Goal: Task Accomplishment & Management: Complete application form

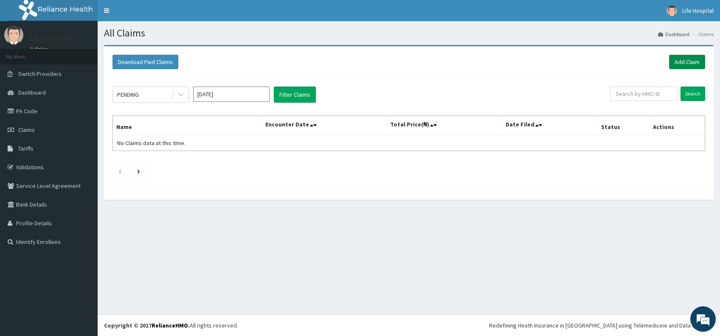
click at [685, 58] on link "Add Claim" at bounding box center [687, 62] width 36 height 14
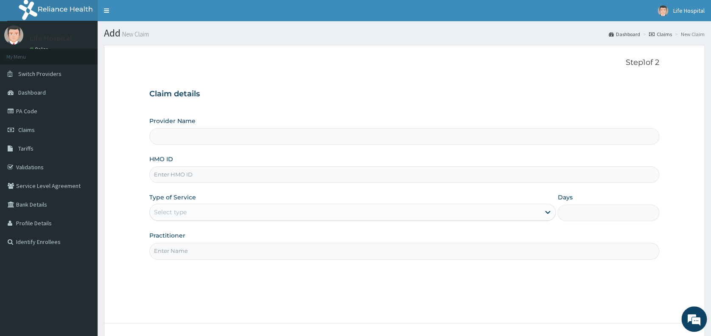
click at [416, 167] on input "HMO ID" at bounding box center [404, 174] width 510 height 17
type input "SSN/10407/B"
click at [414, 211] on div "Select type" at bounding box center [345, 212] width 390 height 14
click at [452, 192] on div "Provider Name HMO ID SSN/10407/B Type of Service Select type Days Practitioner" at bounding box center [404, 188] width 510 height 143
click at [402, 210] on div "Select type" at bounding box center [345, 212] width 390 height 14
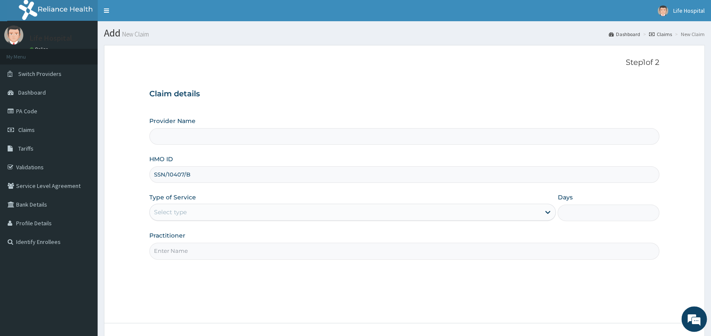
click at [405, 193] on div "Type of Service Select type" at bounding box center [352, 207] width 406 height 28
click at [546, 212] on icon at bounding box center [548, 212] width 5 height 3
click at [682, 217] on form "Step 1 of 2 Claim details Provider Name HMO ID SSN/10407/B Type of Service Use …" at bounding box center [404, 208] width 601 height 326
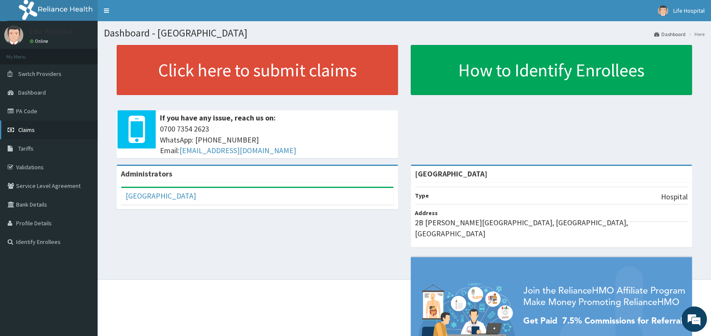
click at [42, 133] on link "Claims" at bounding box center [49, 129] width 98 height 19
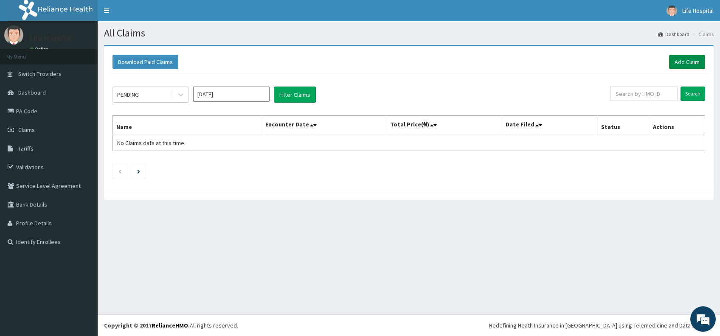
click at [690, 61] on link "Add Claim" at bounding box center [687, 62] width 36 height 14
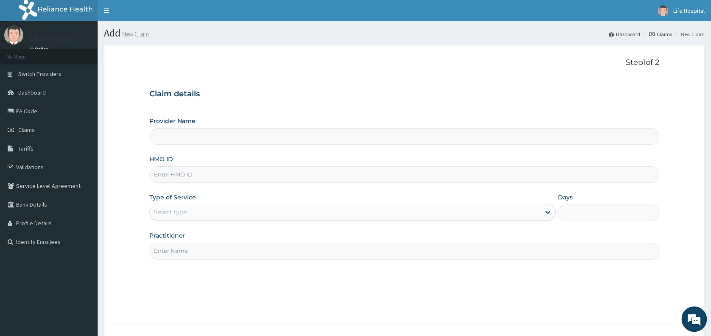
type input "Life Gate Hospital"
click at [497, 172] on input "HMO ID" at bounding box center [404, 174] width 510 height 17
click at [459, 178] on input "HMO ID" at bounding box center [404, 174] width 510 height 17
type input "SSN/10407/B"
click at [426, 208] on div "Select type" at bounding box center [345, 212] width 390 height 14
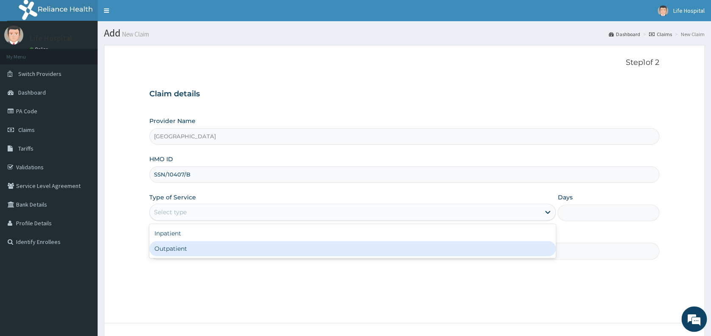
click at [411, 250] on div "Outpatient" at bounding box center [352, 248] width 406 height 15
type input "1"
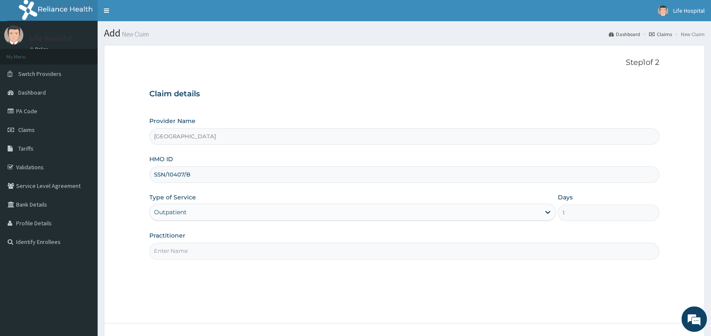
click at [351, 252] on input "Practitioner" at bounding box center [404, 251] width 510 height 17
type input "Dr Akinade A.A"
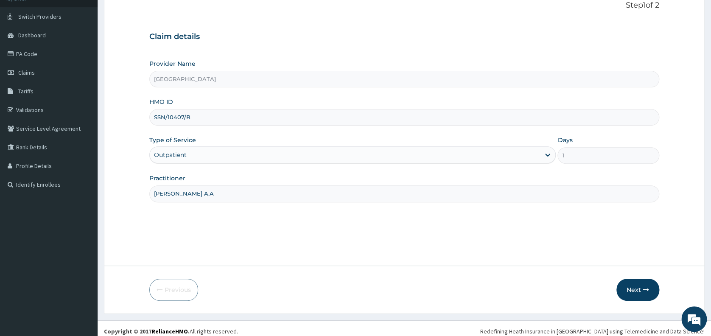
scroll to position [58, 0]
click at [639, 285] on button "Next" at bounding box center [637, 289] width 43 height 22
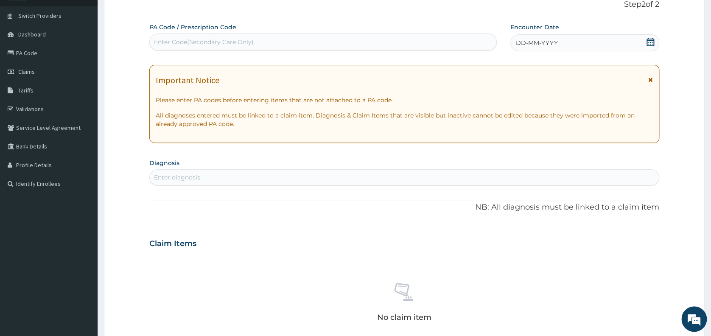
click at [393, 38] on div "Enter Code(Secondary Care Only)" at bounding box center [323, 42] width 347 height 14
type input "PA/FD7BF2"
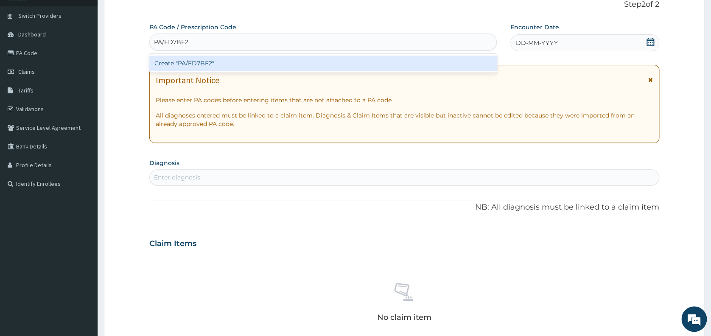
click at [381, 60] on div "Create "PA/FD7BF2"" at bounding box center [322, 63] width 347 height 15
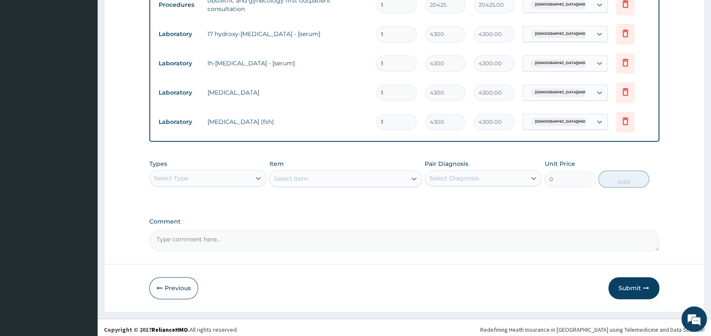
scroll to position [353, 0]
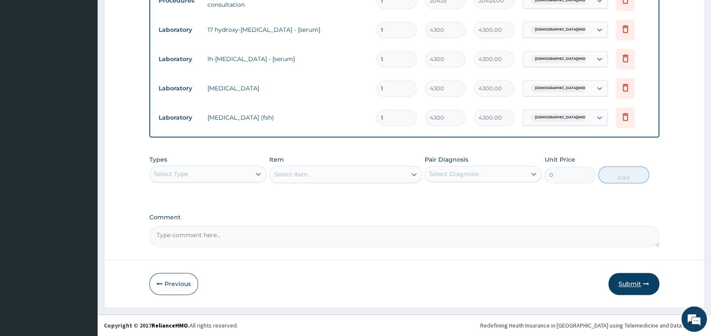
click at [632, 284] on button "Submit" at bounding box center [633, 284] width 51 height 22
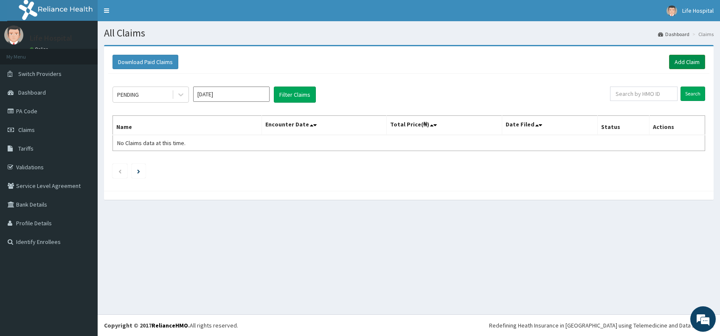
click at [679, 61] on link "Add Claim" at bounding box center [687, 62] width 36 height 14
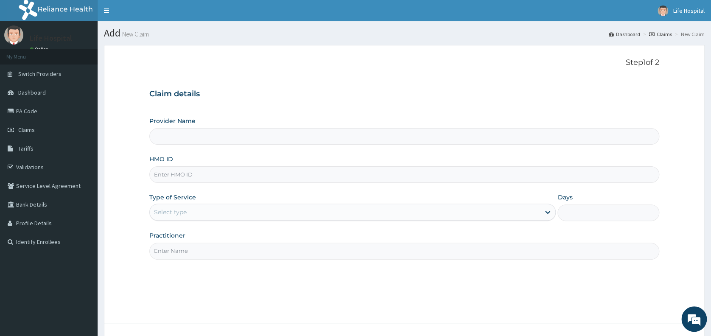
type input "[GEOGRAPHIC_DATA]"
click at [387, 177] on input "HMO ID" at bounding box center [404, 174] width 510 height 17
type input "csu/10006/c"
click at [226, 209] on div "Select type" at bounding box center [345, 212] width 390 height 14
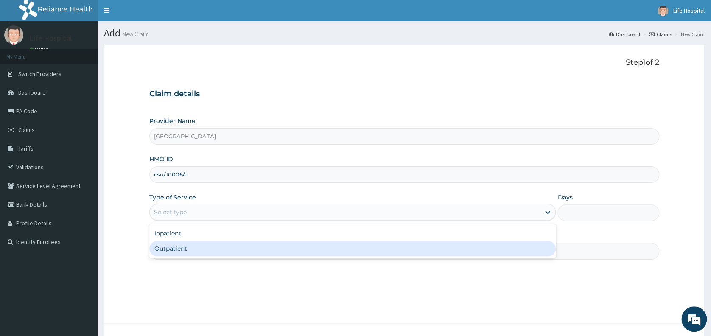
click at [210, 250] on div "Outpatient" at bounding box center [352, 248] width 406 height 15
type input "1"
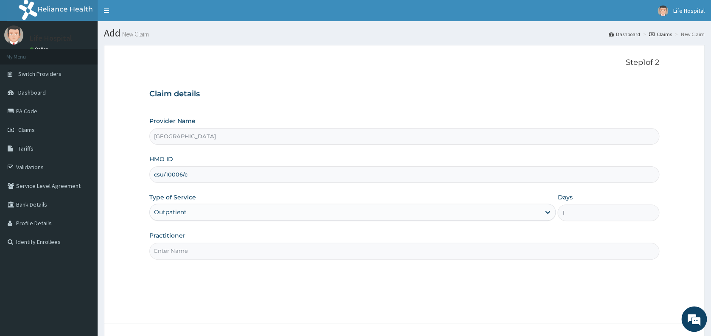
click at [223, 251] on input "Practitioner" at bounding box center [404, 251] width 510 height 17
type input "[PERSON_NAME] A.A"
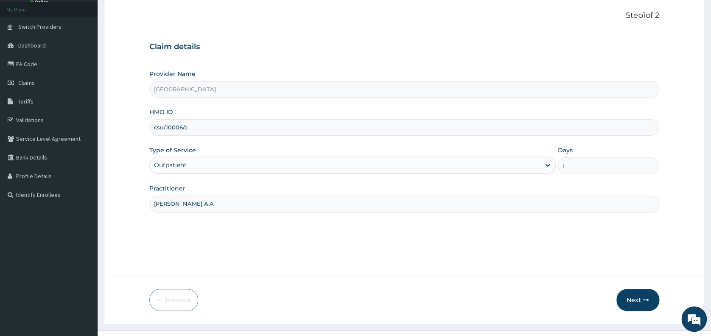
scroll to position [63, 0]
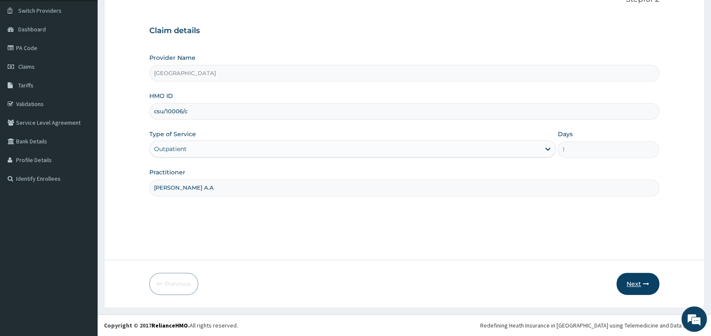
click at [638, 281] on button "Next" at bounding box center [637, 284] width 43 height 22
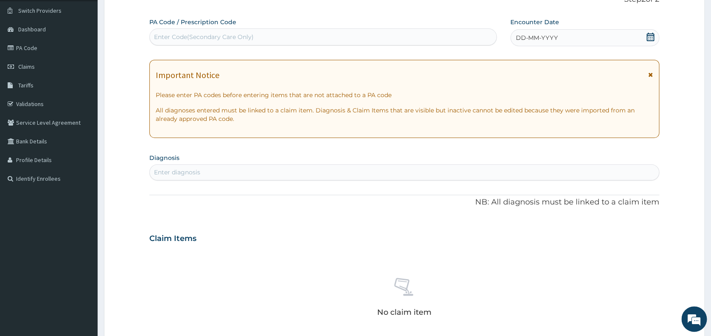
click at [566, 37] on div "DD-MM-YYYY" at bounding box center [584, 37] width 149 height 17
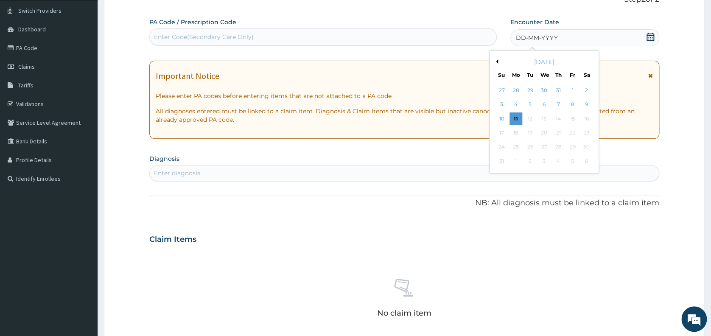
click at [497, 61] on button "Previous Month" at bounding box center [496, 61] width 4 height 4
click at [503, 131] on div "20" at bounding box center [502, 132] width 13 height 13
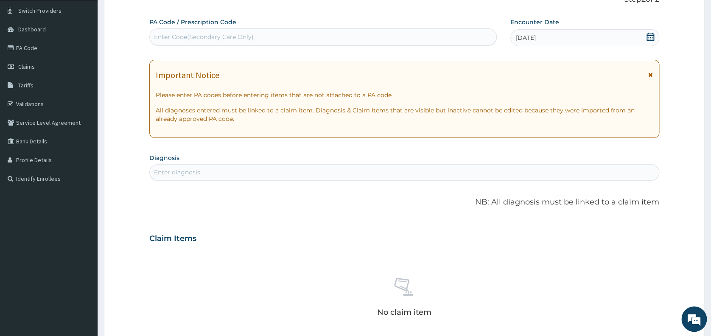
click at [294, 168] on div "Enter diagnosis" at bounding box center [404, 172] width 509 height 14
type input "MALA"
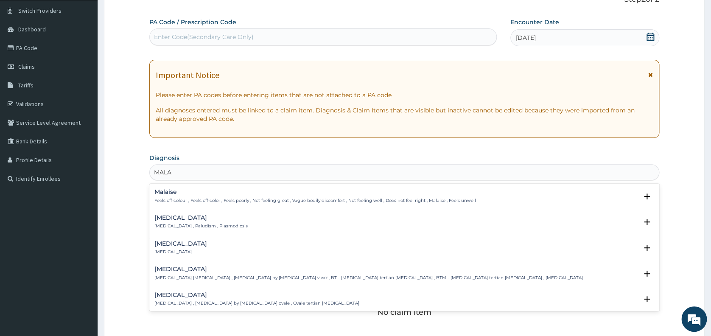
click at [163, 216] on h4 "Malaria" at bounding box center [200, 218] width 93 height 6
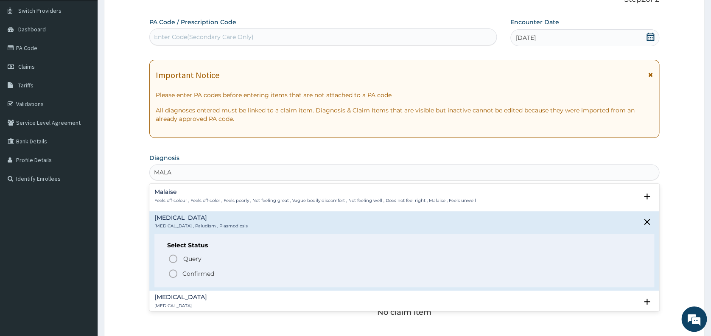
click at [172, 272] on icon "status option filled" at bounding box center [173, 274] width 10 height 10
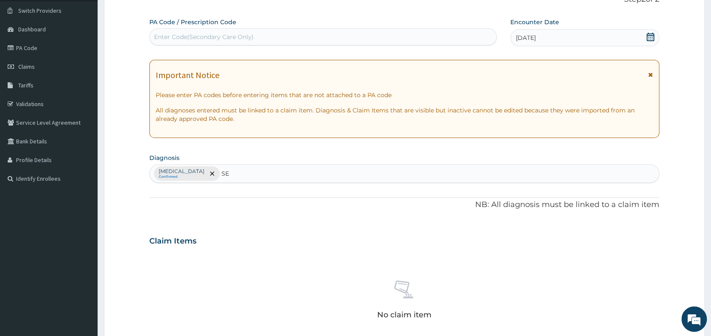
type input "SEP"
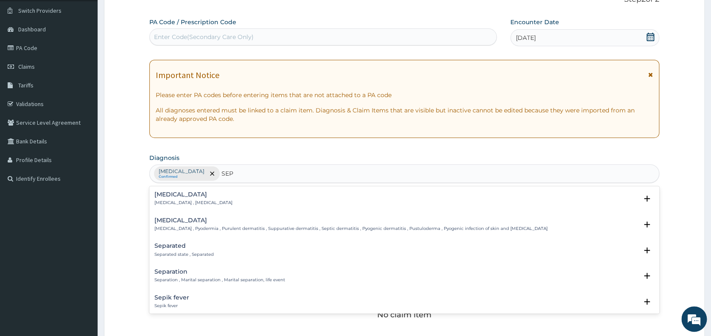
click at [162, 196] on h4 "Sepsis" at bounding box center [193, 194] width 78 height 6
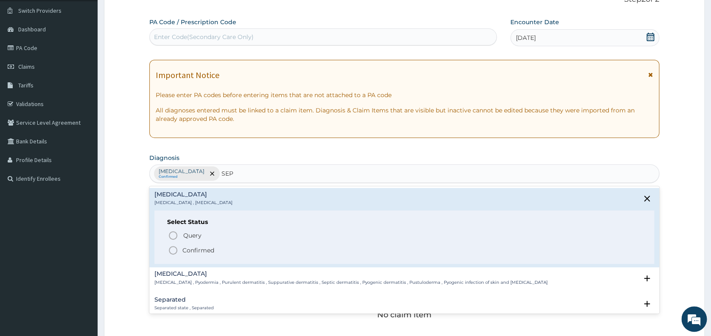
click at [172, 251] on icon "status option filled" at bounding box center [173, 250] width 10 height 10
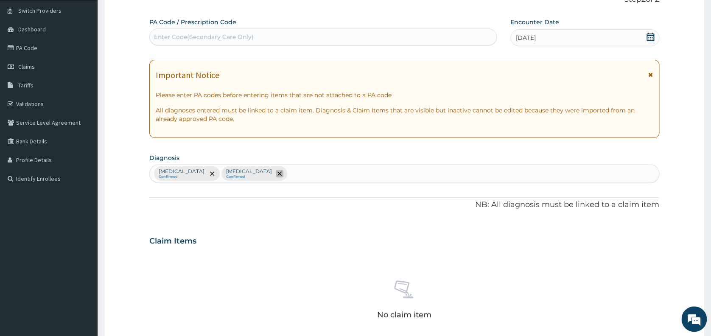
click at [277, 173] on icon "remove selection option" at bounding box center [279, 173] width 4 height 4
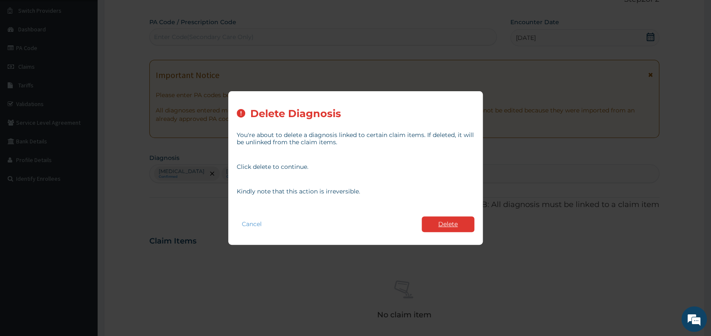
click at [447, 222] on button "Delete" at bounding box center [448, 224] width 53 height 16
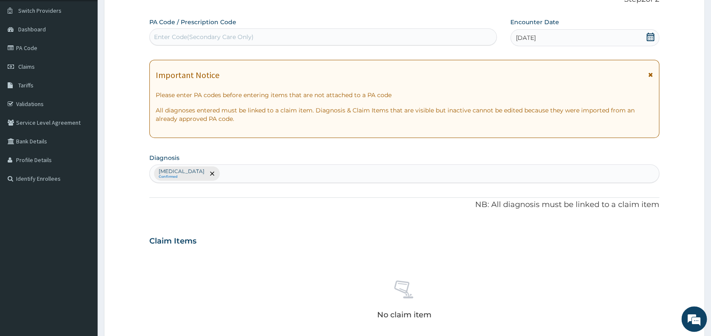
click at [200, 173] on div "Malaria Confirmed" at bounding box center [404, 174] width 509 height 18
type input "SEP"
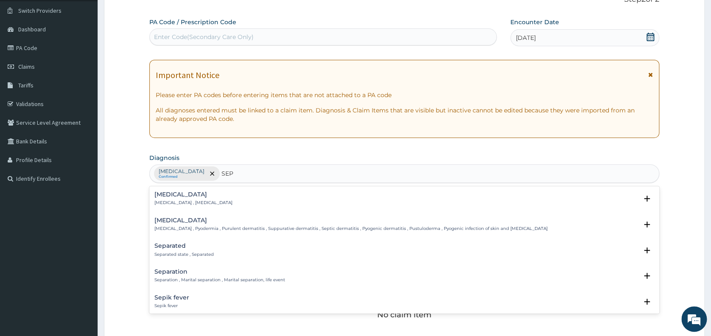
click at [176, 195] on h4 "Sepsis" at bounding box center [193, 194] width 78 height 6
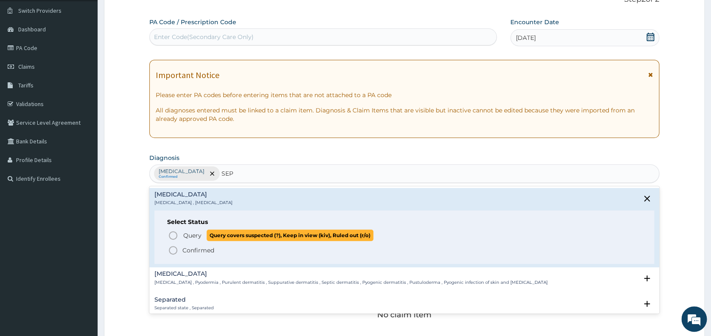
click at [173, 234] on icon "status option query" at bounding box center [173, 235] width 10 height 10
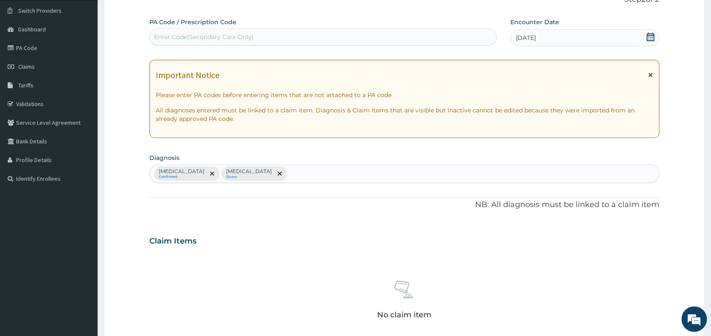
click at [240, 174] on div "Malaria Confirmed Sepsis Query" at bounding box center [404, 174] width 509 height 18
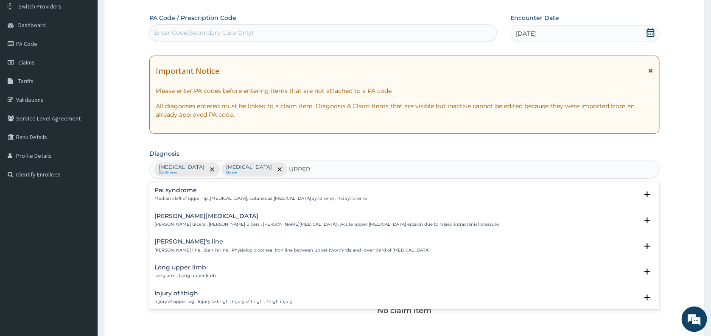
type input "UPPER"
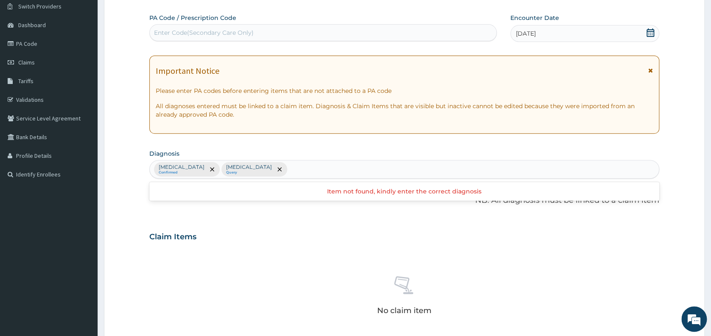
click at [240, 174] on div "Malaria Confirmed Sepsis Query" at bounding box center [404, 169] width 509 height 18
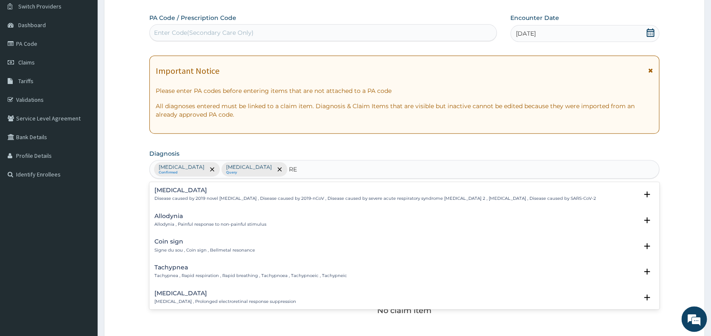
type input "R"
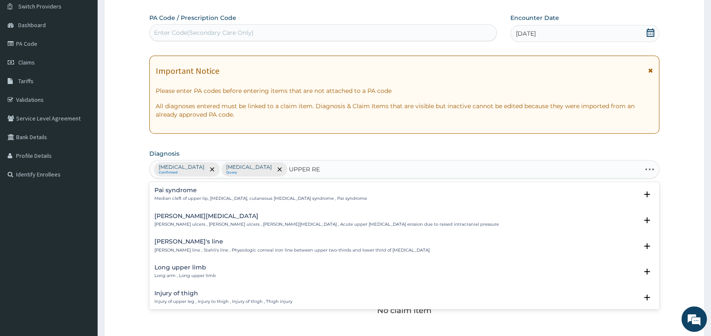
type input "UPPER RES"
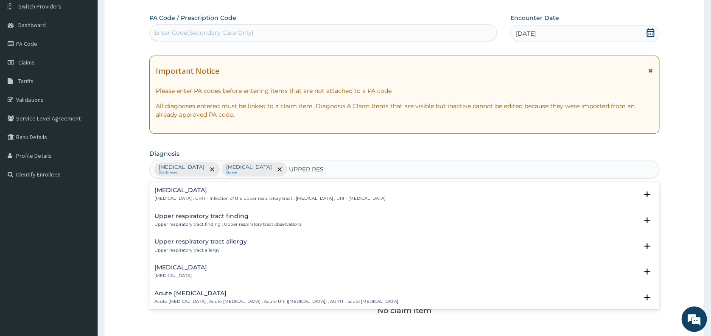
click at [181, 192] on h4 "Upper respiratory infection" at bounding box center [269, 190] width 231 height 6
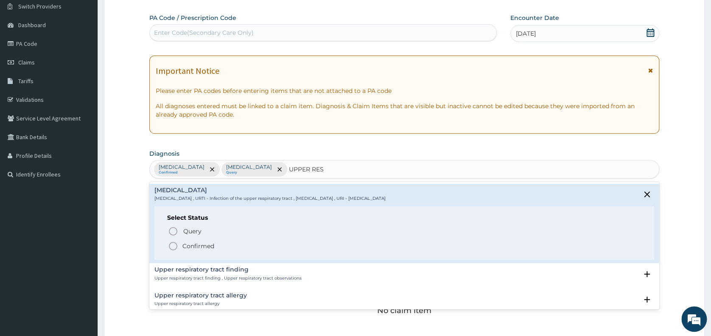
click at [175, 246] on icon "status option filled" at bounding box center [173, 246] width 10 height 10
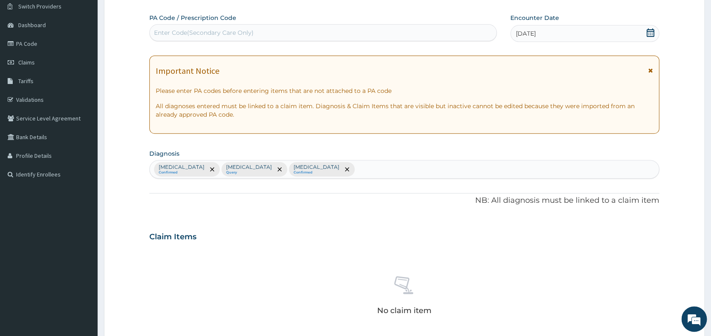
click at [325, 168] on div "Malaria Confirmed Sepsis Query Upper respiratory infection Confirmed" at bounding box center [404, 169] width 509 height 18
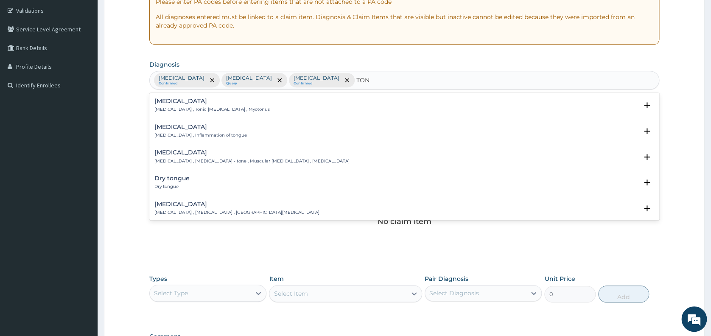
type input "TONS"
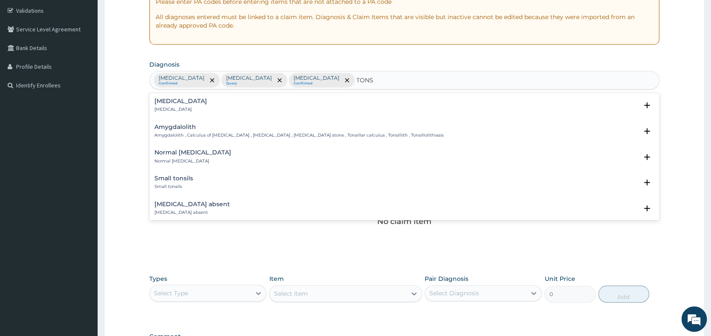
click at [168, 102] on h4 "Tonsillitis" at bounding box center [180, 101] width 53 height 6
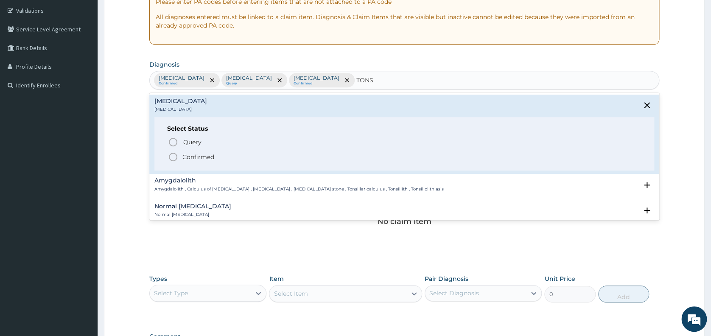
click at [174, 153] on icon "status option filled" at bounding box center [173, 157] width 10 height 10
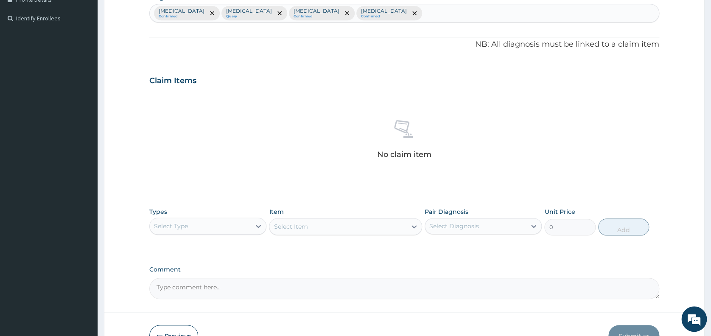
scroll to position [225, 0]
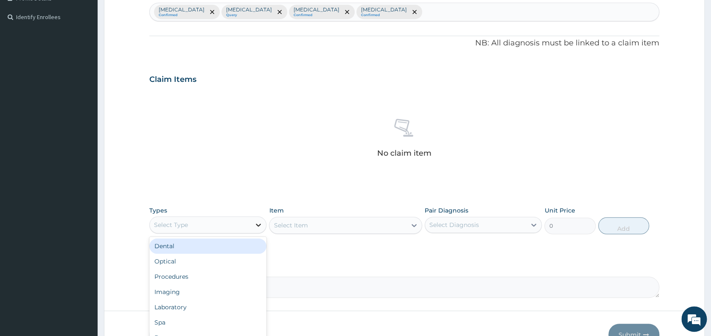
click at [256, 226] on icon at bounding box center [258, 225] width 8 height 8
click at [237, 276] on div "Procedures" at bounding box center [207, 276] width 117 height 15
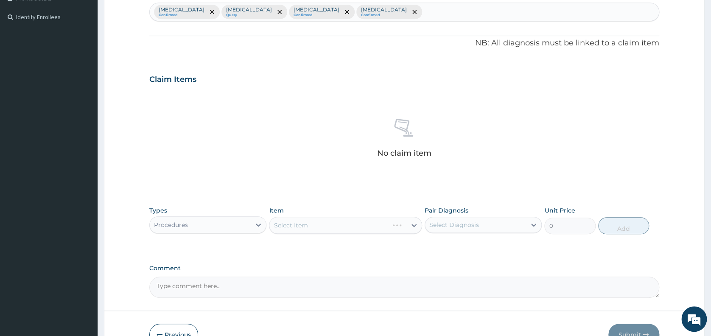
click at [314, 222] on div "Select Item" at bounding box center [345, 225] width 153 height 17
click at [314, 222] on div "Select Item" at bounding box center [337, 226] width 137 height 14
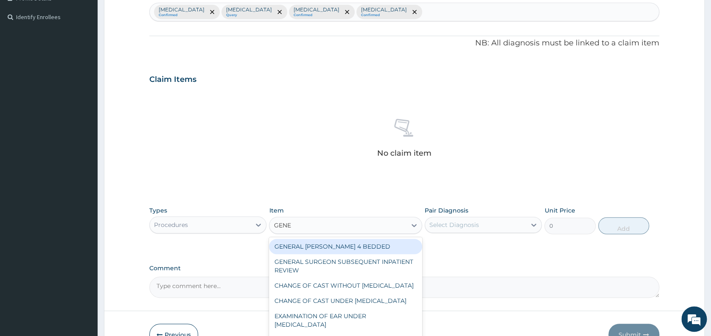
type input "GENER"
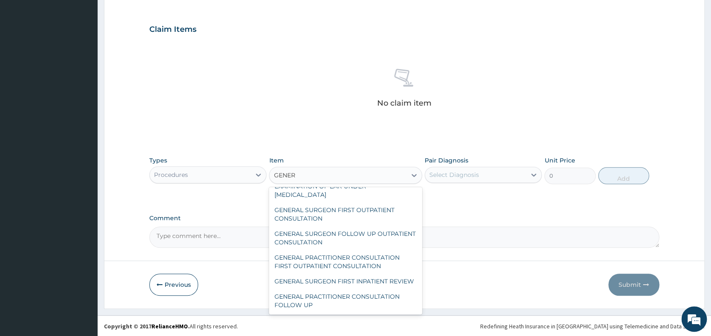
scroll to position [105, 0]
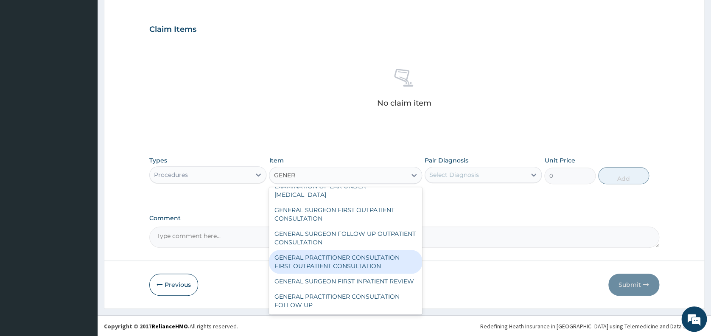
click at [343, 250] on div "GENERAL PRACTITIONER CONSULTATION FIRST OUTPATIENT CONSULTATION" at bounding box center [345, 262] width 153 height 24
type input "3547.5"
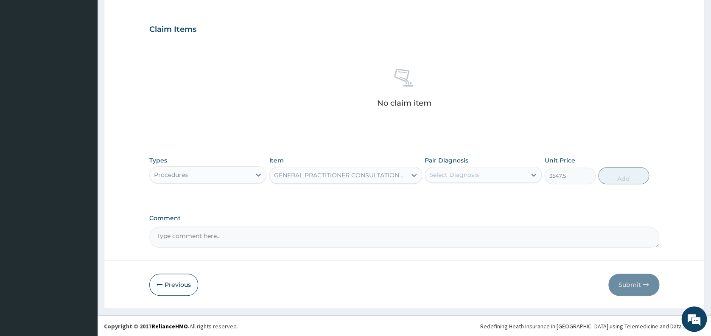
click at [490, 174] on div "Select Diagnosis" at bounding box center [475, 175] width 101 height 14
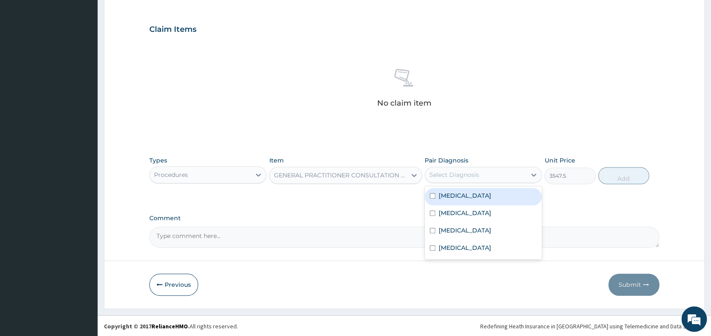
click at [482, 194] on div "[MEDICAL_DATA]" at bounding box center [483, 196] width 117 height 17
checkbox input "true"
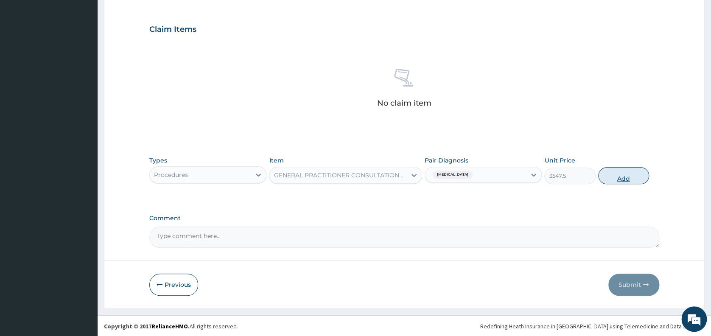
click at [620, 178] on button "Add" at bounding box center [623, 175] width 51 height 17
type input "0"
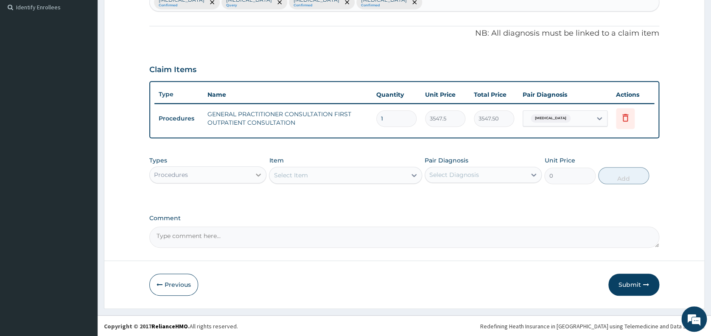
click at [259, 171] on icon at bounding box center [258, 175] width 8 height 8
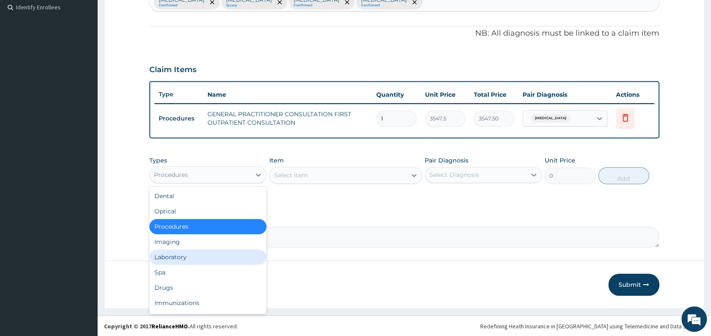
click at [228, 258] on div "Laboratory" at bounding box center [207, 256] width 117 height 15
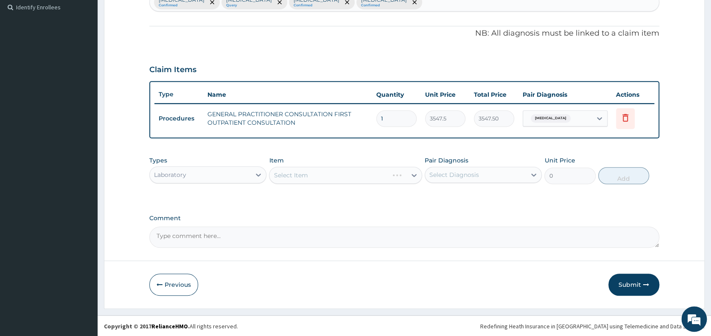
click at [305, 171] on div "Select Item" at bounding box center [345, 175] width 153 height 17
click at [305, 171] on div "Select Item" at bounding box center [291, 175] width 34 height 8
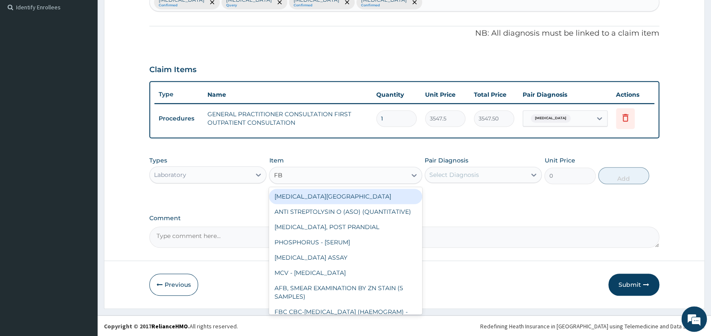
type input "FBC"
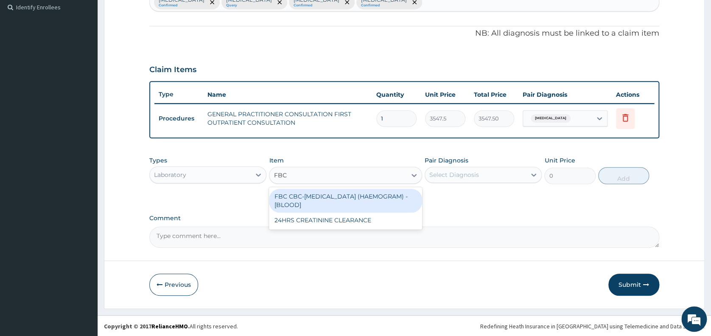
click at [337, 205] on div "FBC CBC-[MEDICAL_DATA] (HAEMOGRAM) - [BLOOD]" at bounding box center [345, 201] width 153 height 24
type input "4300"
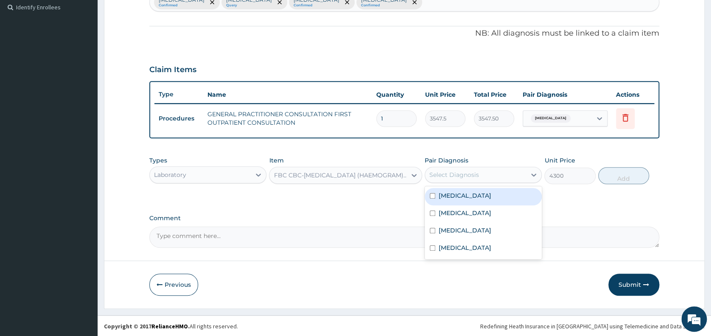
click at [475, 176] on div "Select Diagnosis" at bounding box center [454, 175] width 50 height 8
click at [469, 214] on div "[MEDICAL_DATA]" at bounding box center [483, 213] width 117 height 17
checkbox input "true"
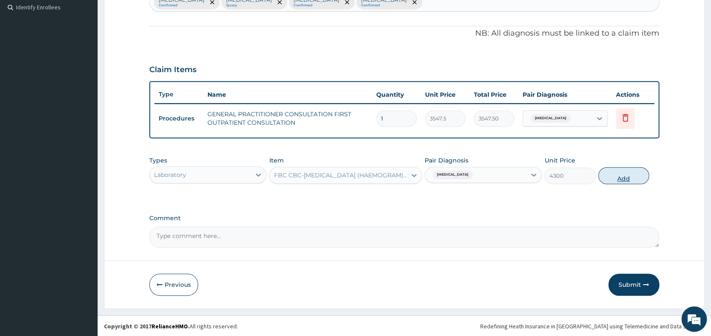
click at [617, 177] on button "Add" at bounding box center [623, 175] width 51 height 17
type input "0"
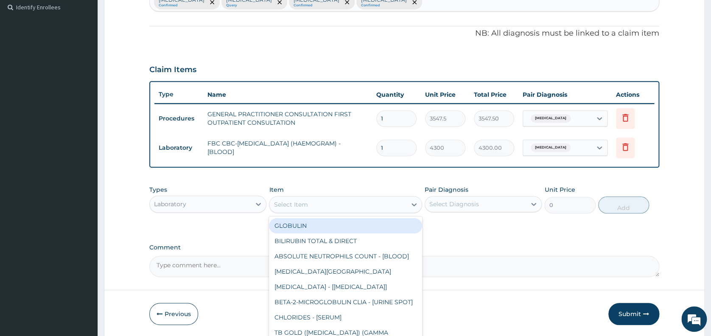
click at [361, 200] on div "Select Item" at bounding box center [337, 205] width 137 height 14
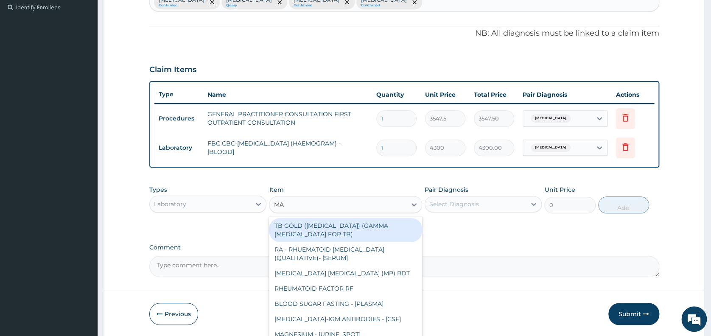
type input "MAL"
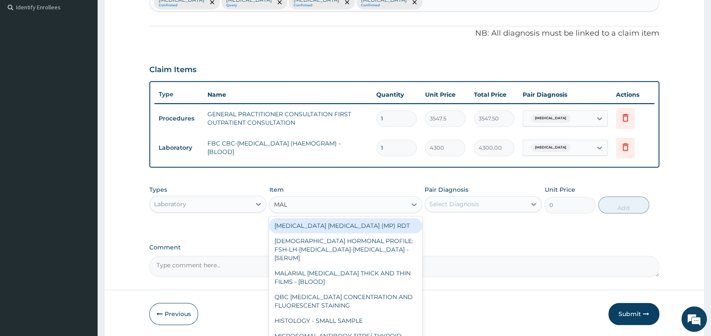
click at [345, 224] on div "[MEDICAL_DATA] [MEDICAL_DATA] (MP) RDT" at bounding box center [345, 225] width 153 height 15
type input "1612.5"
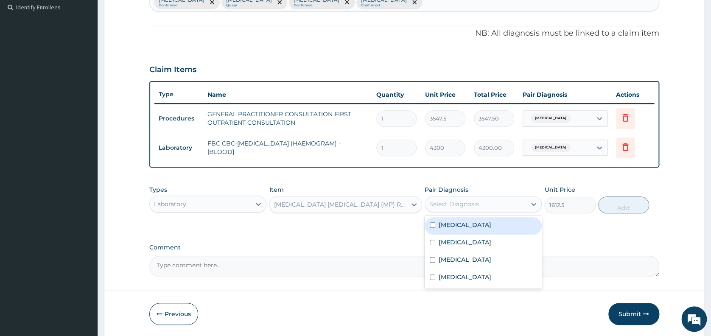
click at [486, 205] on div "Select Diagnosis" at bounding box center [475, 204] width 101 height 14
click at [473, 226] on div "[MEDICAL_DATA]" at bounding box center [483, 225] width 117 height 17
checkbox input "true"
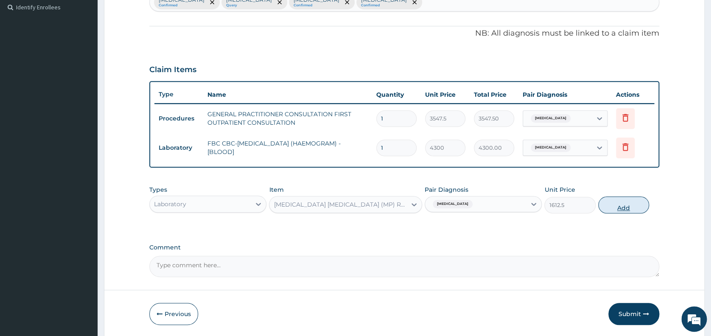
click at [620, 204] on button "Add" at bounding box center [623, 204] width 51 height 17
type input "0"
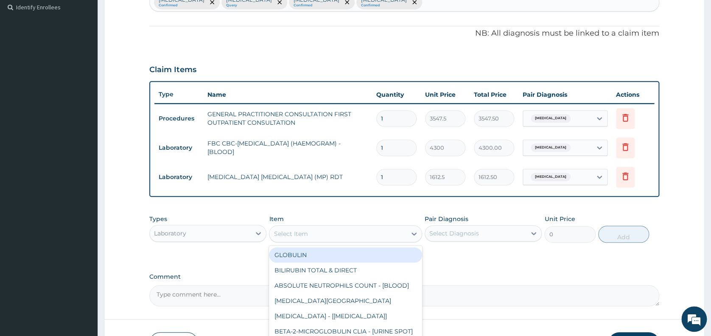
click at [353, 234] on div "Select Item" at bounding box center [337, 234] width 137 height 14
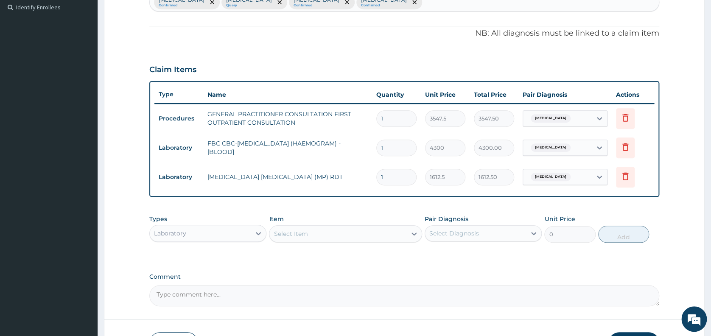
click at [266, 238] on div "Types Laboratory Item Select Item Pair Diagnosis Select Diagnosis Unit Price 0 …" at bounding box center [404, 228] width 510 height 36
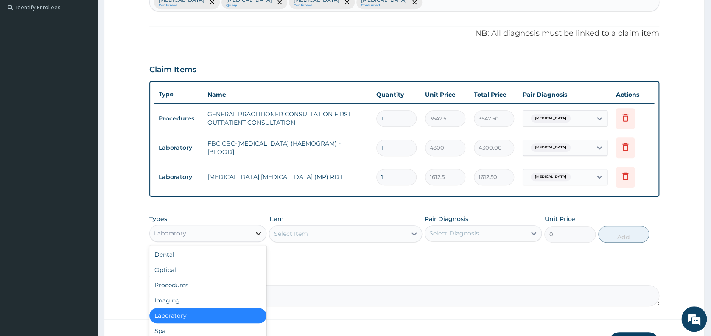
click at [251, 236] on div at bounding box center [258, 233] width 15 height 15
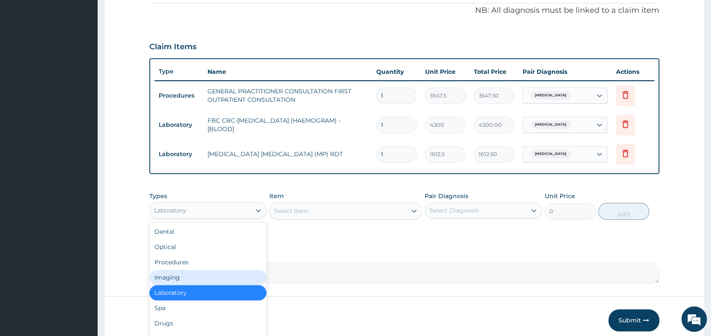
scroll to position [280, 0]
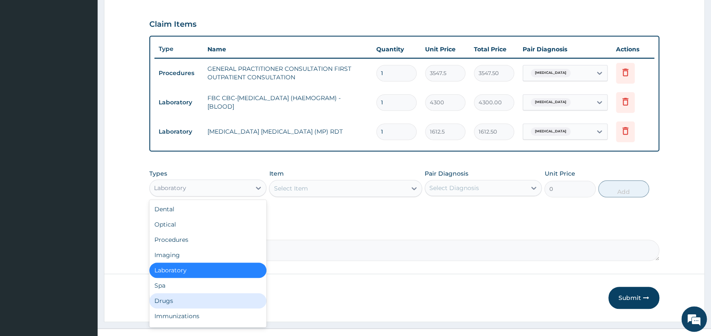
click at [195, 296] on div "Drugs" at bounding box center [207, 300] width 117 height 15
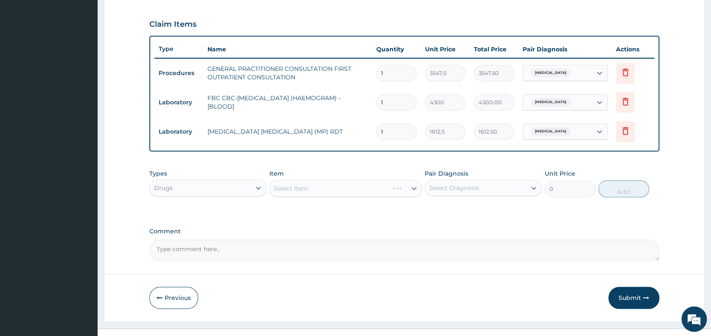
click at [292, 191] on div "Select Item" at bounding box center [345, 188] width 153 height 17
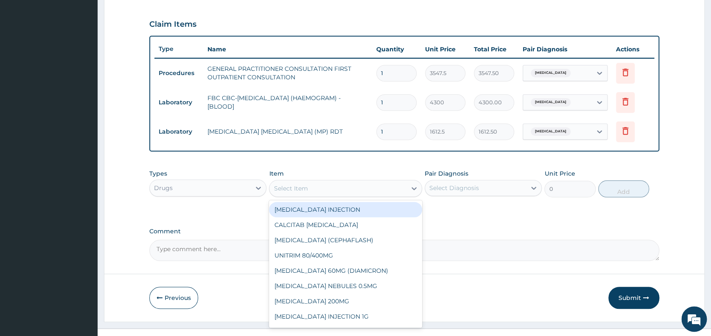
click at [292, 191] on div "Select Item" at bounding box center [291, 188] width 34 height 8
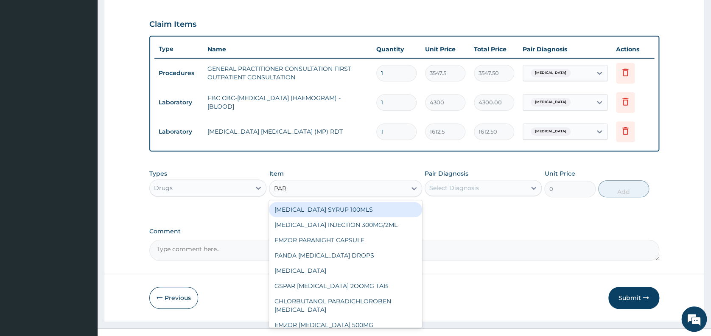
type input "PARA"
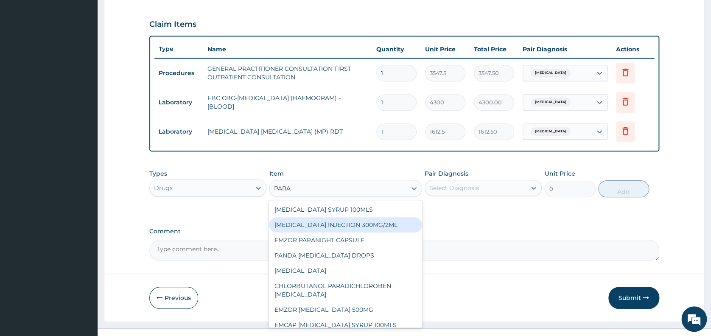
click at [303, 221] on div "[MEDICAL_DATA] INJECTION 300MG/2ML" at bounding box center [345, 224] width 153 height 15
type input "260.1499938964844"
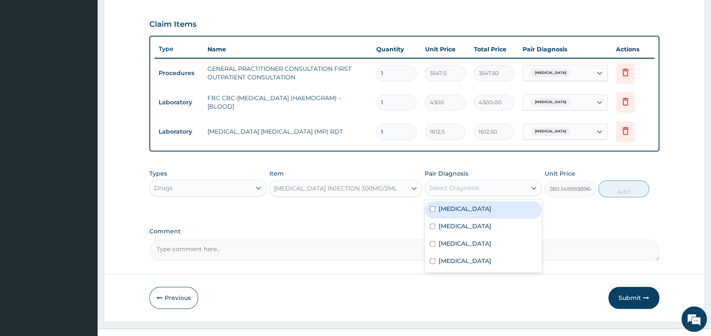
click at [479, 187] on div "Select Diagnosis" at bounding box center [475, 188] width 101 height 14
click at [471, 208] on div "[MEDICAL_DATA]" at bounding box center [483, 209] width 117 height 17
checkbox input "true"
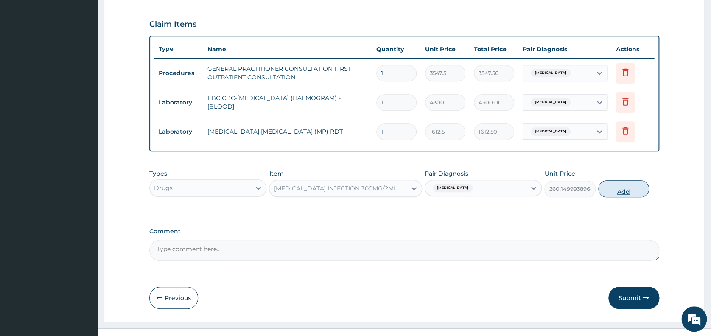
click at [623, 188] on button "Add" at bounding box center [623, 188] width 51 height 17
type input "0"
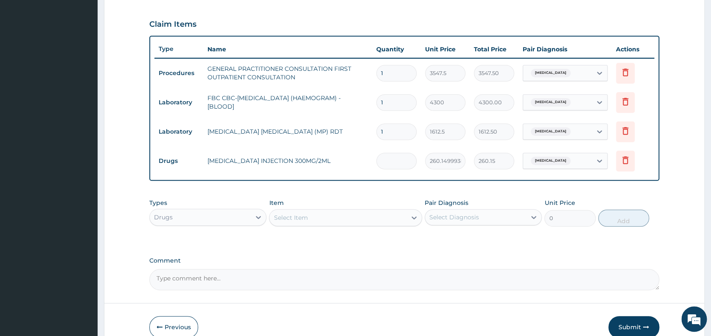
type input "0.00"
type input "2"
type input "520.30"
type input "2"
click at [305, 215] on div "Select Item" at bounding box center [291, 217] width 34 height 8
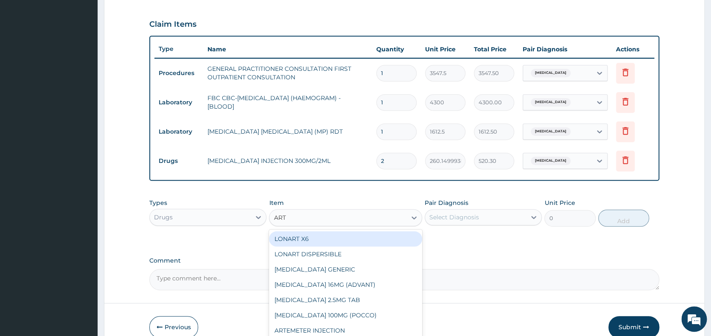
type input "ARTE"
click at [312, 236] on div "ARTEMETER INJECTION" at bounding box center [345, 238] width 153 height 15
type input "946"
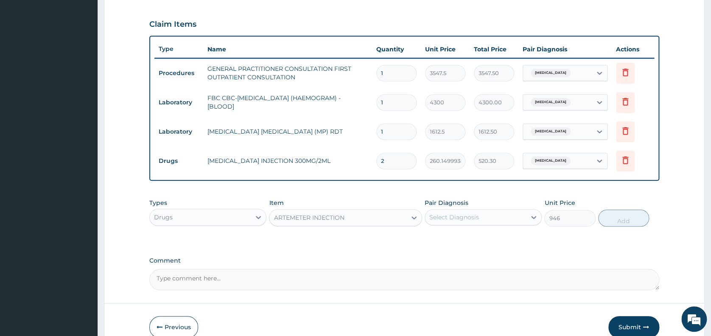
click at [463, 216] on div "Select Diagnosis" at bounding box center [454, 217] width 50 height 8
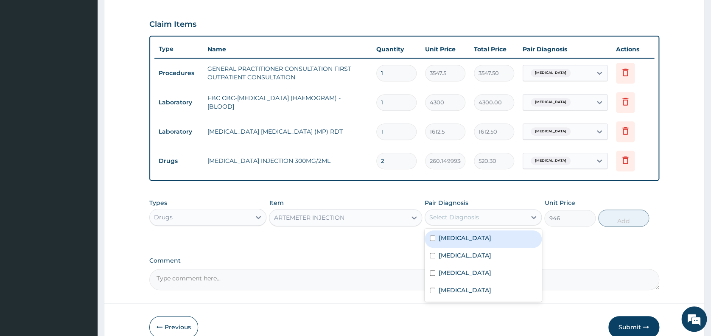
click at [460, 239] on label "[MEDICAL_DATA]" at bounding box center [465, 238] width 53 height 8
checkbox input "true"
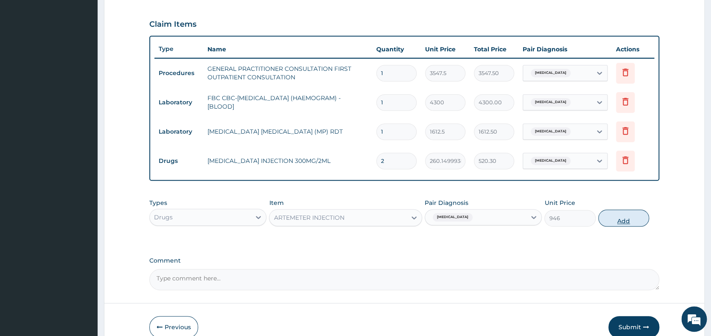
click at [632, 217] on button "Add" at bounding box center [623, 218] width 51 height 17
type input "0"
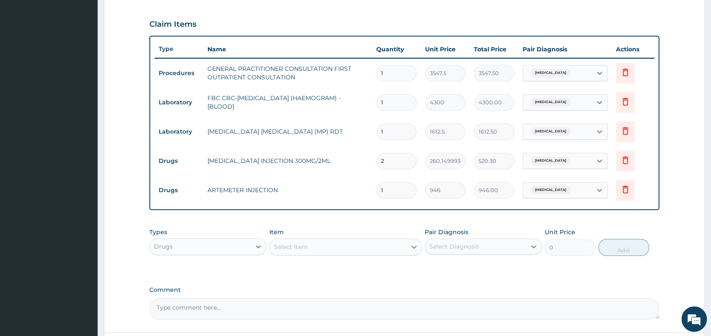
type input "0.00"
type input "6"
type input "5676.00"
type input "6"
click at [325, 246] on div "Select Item" at bounding box center [337, 247] width 137 height 14
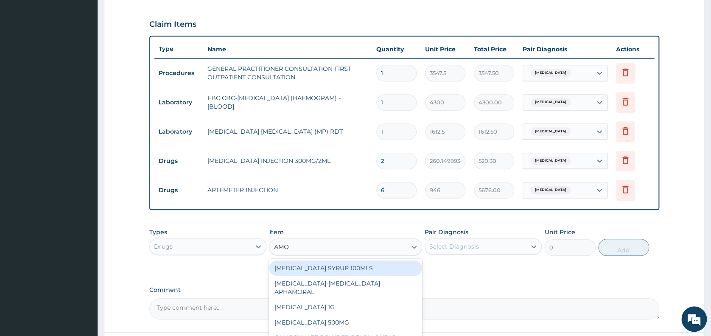
type input "AMOX"
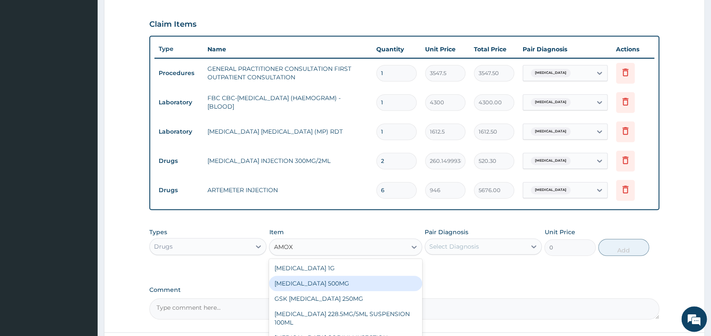
click at [323, 282] on div "AMOXICILLIN 500MG" at bounding box center [345, 283] width 153 height 15
type input "70.94999694824219"
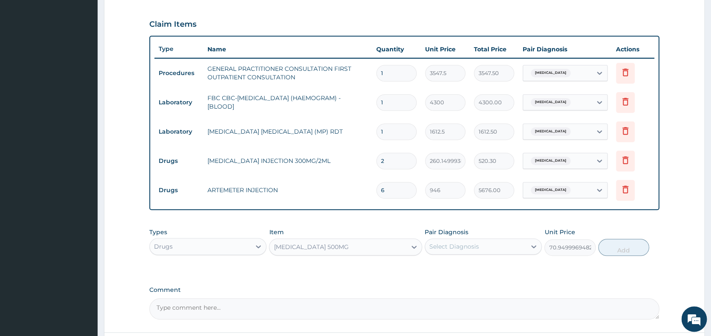
click at [457, 247] on div "Select Diagnosis" at bounding box center [454, 246] width 50 height 8
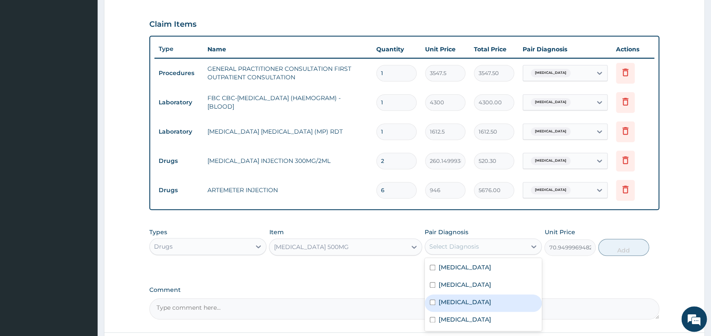
click at [447, 304] on label "Upper respiratory infection" at bounding box center [465, 302] width 53 height 8
checkbox input "true"
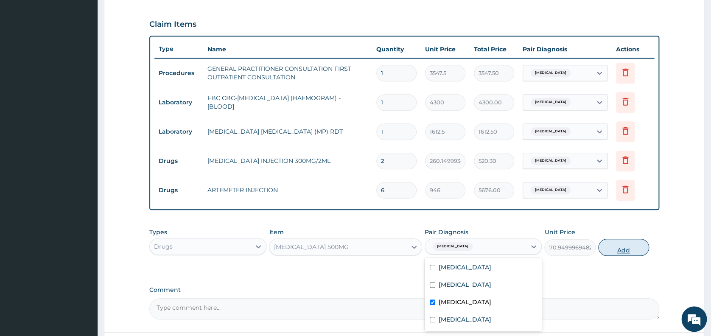
click at [615, 250] on button "Add" at bounding box center [623, 247] width 51 height 17
type input "0"
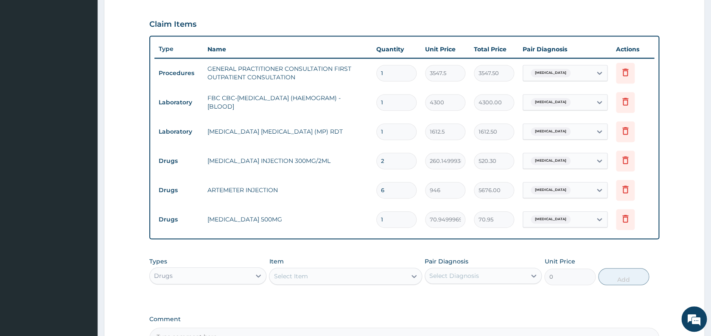
type input "15"
type input "1064.25"
type input "15"
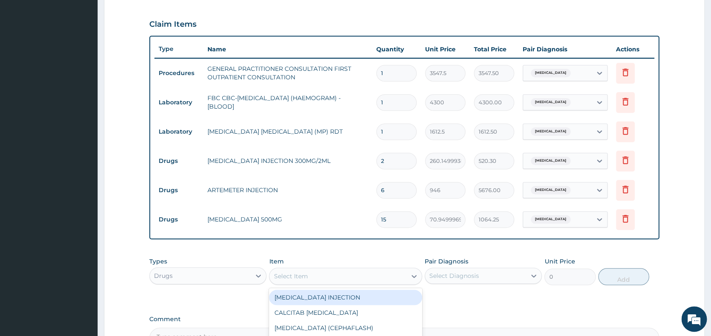
click at [319, 277] on div "Select Item" at bounding box center [337, 276] width 137 height 14
type input "FLA"
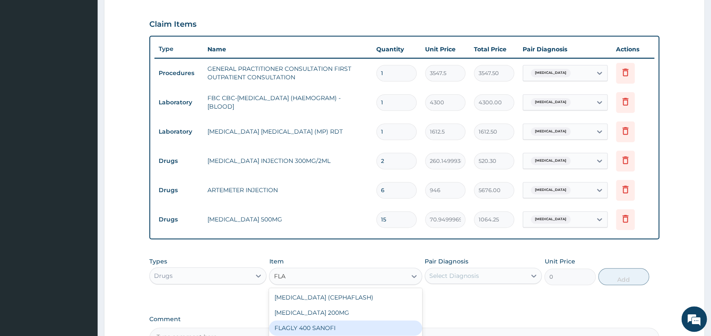
click at [328, 325] on div "FLAGLY 400 SANOFI" at bounding box center [345, 327] width 153 height 15
type input "70.94999694824219"
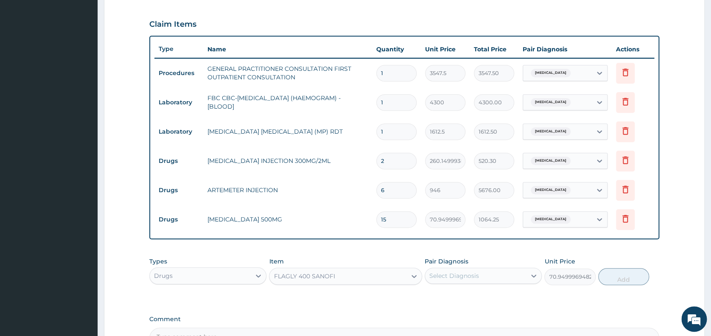
click at [454, 278] on div "Select Diagnosis" at bounding box center [454, 276] width 50 height 8
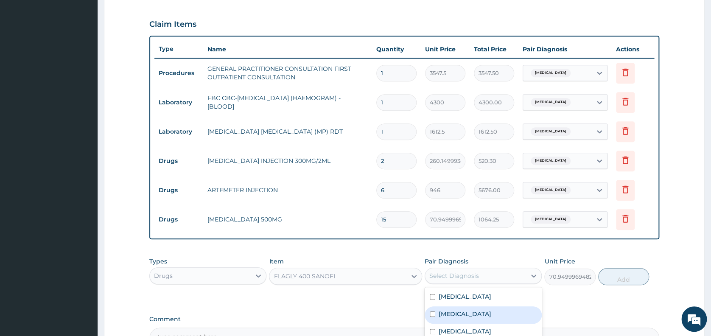
click at [449, 314] on label "Sepsis" at bounding box center [465, 314] width 53 height 8
checkbox input "true"
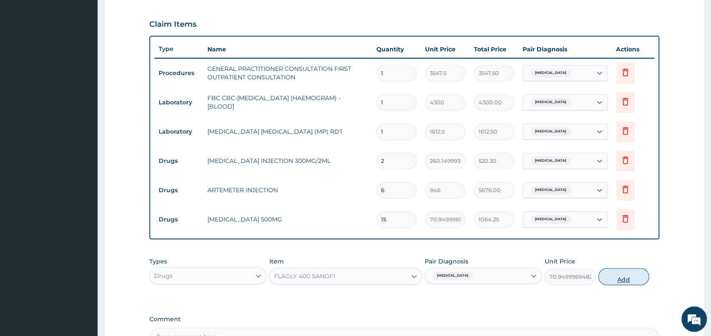
click at [614, 281] on button "Add" at bounding box center [623, 276] width 51 height 17
type input "0"
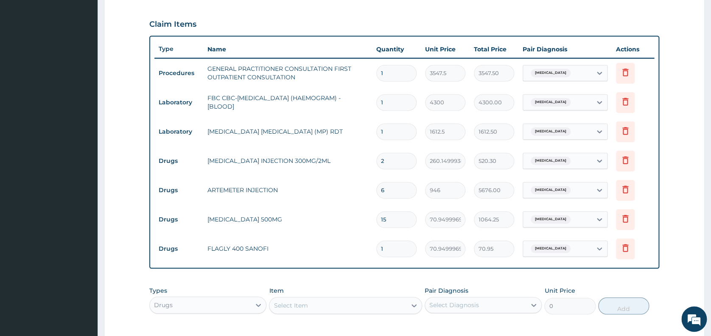
type input "15"
type input "1064.25"
type input "15"
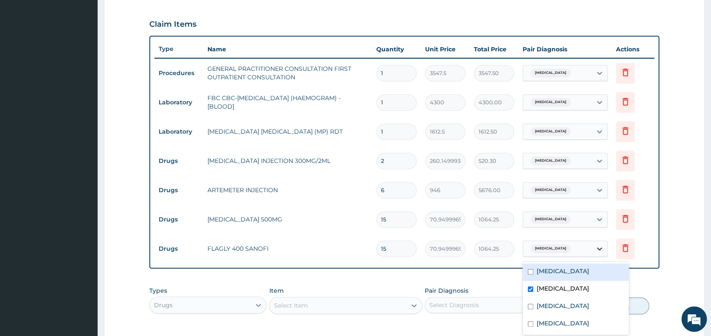
click at [595, 252] on icon at bounding box center [599, 248] width 8 height 8
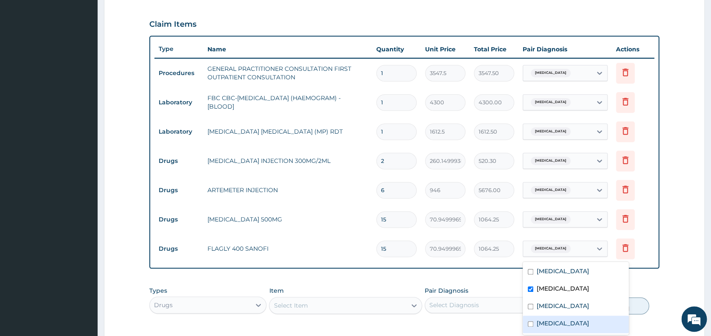
click at [573, 322] on div "Tonsillitis" at bounding box center [576, 324] width 106 height 17
checkbox input "true"
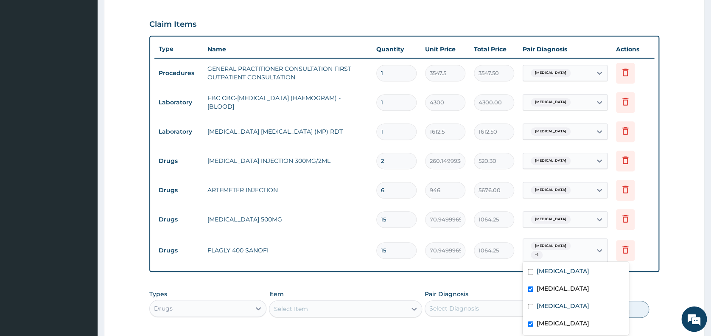
click at [552, 288] on label "Sepsis" at bounding box center [563, 288] width 53 height 8
checkbox input "false"
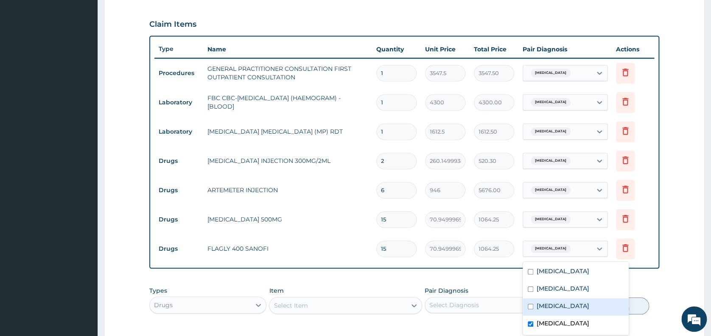
click at [366, 297] on div "Item Select Item" at bounding box center [345, 300] width 153 height 28
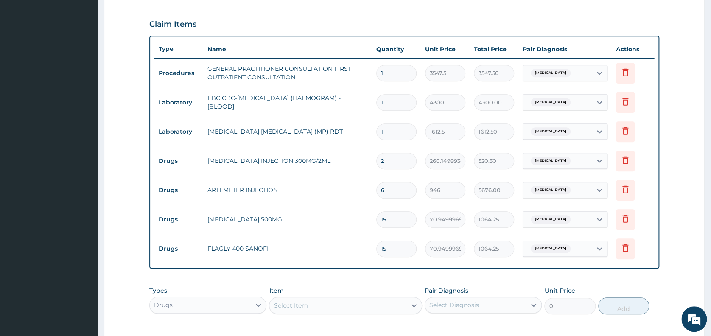
click at [356, 304] on div "Select Item" at bounding box center [337, 306] width 137 height 14
type input "PARA"
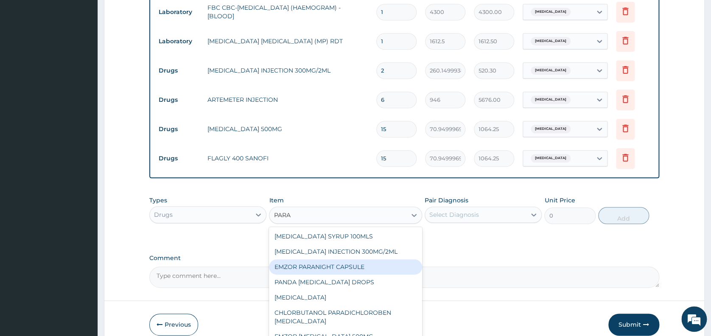
scroll to position [412, 0]
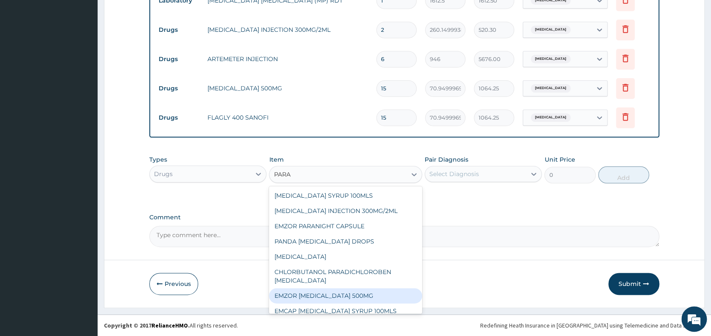
click at [383, 291] on div "EMZOR PARACETAMOL 500MG" at bounding box center [345, 295] width 153 height 15
type input "23.64999961853027"
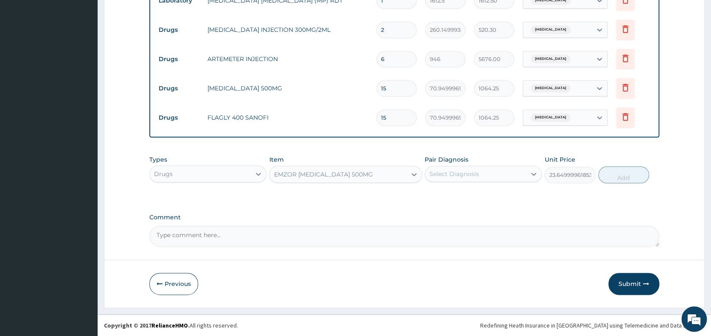
click at [465, 174] on div "Select Diagnosis" at bounding box center [454, 174] width 50 height 8
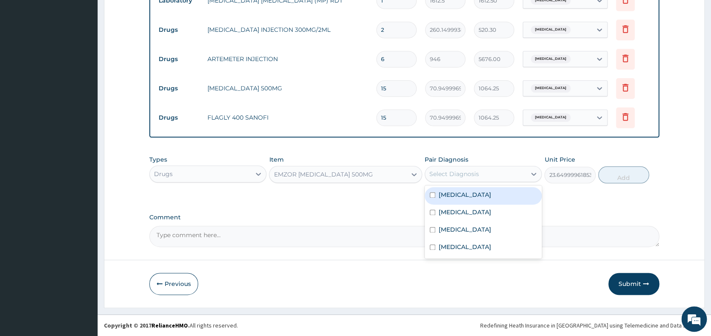
click at [454, 195] on label "Malaria" at bounding box center [465, 195] width 53 height 8
checkbox input "true"
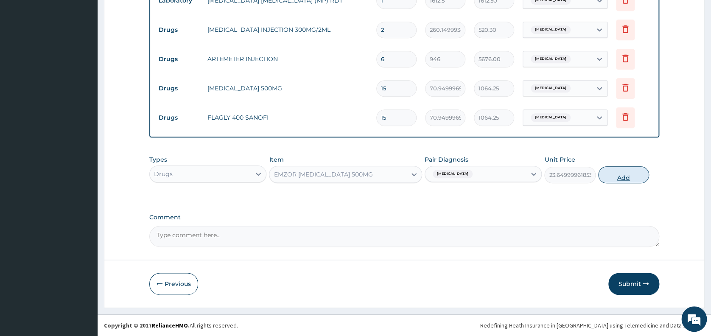
click at [628, 176] on button "Add" at bounding box center [623, 174] width 51 height 17
type input "0"
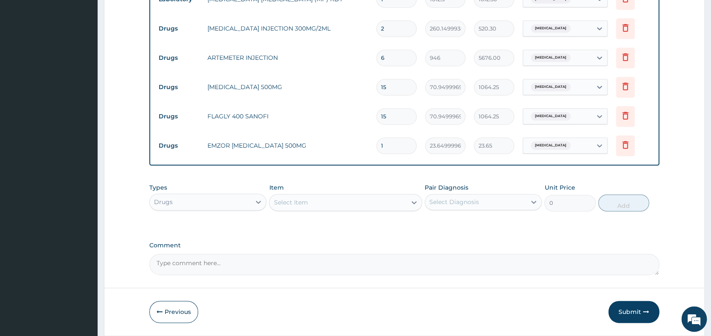
type input "18"
type input "425.70"
type input "18"
click at [353, 202] on div "Select Item" at bounding box center [337, 203] width 137 height 14
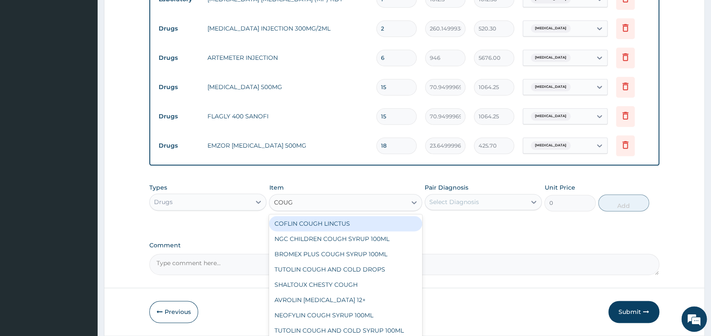
type input "COUGH"
click at [339, 227] on div "COFLIN COUGH LINCTUS" at bounding box center [345, 223] width 153 height 15
type input "1182.5"
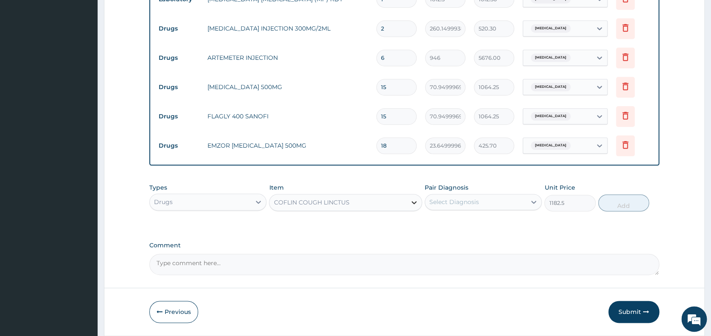
click at [411, 203] on icon at bounding box center [414, 202] width 8 height 8
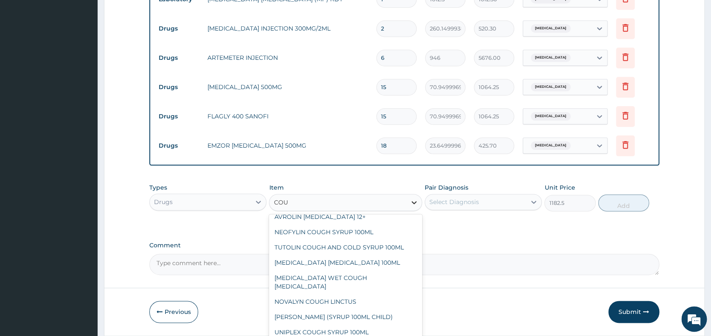
scroll to position [0, 0]
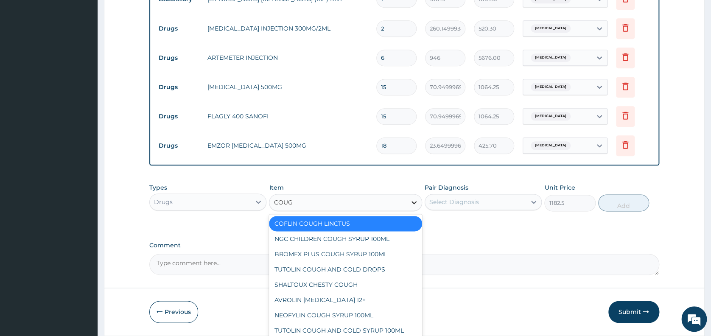
type input "COUGH"
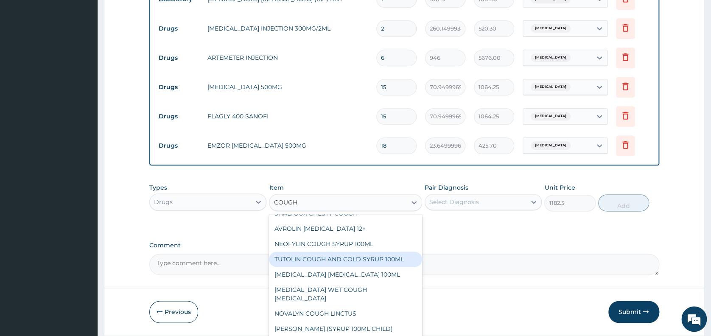
scroll to position [75, 0]
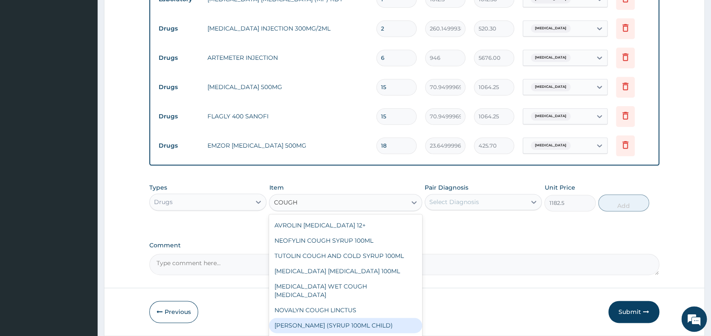
click at [373, 318] on div "EMZOLYN COUGH (SYRUP 100ML CHILD)" at bounding box center [345, 325] width 153 height 15
type input "1478.125"
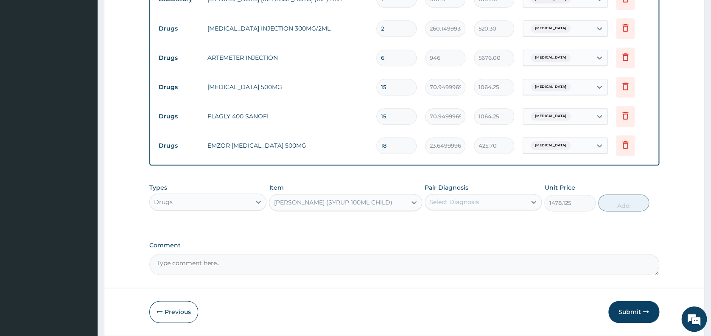
click at [271, 266] on textarea "Comment" at bounding box center [404, 264] width 510 height 21
type textarea "i"
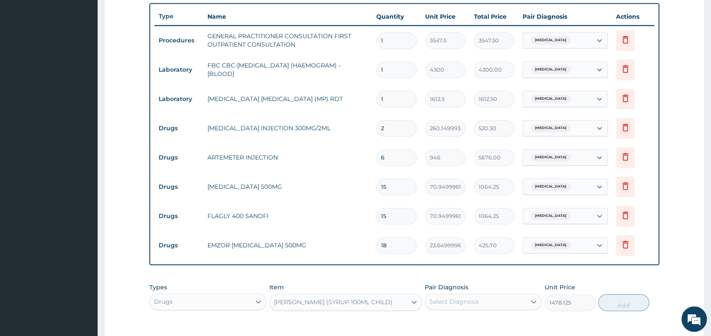
scroll to position [314, 0]
type textarea "Im pcm 4cc stat, Im Artemether 160g dly x 3/7, cap Amoxyl 500mg tds x 5/7, tab …"
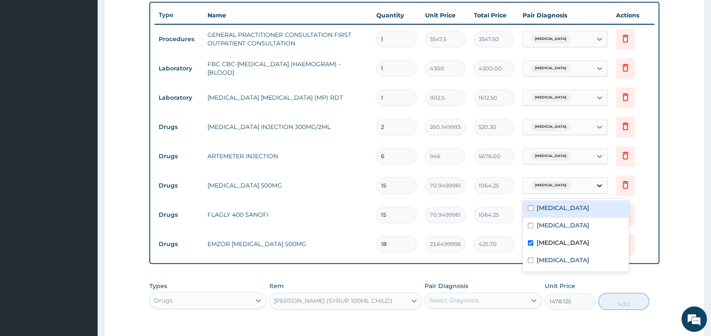
click at [598, 185] on icon at bounding box center [599, 185] width 8 height 8
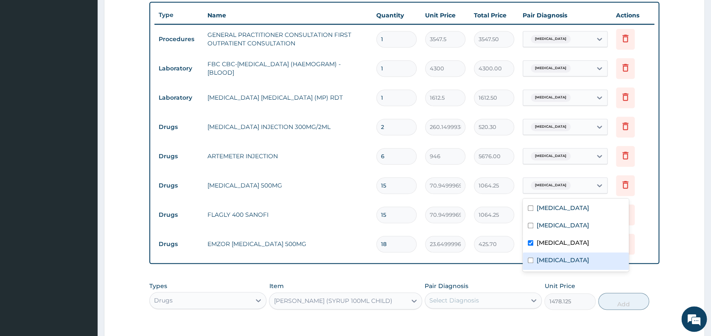
click at [589, 257] on div "Tonsillitis" at bounding box center [576, 260] width 106 height 17
checkbox input "true"
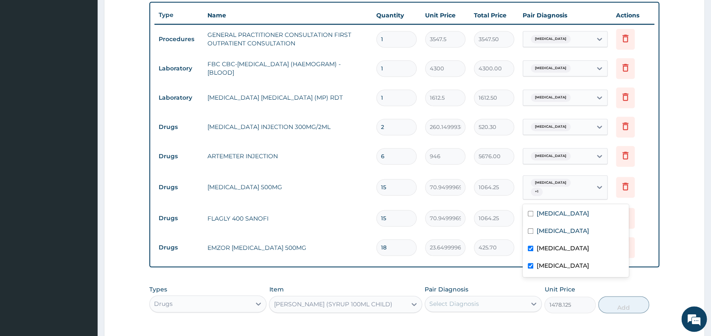
click at [572, 243] on div "Upper respiratory infection" at bounding box center [576, 249] width 106 height 17
checkbox input "false"
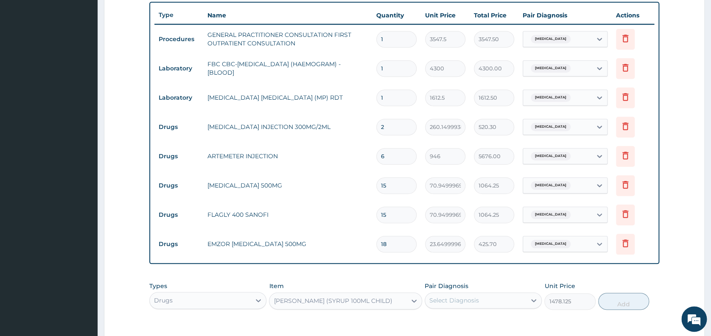
click at [648, 214] on td "Delete" at bounding box center [633, 214] width 42 height 29
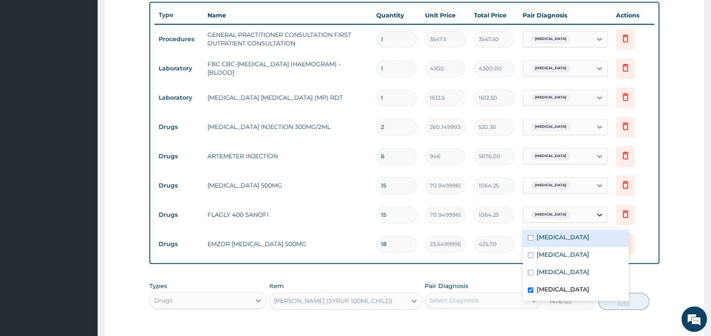
click at [596, 216] on icon at bounding box center [599, 214] width 8 height 8
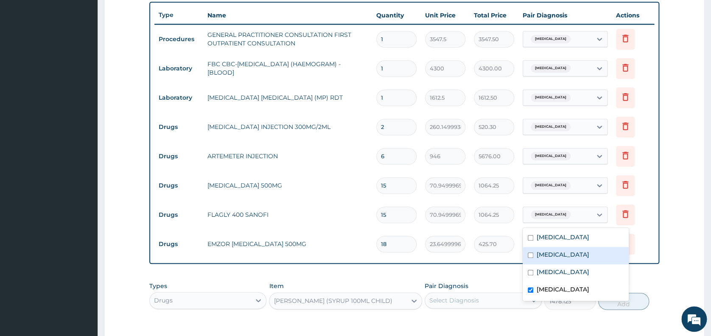
click at [580, 251] on div "Sepsis" at bounding box center [576, 255] width 106 height 17
checkbox input "true"
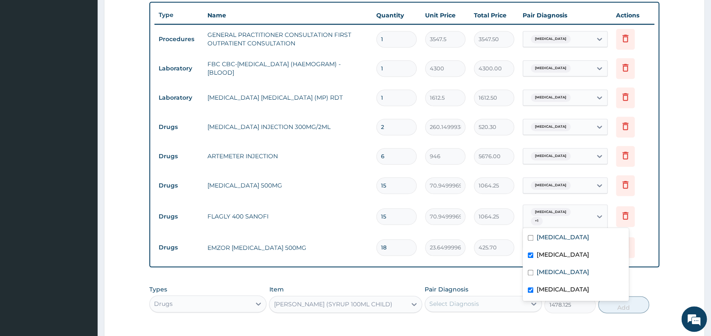
click at [531, 288] on input "checkbox" at bounding box center [531, 290] width 6 height 6
checkbox input "false"
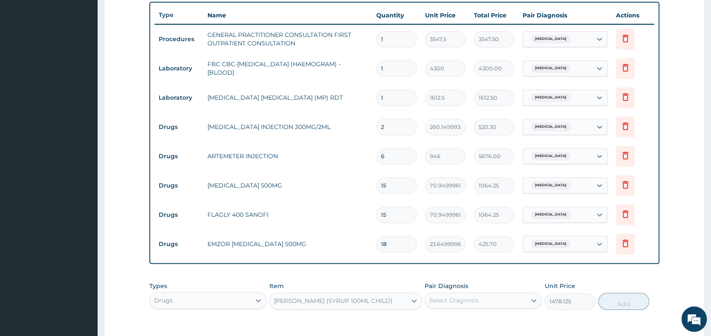
click at [655, 249] on div "Type Name Quantity Unit Price Total Price Pair Diagnosis Actions Procedures GEN…" at bounding box center [404, 133] width 510 height 262
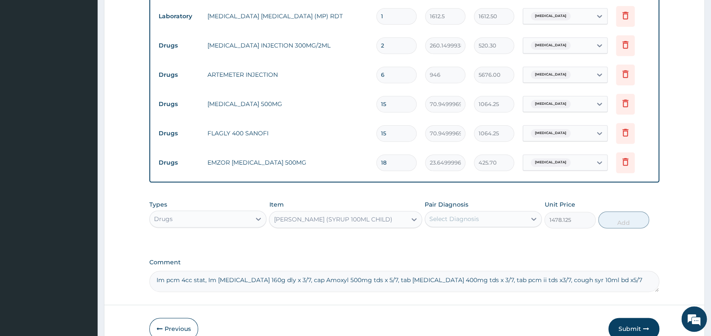
scroll to position [399, 0]
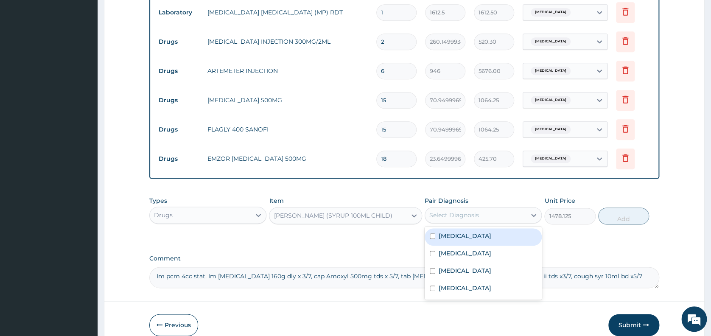
click at [505, 216] on div "Select Diagnosis" at bounding box center [475, 215] width 101 height 14
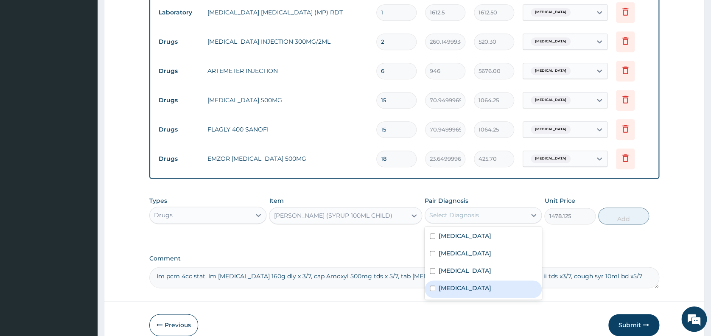
click at [490, 286] on div "Tonsillitis" at bounding box center [483, 288] width 117 height 17
checkbox input "true"
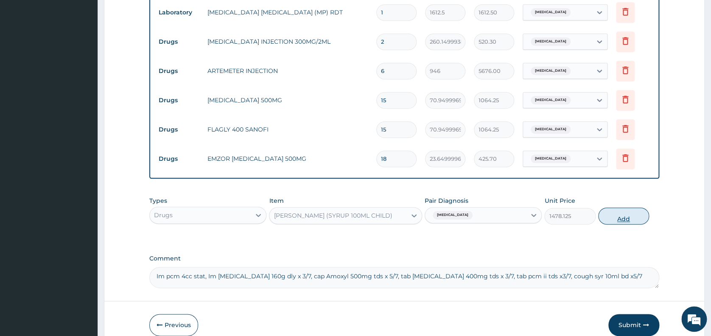
click at [623, 221] on button "Add" at bounding box center [623, 215] width 51 height 17
type input "0"
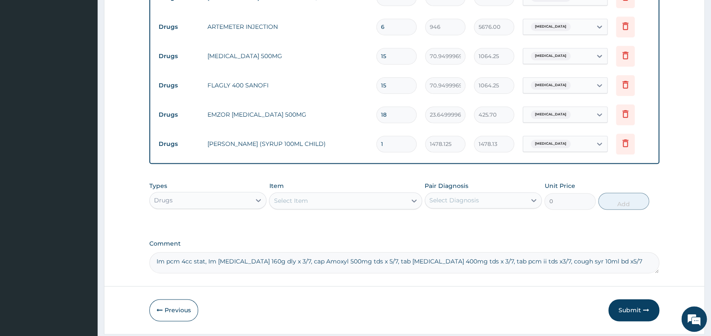
scroll to position [445, 0]
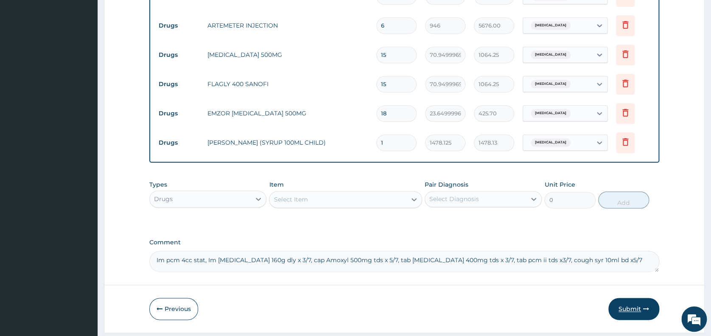
click at [630, 309] on button "Submit" at bounding box center [633, 309] width 51 height 22
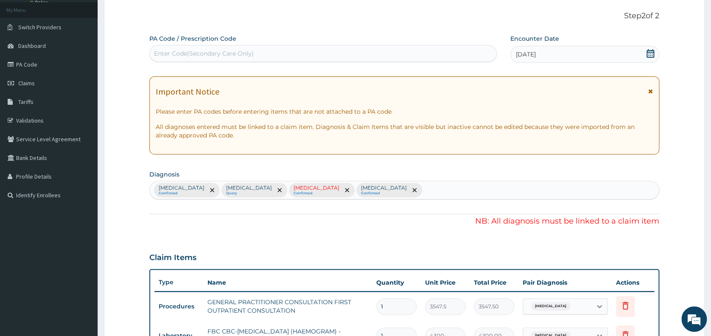
scroll to position [48, 0]
click at [345, 187] on icon "remove selection option" at bounding box center [347, 189] width 4 height 4
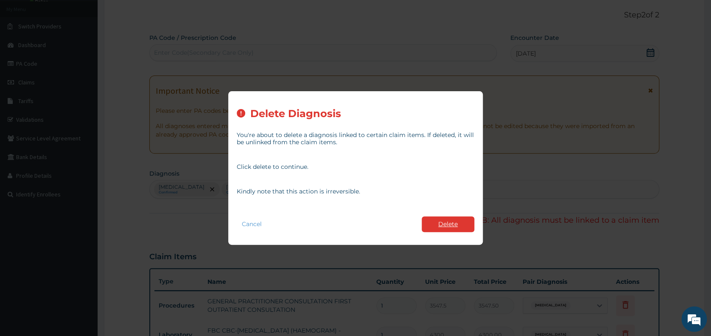
click at [445, 221] on button "Delete" at bounding box center [448, 224] width 53 height 16
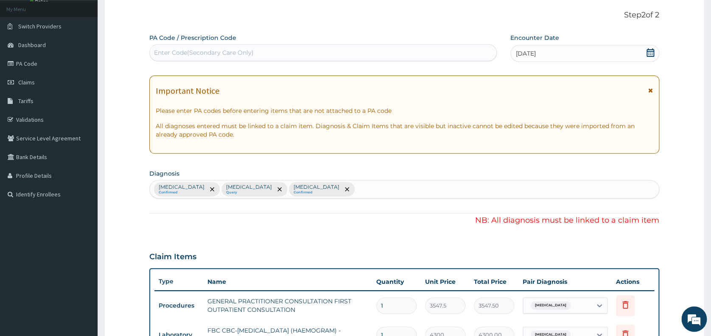
click at [226, 187] on p "Sepsis" at bounding box center [249, 187] width 46 height 7
click at [277, 187] on icon "remove selection option" at bounding box center [279, 189] width 4 height 4
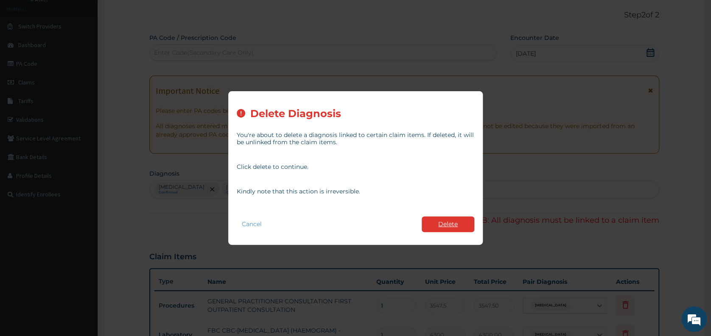
click at [447, 222] on button "Delete" at bounding box center [448, 224] width 53 height 16
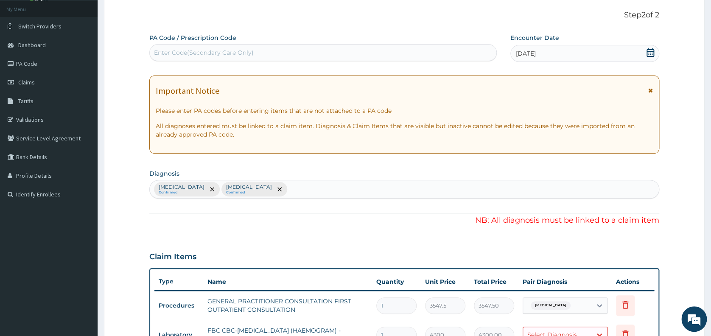
click at [258, 186] on div "Malaria Confirmed Tonsillitis Confirmed" at bounding box center [404, 189] width 509 height 18
type input "sep"
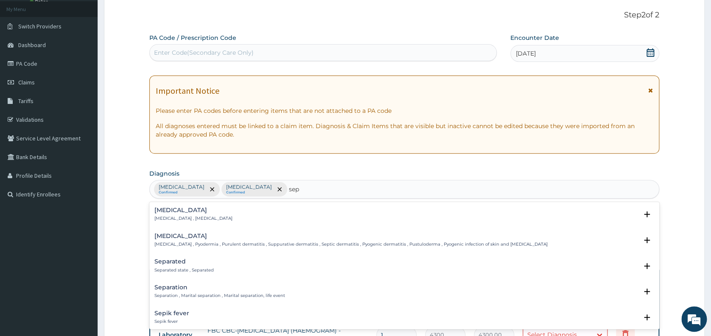
click at [163, 211] on h4 "Sepsis" at bounding box center [193, 210] width 78 height 6
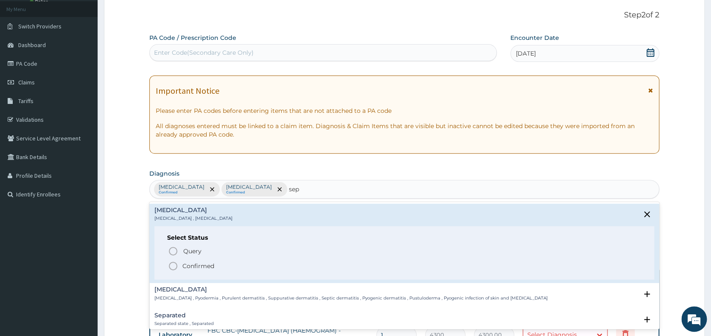
click at [173, 264] on icon "status option filled" at bounding box center [173, 266] width 10 height 10
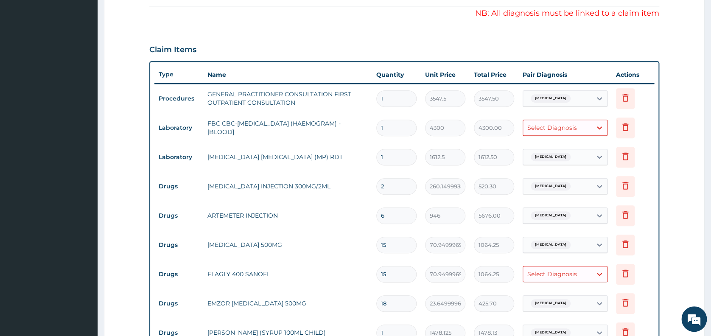
scroll to position [255, 0]
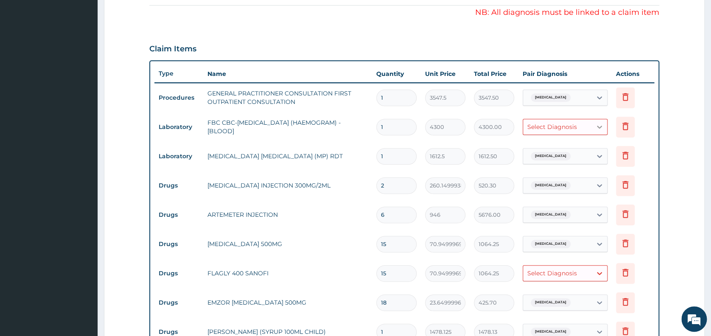
click at [599, 128] on icon at bounding box center [599, 127] width 5 height 3
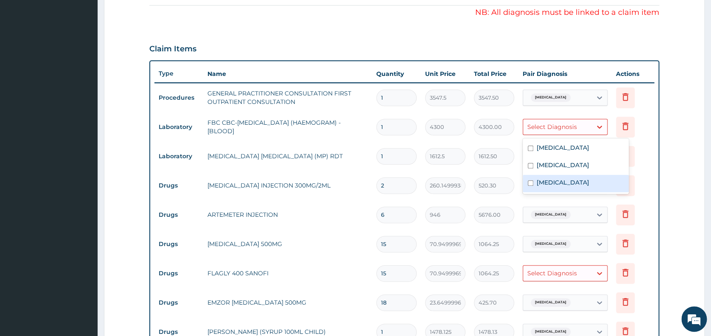
click at [593, 180] on div "Sepsis" at bounding box center [576, 183] width 106 height 17
checkbox input "true"
click at [595, 277] on icon at bounding box center [599, 273] width 8 height 8
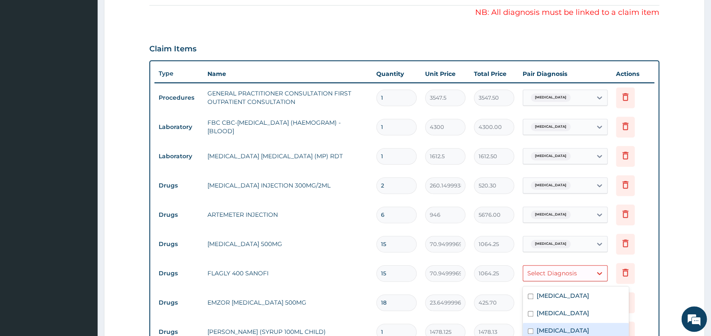
click at [573, 327] on div "Sepsis" at bounding box center [576, 331] width 106 height 17
checkbox input "true"
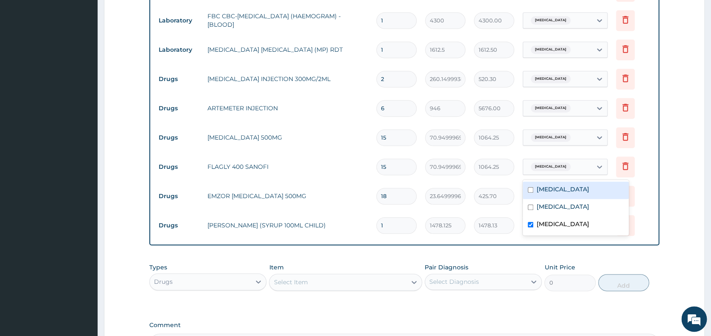
scroll to position [363, 0]
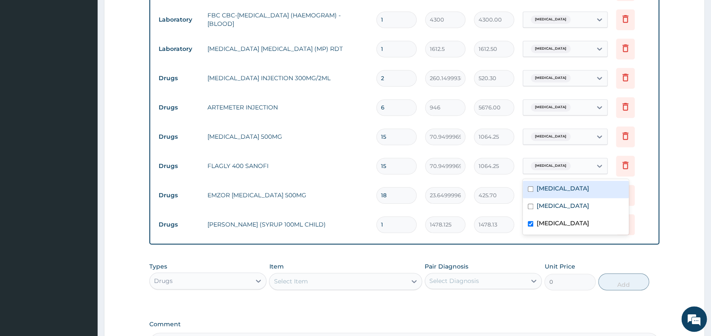
click at [691, 222] on form "Step 2 of 2 PA Code / Prescription Code Enter Code(Secondary Care Only) Encount…" at bounding box center [404, 48] width 601 height 732
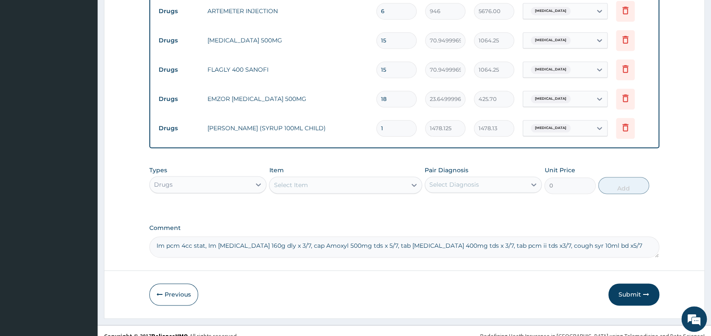
scroll to position [472, 0]
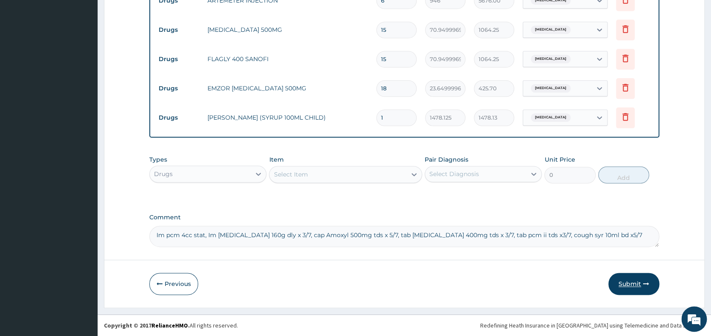
click at [631, 284] on button "Submit" at bounding box center [633, 284] width 51 height 22
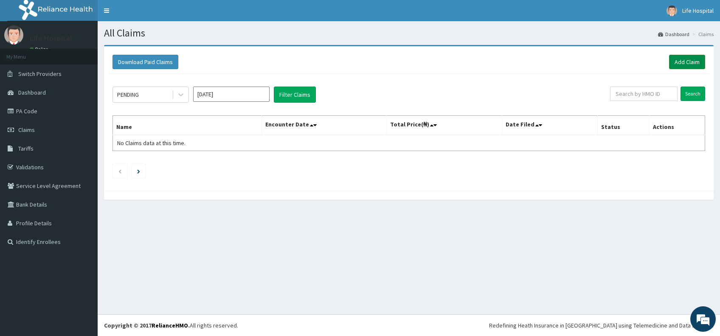
click at [692, 63] on link "Add Claim" at bounding box center [687, 62] width 36 height 14
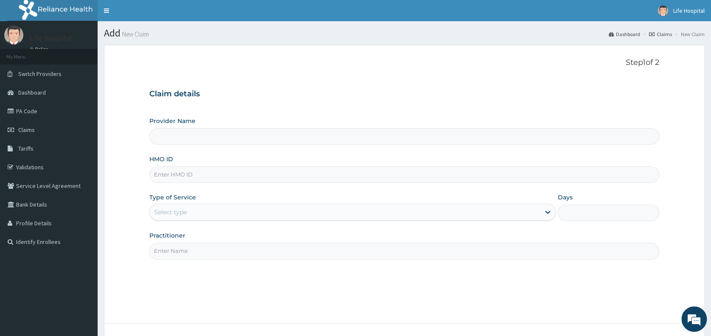
type input "[GEOGRAPHIC_DATA]"
click at [560, 171] on input "HMO ID" at bounding box center [404, 174] width 510 height 17
type input "KAT/10041/B"
click at [193, 210] on div "Select type" at bounding box center [345, 212] width 390 height 14
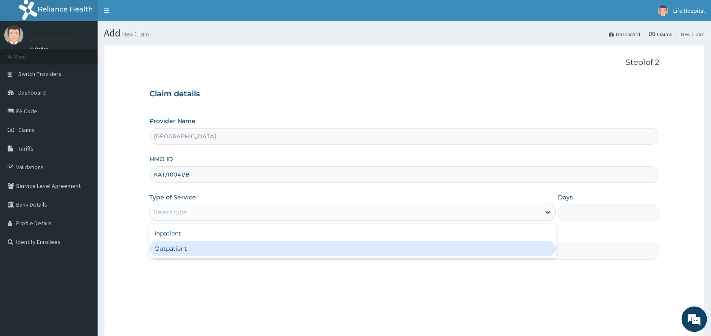
click at [187, 248] on div "Outpatient" at bounding box center [352, 248] width 406 height 15
type input "1"
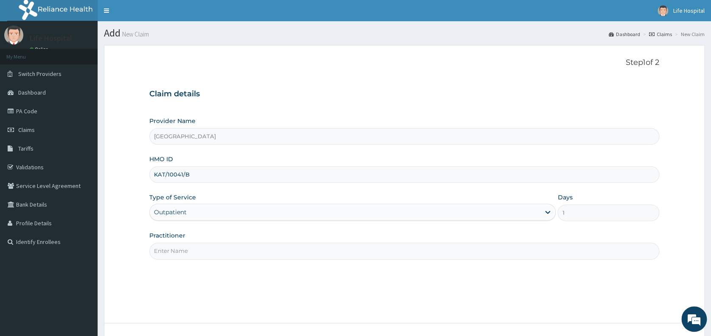
click at [185, 249] on input "Practitioner" at bounding box center [404, 251] width 510 height 17
type input "Dr Akinade A.A"
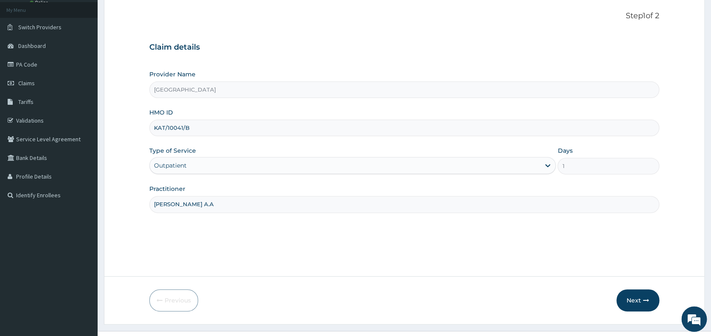
scroll to position [48, 0]
click at [633, 299] on button "Next" at bounding box center [637, 300] width 43 height 22
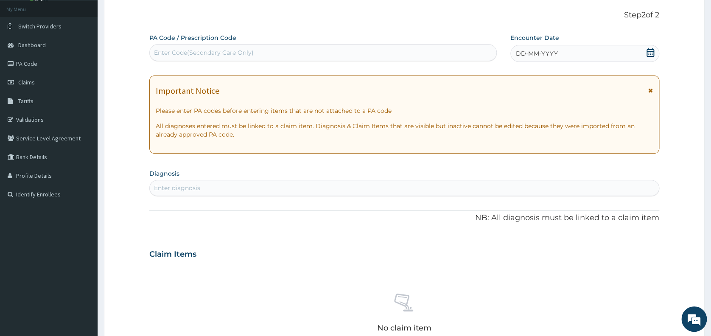
click at [487, 184] on div "Enter diagnosis" at bounding box center [404, 188] width 509 height 14
type input "MALA"
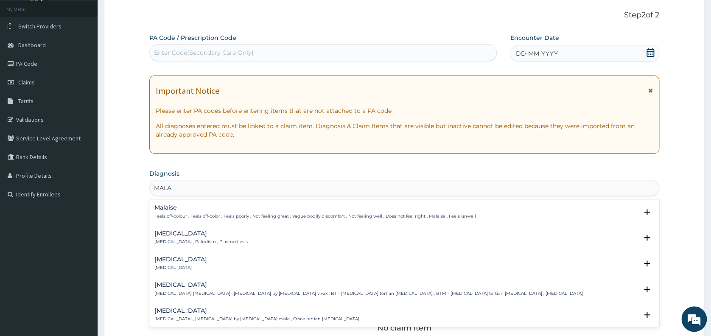
click at [165, 234] on h4 "Malaria" at bounding box center [200, 233] width 93 height 6
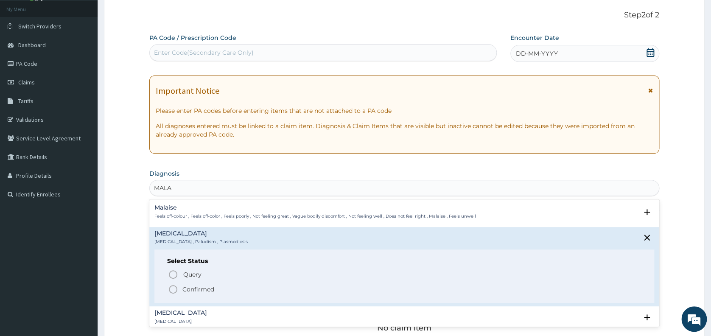
click at [173, 289] on icon "status option filled" at bounding box center [173, 289] width 10 height 10
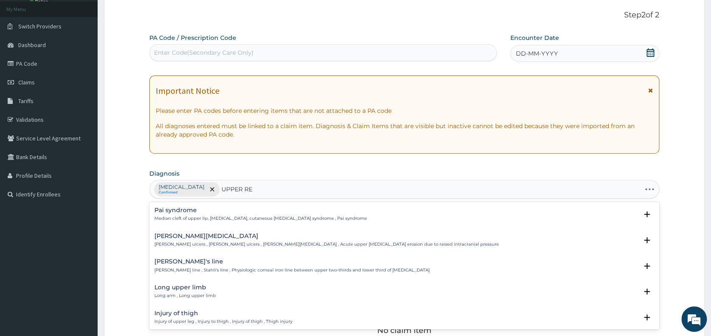
type input "UPPER RES"
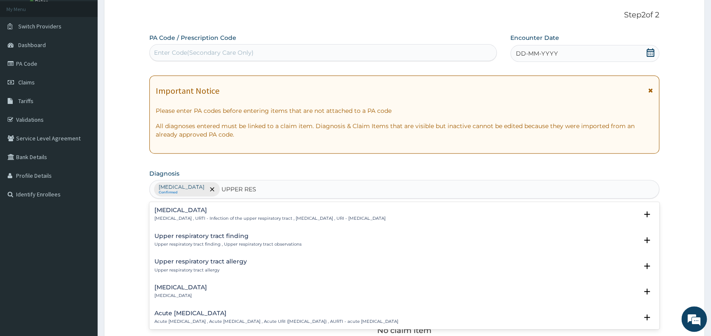
click at [186, 207] on h4 "Upper respiratory infection" at bounding box center [269, 210] width 231 height 6
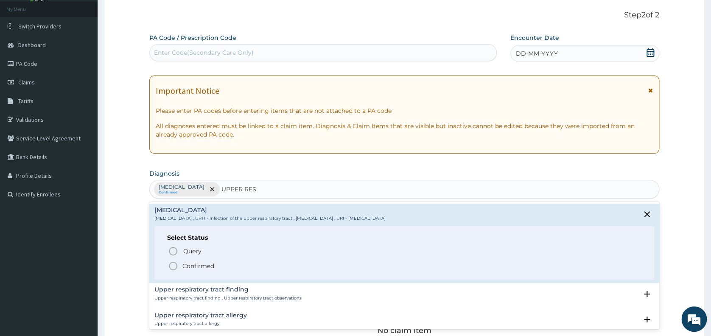
click at [170, 262] on icon "status option filled" at bounding box center [173, 266] width 10 height 10
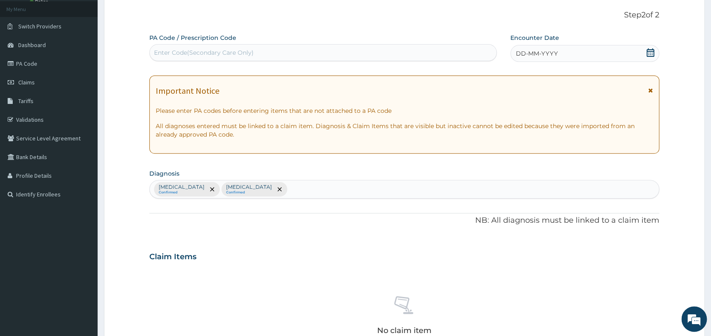
click at [650, 51] on icon at bounding box center [651, 52] width 8 height 8
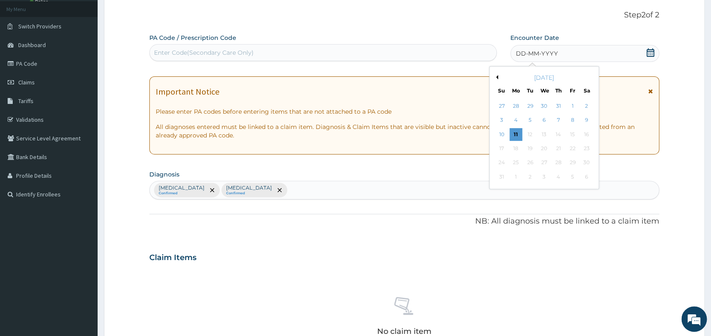
click at [497, 77] on button "Previous Month" at bounding box center [496, 77] width 4 height 4
click at [499, 147] on div "20" at bounding box center [502, 148] width 13 height 13
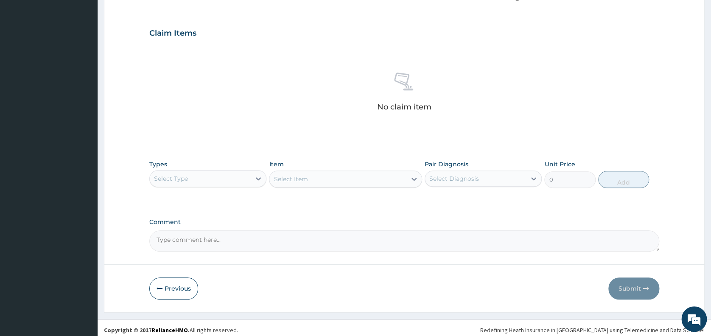
scroll to position [275, 0]
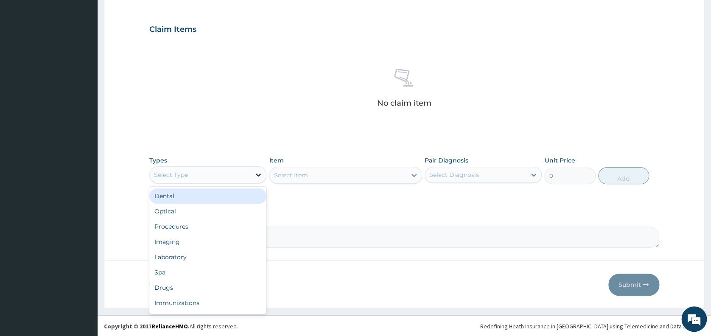
click at [257, 172] on icon at bounding box center [258, 175] width 8 height 8
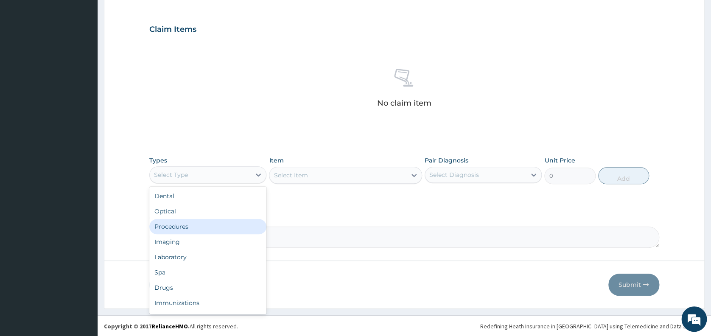
click at [235, 224] on div "Procedures" at bounding box center [207, 226] width 117 height 15
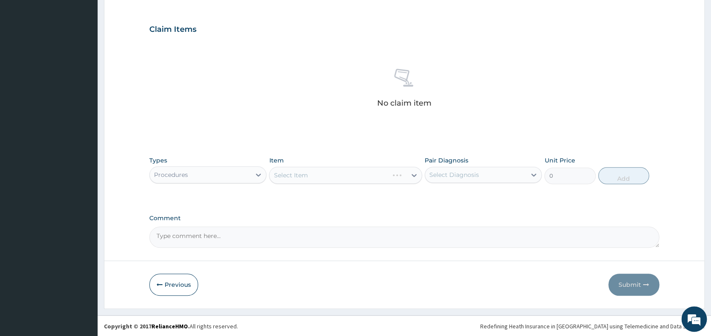
click at [316, 167] on div "Select Item" at bounding box center [345, 175] width 153 height 17
click at [319, 174] on div "Select Item" at bounding box center [337, 175] width 137 height 14
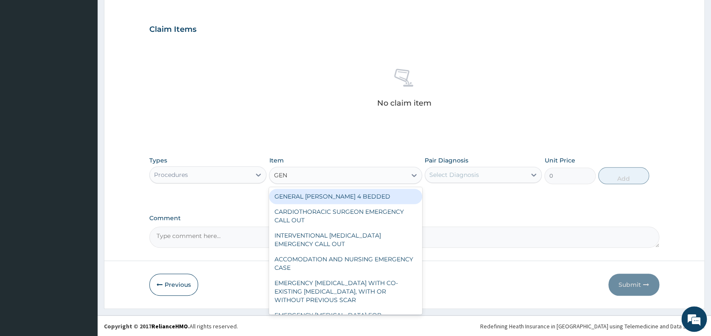
type input "GENE"
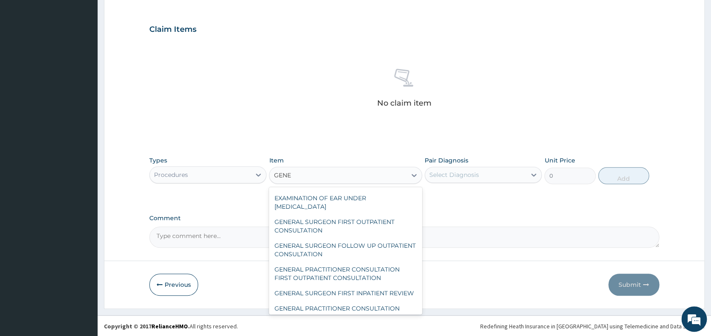
scroll to position [90, 0]
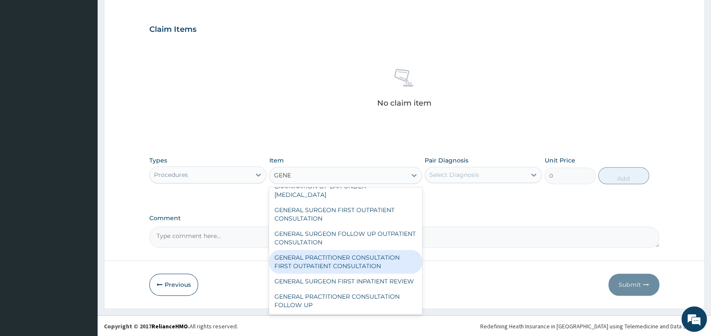
click at [355, 269] on div "GENERAL PRACTITIONER CONSULTATION FIRST OUTPATIENT CONSULTATION" at bounding box center [345, 262] width 153 height 24
type input "3547.5"
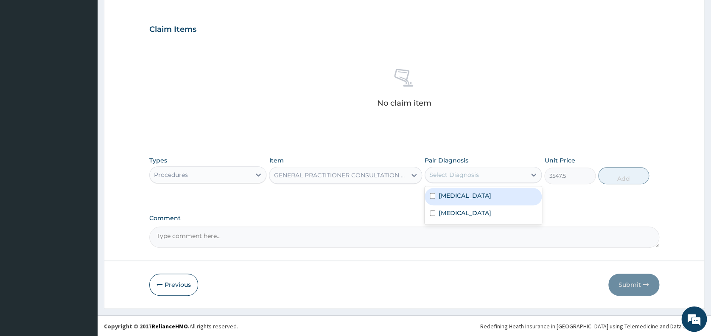
click at [471, 171] on div "Select Diagnosis" at bounding box center [454, 175] width 50 height 8
click at [470, 191] on div "[MEDICAL_DATA]" at bounding box center [483, 196] width 117 height 17
checkbox input "true"
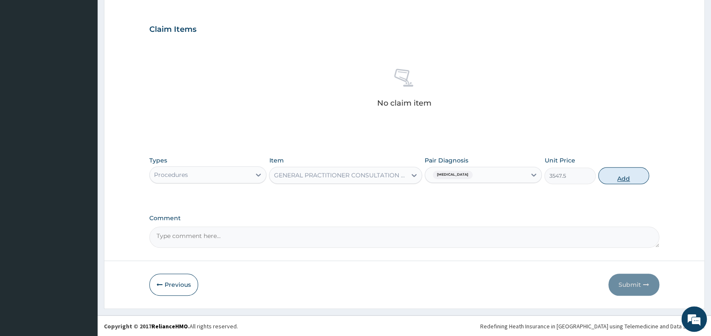
click at [628, 174] on button "Add" at bounding box center [623, 175] width 51 height 17
type input "0"
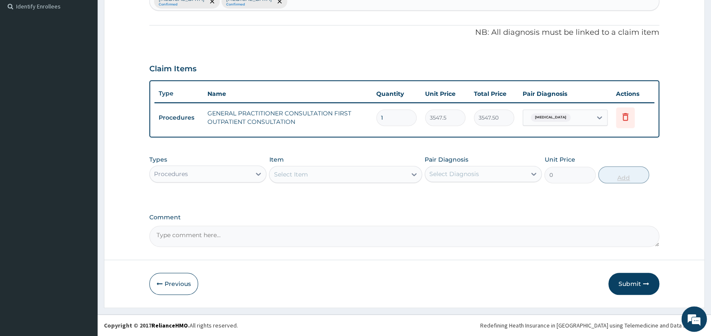
scroll to position [235, 0]
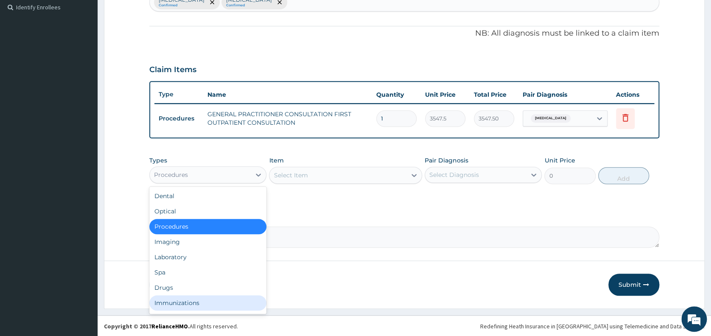
drag, startPoint x: 264, startPoint y: 179, endPoint x: 235, endPoint y: 294, distance: 119.5
click at [235, 183] on div "option Procedures, selected. option Immunizations focused, 8 of 10. 10 results …" at bounding box center [207, 174] width 117 height 17
click at [231, 288] on div "Drugs" at bounding box center [207, 287] width 117 height 15
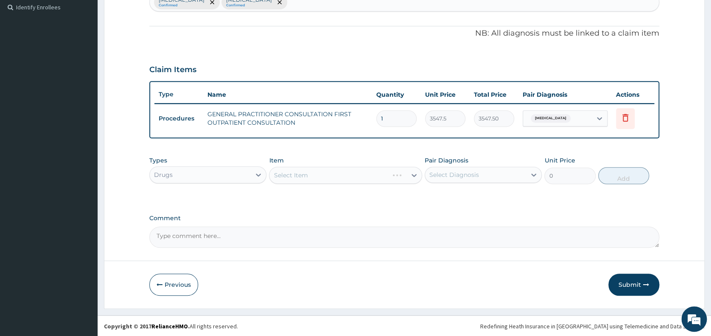
click at [300, 173] on div "Select Item" at bounding box center [345, 175] width 153 height 17
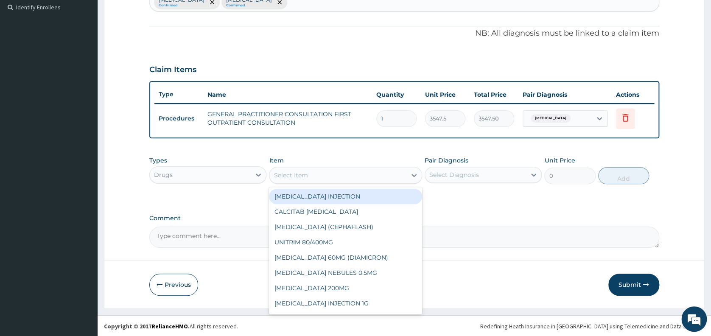
click at [302, 174] on div "Select Item" at bounding box center [291, 175] width 34 height 8
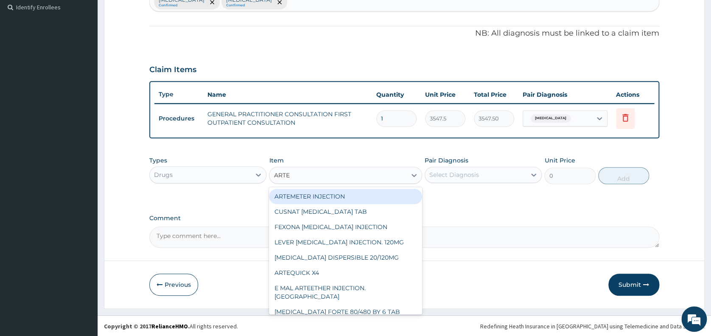
type input "ARTEM"
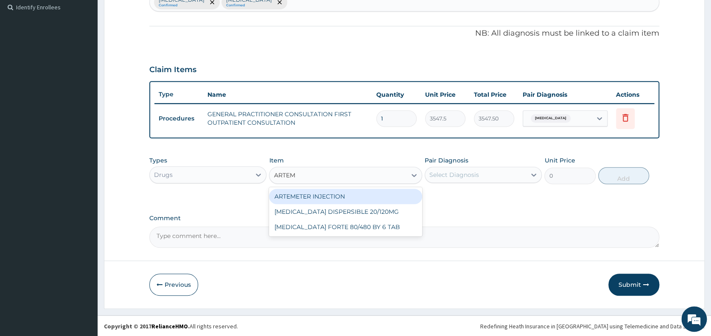
click at [309, 195] on div "ARTEMETER INJECTION" at bounding box center [345, 196] width 153 height 15
type input "946"
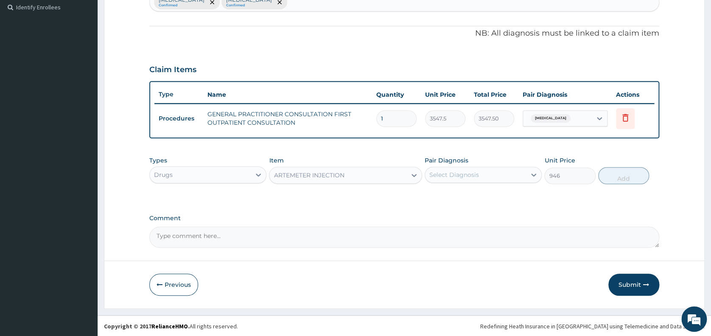
click at [455, 174] on div "Select Diagnosis" at bounding box center [454, 175] width 50 height 8
click at [461, 204] on div "[MEDICAL_DATA]" at bounding box center [483, 196] width 117 height 17
checkbox input "true"
click at [624, 177] on button "Add" at bounding box center [623, 175] width 51 height 17
type input "0"
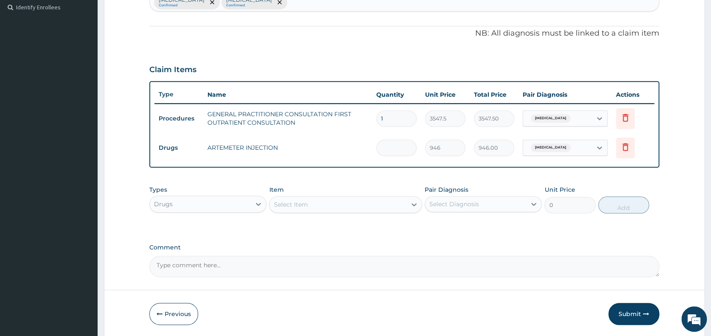
type input "0.00"
type input "6"
type input "5676.00"
type input "6"
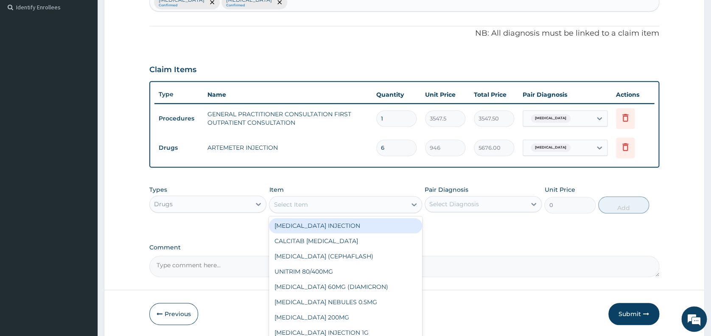
click at [325, 203] on div "Select Item" at bounding box center [337, 205] width 137 height 14
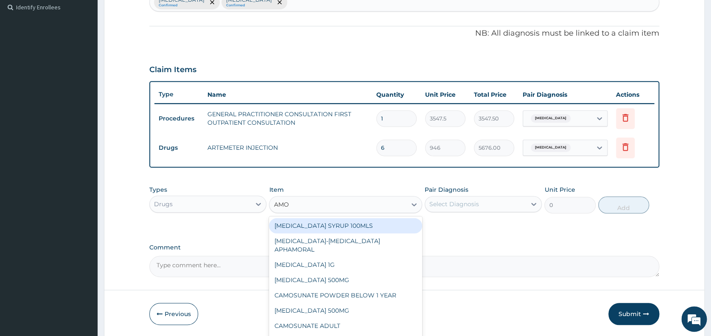
type input "AMOX"
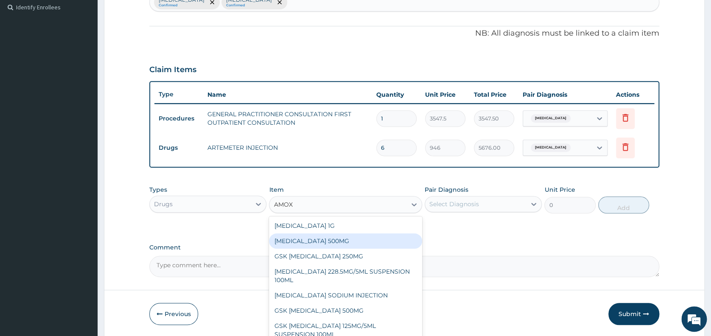
click at [326, 238] on div "[MEDICAL_DATA] 500MG" at bounding box center [345, 240] width 153 height 15
type input "70.94999694824219"
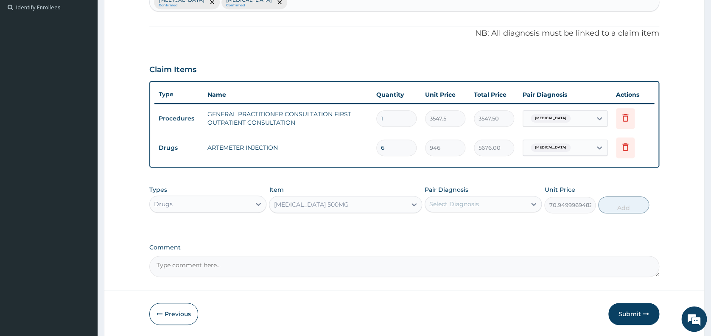
click at [463, 203] on div "Select Diagnosis" at bounding box center [454, 204] width 50 height 8
click at [463, 241] on label "Upper respiratory infection" at bounding box center [465, 242] width 53 height 8
checkbox input "true"
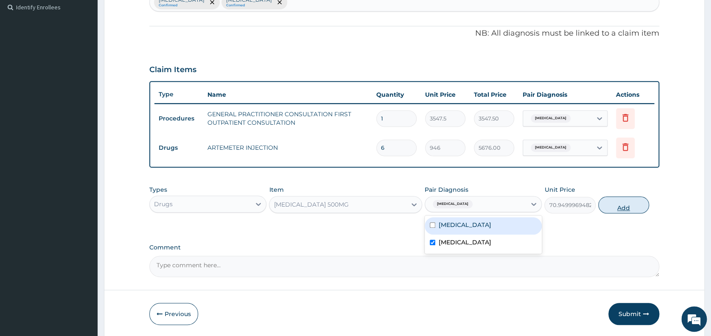
click at [616, 208] on button "Add" at bounding box center [623, 204] width 51 height 17
type input "0"
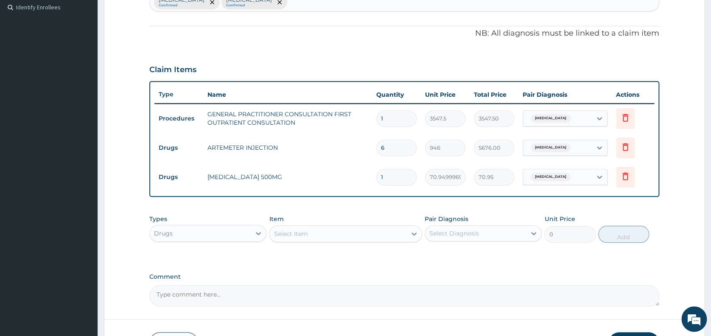
type input "15"
type input "1064.25"
type input "15"
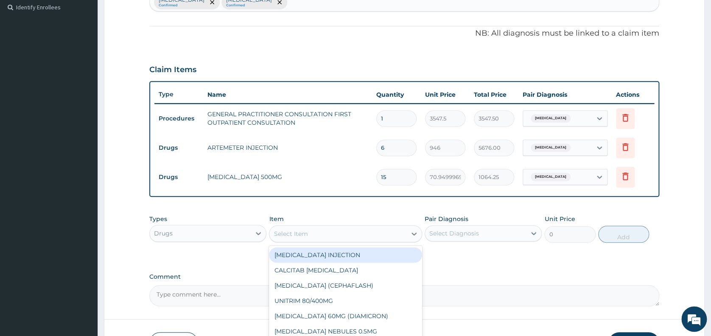
click at [358, 233] on div "Select Item" at bounding box center [337, 234] width 137 height 14
type input "COUGH SYR"
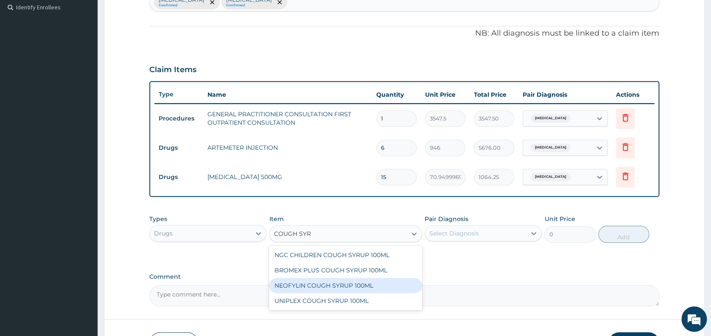
click at [383, 286] on div "NEOFYLIN COUGH SYRUP 100ML" at bounding box center [345, 285] width 153 height 15
type input "1419"
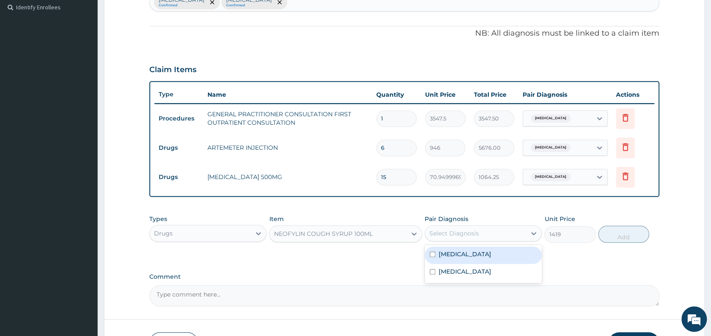
click at [453, 231] on div "Select Diagnosis" at bounding box center [454, 233] width 50 height 8
click at [468, 267] on label "Upper respiratory infection" at bounding box center [465, 271] width 53 height 8
checkbox input "true"
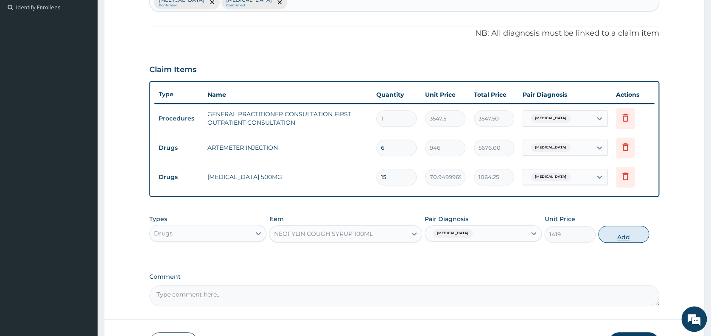
click at [614, 236] on button "Add" at bounding box center [623, 234] width 51 height 17
type input "0"
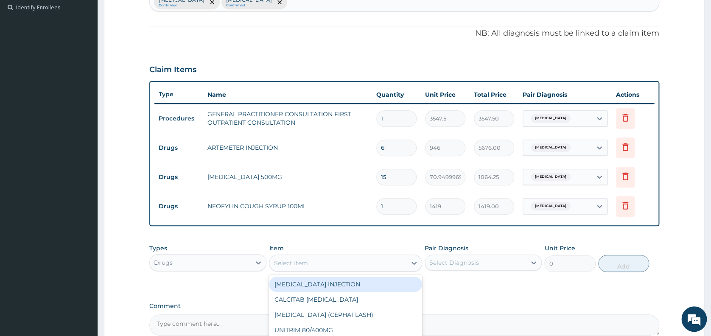
click at [312, 260] on div "Select Item" at bounding box center [337, 263] width 137 height 14
type input "PARA"
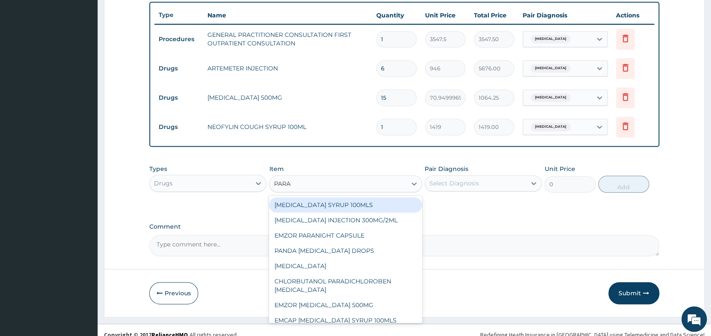
scroll to position [324, 0]
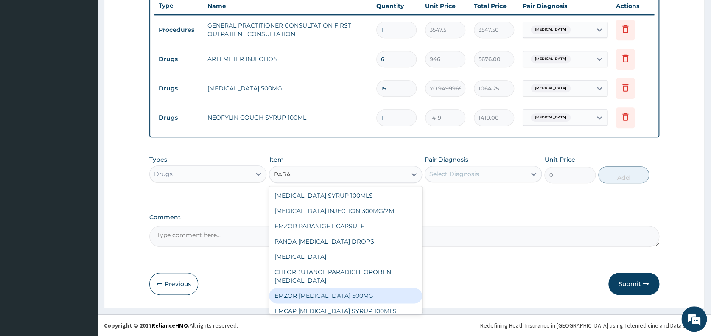
click at [359, 295] on div "EMZOR [MEDICAL_DATA] 500MG" at bounding box center [345, 295] width 153 height 15
type input "23.64999961853027"
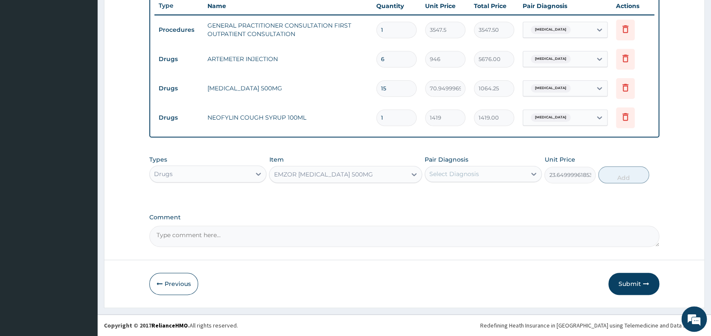
click at [462, 169] on div "Select Diagnosis" at bounding box center [475, 174] width 101 height 14
click at [461, 197] on div "[MEDICAL_DATA]" at bounding box center [483, 195] width 117 height 17
checkbox input "true"
click at [616, 177] on button "Add" at bounding box center [623, 174] width 51 height 17
type input "0"
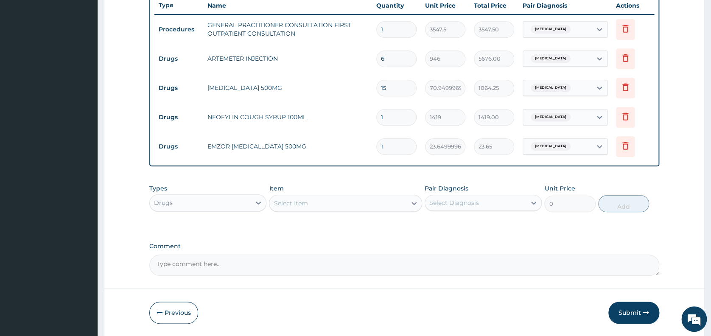
type input "18"
type input "425.70"
type input "18"
click at [343, 269] on textarea "Comment" at bounding box center [404, 265] width 510 height 21
type textarea "Im pcm 5cc stat,tab pcm ii tds x 3/7, Im artemether 160mg dly x 3/7, cap amoxil…"
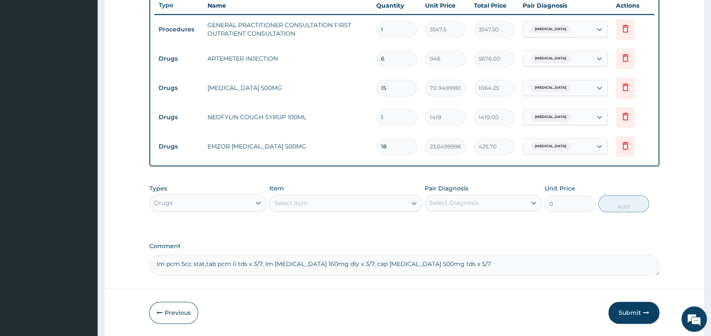
click at [457, 63] on input "946" at bounding box center [445, 58] width 40 height 17
click at [565, 67] on td "[MEDICAL_DATA]" at bounding box center [564, 58] width 93 height 25
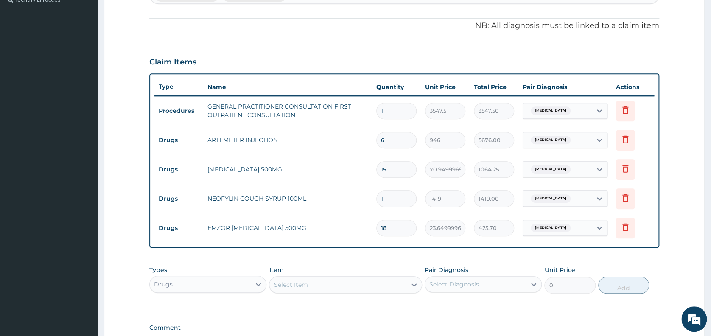
scroll to position [243, 0]
drag, startPoint x: 373, startPoint y: 281, endPoint x: 292, endPoint y: 286, distance: 81.6
click at [292, 286] on div "Select Item" at bounding box center [291, 284] width 34 height 8
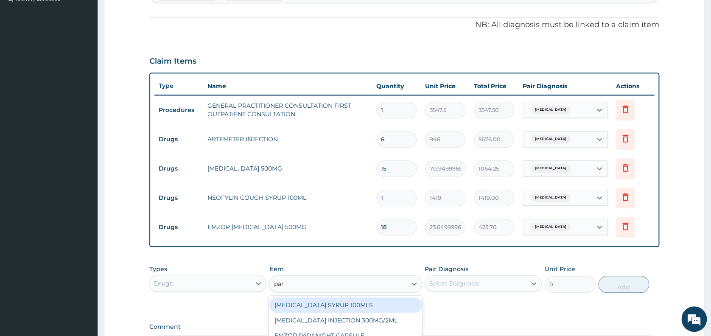
type input "para"
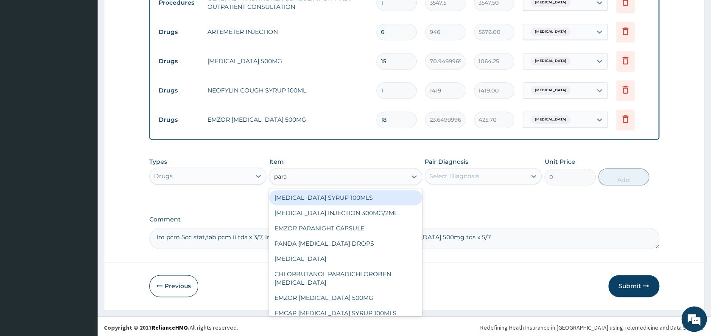
scroll to position [351, 0]
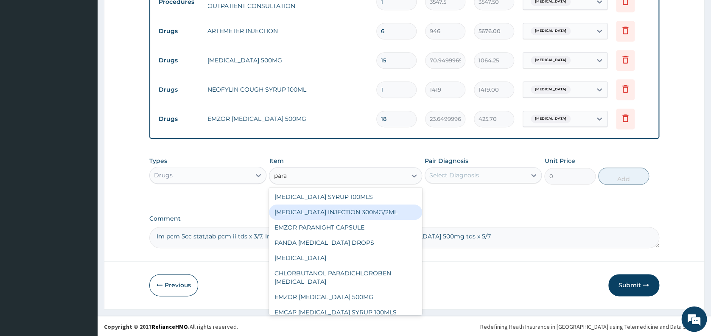
click at [383, 210] on div "[MEDICAL_DATA] INJECTION 300MG/2ML" at bounding box center [345, 212] width 153 height 15
type input "260.1499938964844"
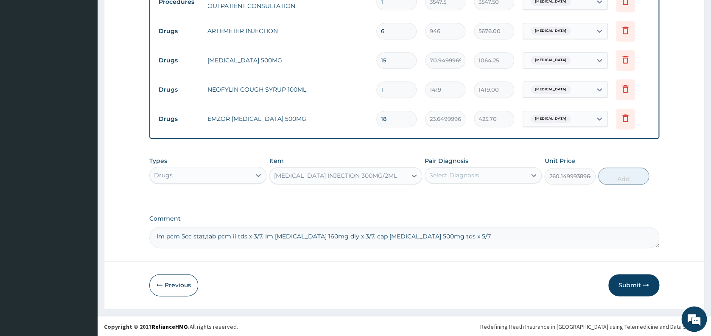
click at [488, 174] on div "Select Diagnosis" at bounding box center [475, 175] width 101 height 14
click at [484, 191] on div "[MEDICAL_DATA]" at bounding box center [483, 196] width 117 height 17
checkbox input "true"
drag, startPoint x: 616, startPoint y: 175, endPoint x: 626, endPoint y: 191, distance: 19.0
click at [626, 191] on div "Types Drugs Item PARACETAMOL INJECTION 300MG/2ML Pair Diagnosis Malaria Unit Pr…" at bounding box center [404, 176] width 510 height 49
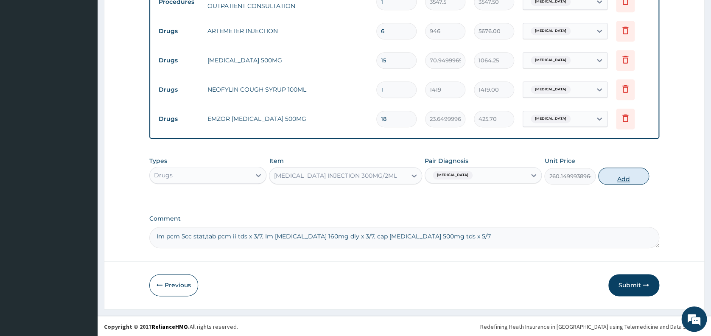
click at [620, 180] on button "Add" at bounding box center [623, 176] width 51 height 17
type input "0"
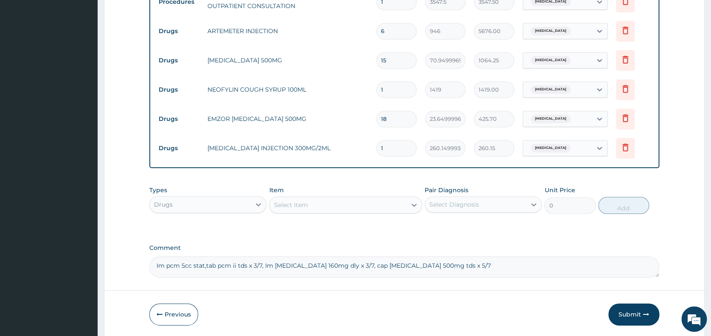
click at [386, 151] on input "1" at bounding box center [396, 148] width 40 height 17
type input "0.00"
type input "2"
type input "520.30"
type input "2"
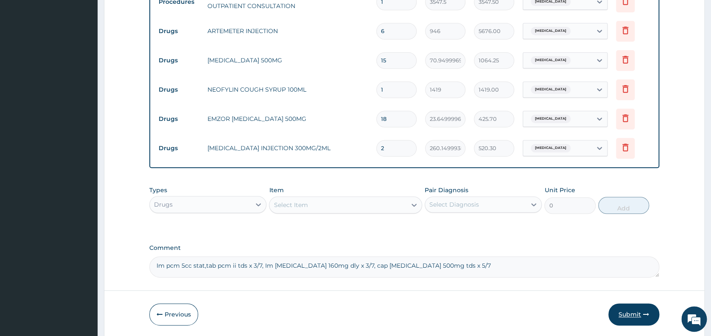
click at [641, 313] on button "Submit" at bounding box center [633, 314] width 51 height 22
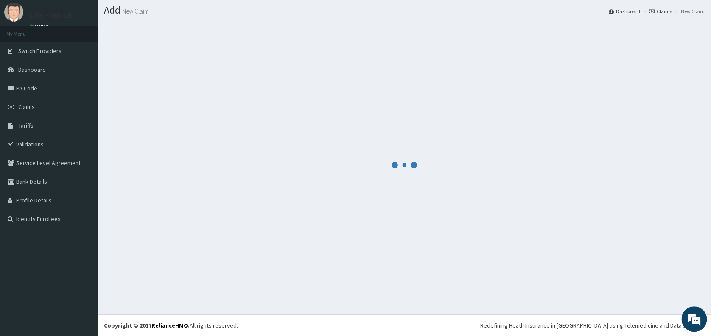
scroll to position [22, 0]
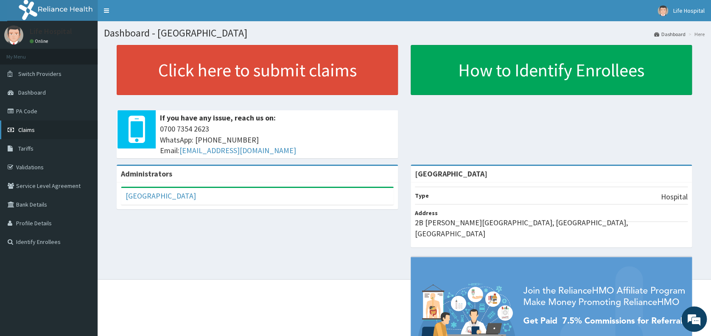
click at [37, 127] on link "Claims" at bounding box center [49, 129] width 98 height 19
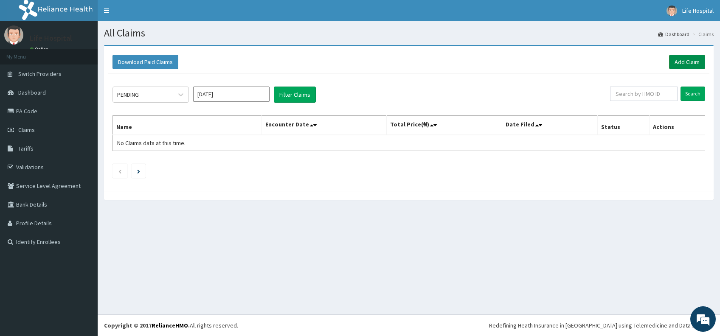
click at [692, 60] on link "Add Claim" at bounding box center [687, 62] width 36 height 14
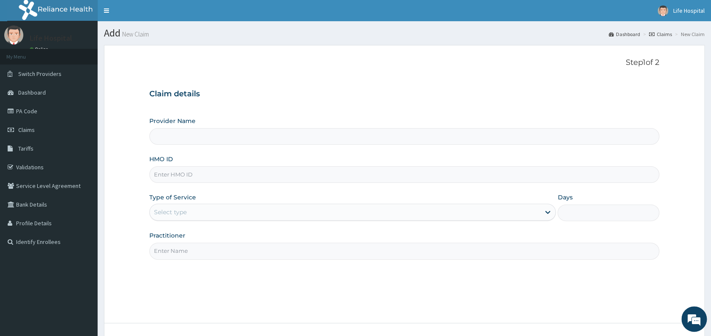
type input "Life Gate Hospital"
click at [458, 174] on input "HMO ID" at bounding box center [404, 174] width 510 height 17
type input "KAT/10041/B"
click at [209, 207] on div "Select type" at bounding box center [345, 212] width 390 height 14
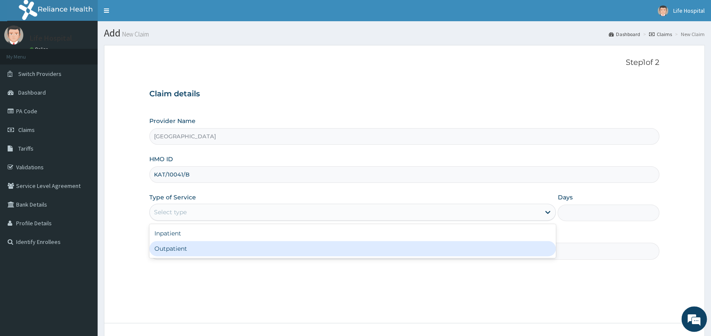
click at [195, 251] on div "Outpatient" at bounding box center [352, 248] width 406 height 15
type input "1"
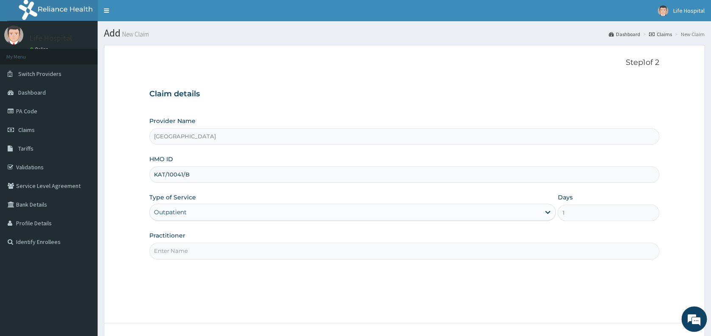
click at [202, 251] on input "Practitioner" at bounding box center [404, 251] width 510 height 17
type input "Dr Akinade A.A"
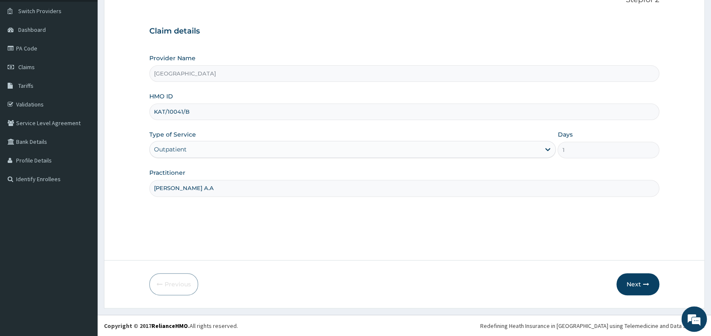
scroll to position [63, 0]
click at [637, 284] on button "Next" at bounding box center [637, 284] width 43 height 22
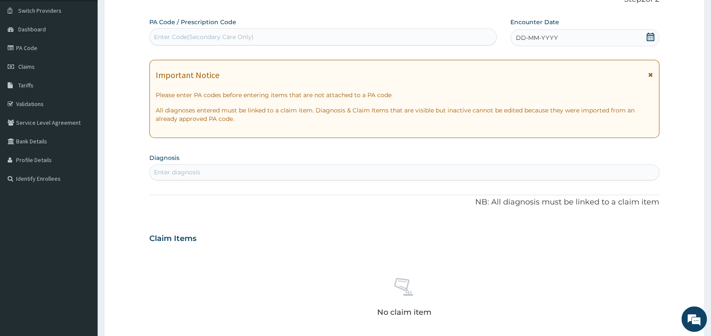
click at [557, 36] on span "DD-MM-YYYY" at bounding box center [537, 38] width 42 height 8
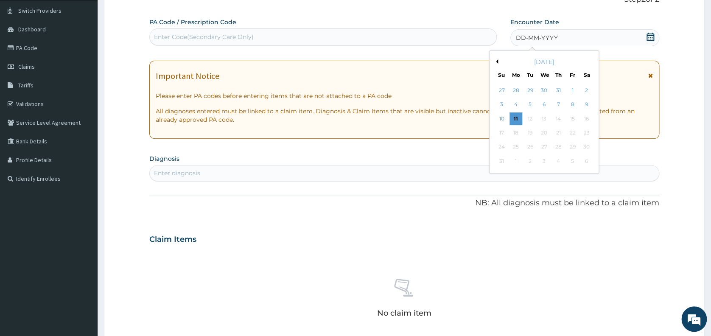
click at [497, 61] on button "Previous Month" at bounding box center [496, 61] width 4 height 4
click at [501, 132] on div "20" at bounding box center [502, 132] width 13 height 13
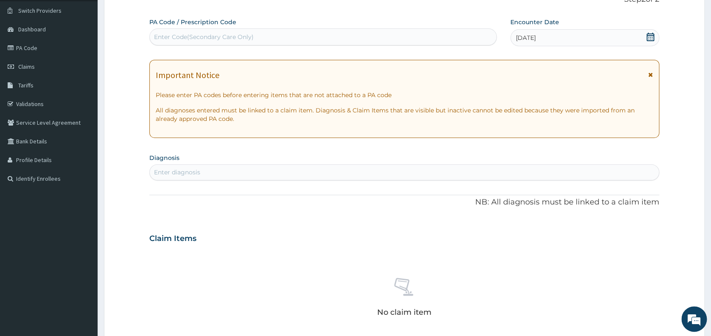
click at [295, 169] on div "Enter diagnosis" at bounding box center [404, 172] width 509 height 14
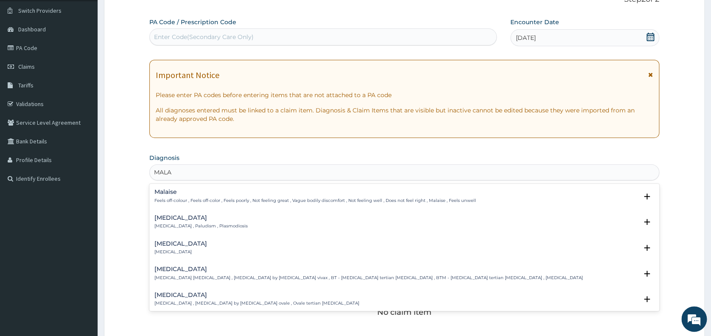
type input "MALAR"
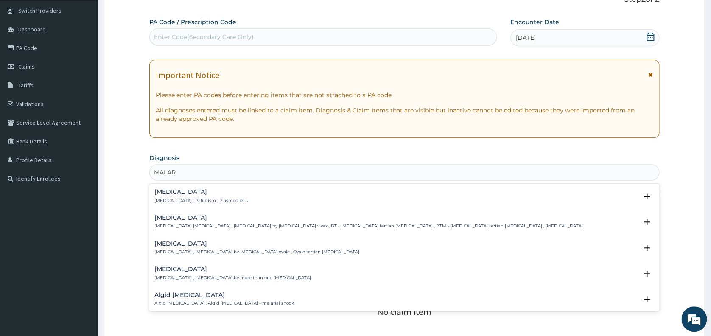
click at [165, 193] on h4 "[MEDICAL_DATA]" at bounding box center [200, 192] width 93 height 6
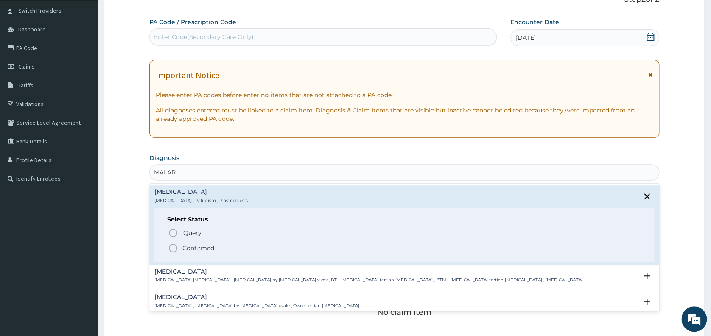
click at [172, 247] on icon "status option filled" at bounding box center [173, 248] width 10 height 10
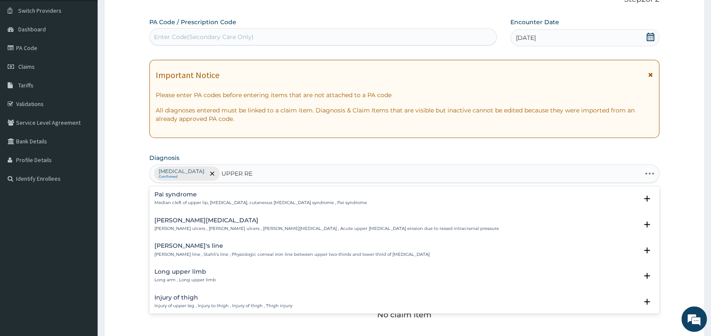
type input "UPPER RES"
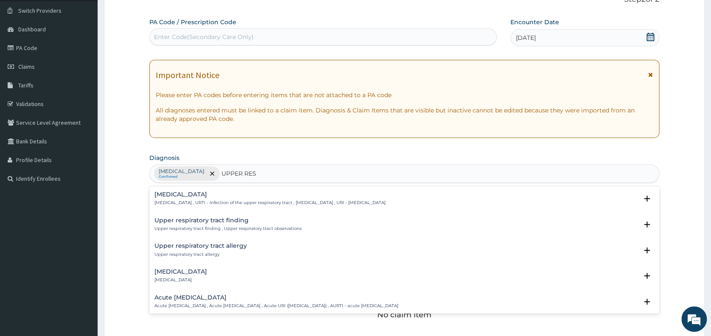
click at [179, 195] on h4 "Upper respiratory infection" at bounding box center [269, 194] width 231 height 6
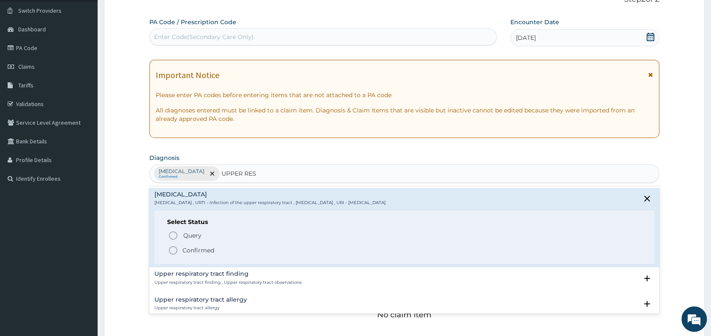
click at [174, 250] on icon "status option filled" at bounding box center [173, 250] width 10 height 10
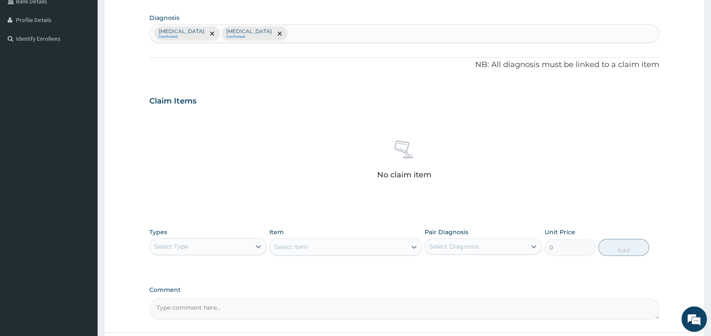
scroll to position [210, 0]
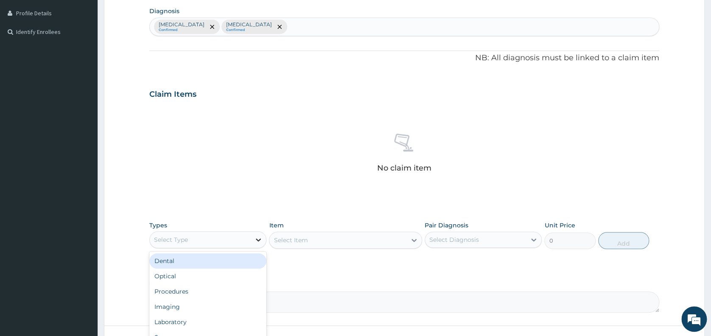
click at [254, 239] on icon at bounding box center [258, 239] width 8 height 8
click at [235, 296] on div "Procedures" at bounding box center [207, 291] width 117 height 15
click at [307, 238] on div "Select Item" at bounding box center [345, 240] width 153 height 17
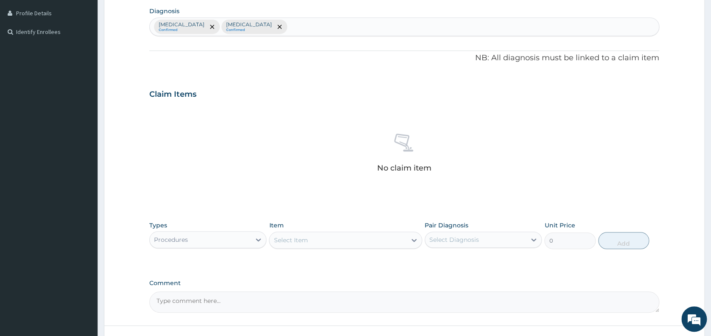
click at [307, 238] on div "Select Item" at bounding box center [291, 240] width 34 height 8
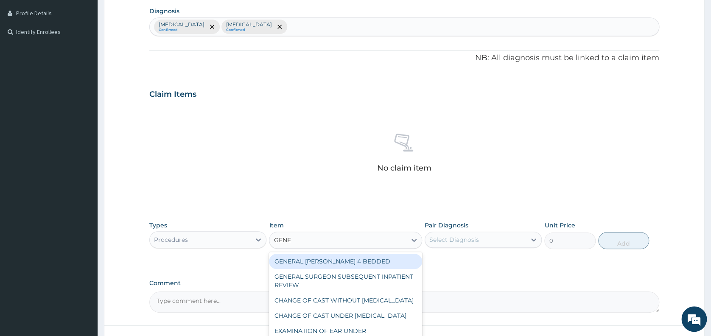
type input "GENER"
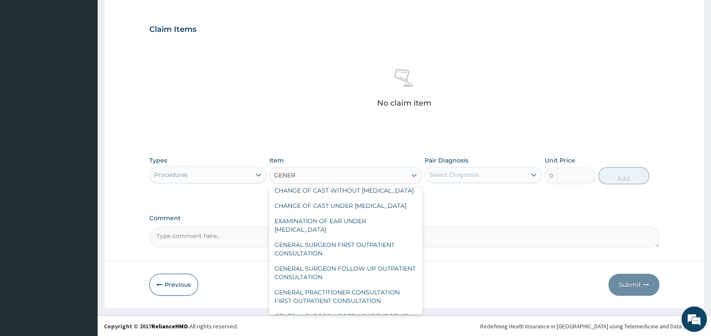
scroll to position [68, 0]
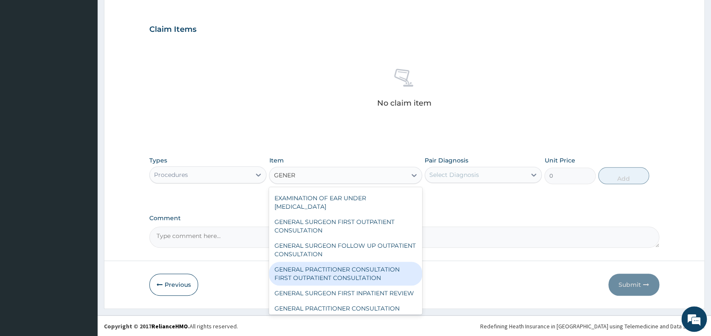
click at [372, 286] on div "GENERAL PRACTITIONER CONSULTATION FIRST OUTPATIENT CONSULTATION" at bounding box center [345, 274] width 153 height 24
type input "3547.5"
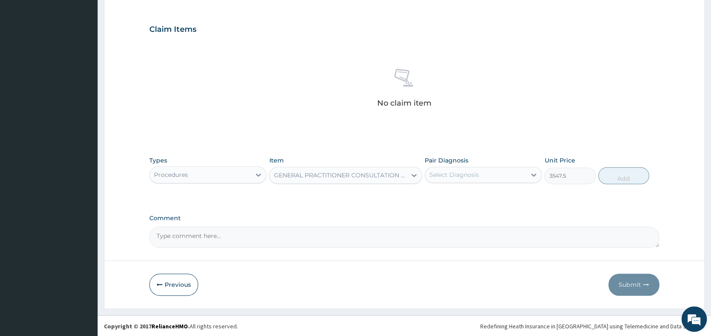
click at [492, 175] on div "Select Diagnosis" at bounding box center [475, 175] width 101 height 14
click at [491, 194] on div "[MEDICAL_DATA]" at bounding box center [483, 196] width 117 height 17
checkbox input "true"
click at [621, 177] on button "Add" at bounding box center [623, 175] width 51 height 17
type input "0"
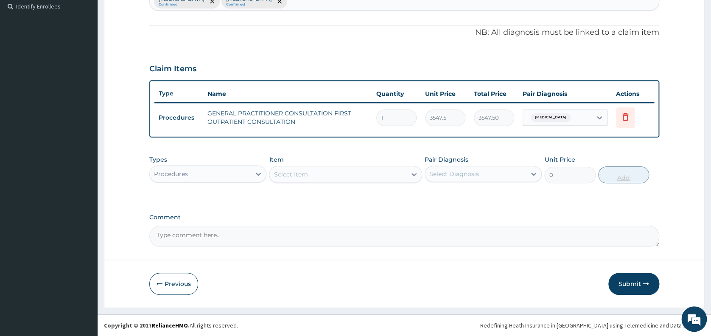
scroll to position [235, 0]
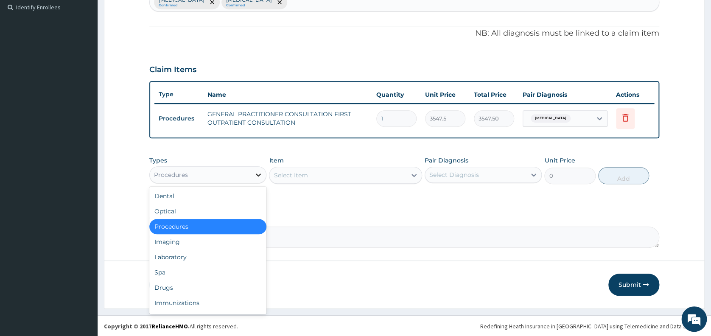
click at [256, 173] on icon at bounding box center [258, 175] width 8 height 8
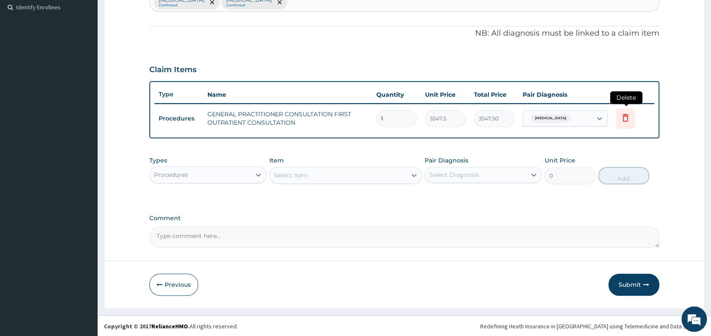
click at [627, 118] on icon at bounding box center [625, 117] width 10 height 10
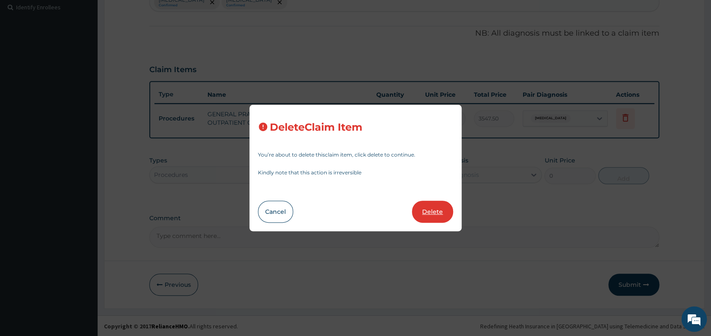
click at [436, 214] on button "Delete" at bounding box center [432, 212] width 41 height 22
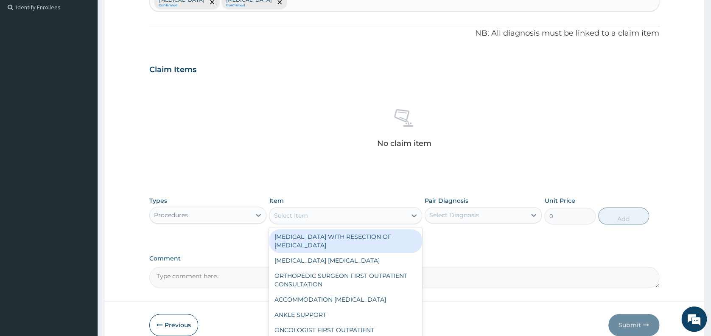
click at [307, 217] on div "Select Item" at bounding box center [291, 215] width 34 height 8
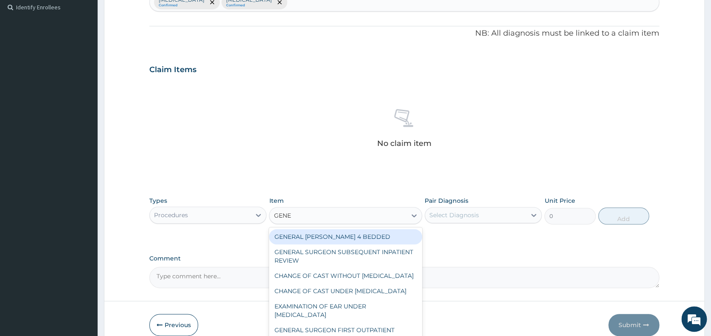
type input "GENER"
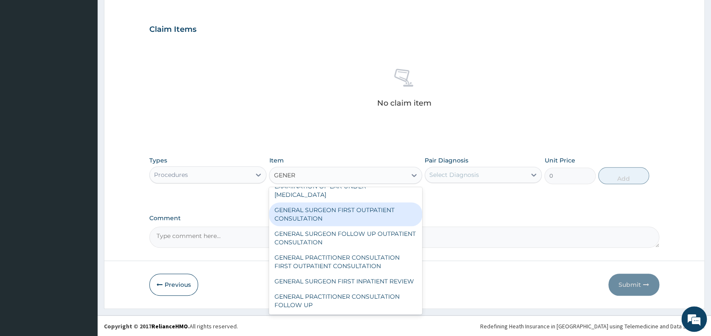
scroll to position [105, 0]
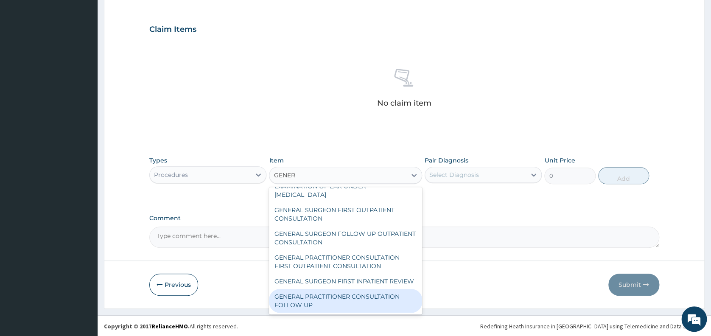
click at [367, 300] on div "GENERAL PRACTITIONER CONSULTATION FOLLOW UP" at bounding box center [345, 301] width 153 height 24
type input "2365"
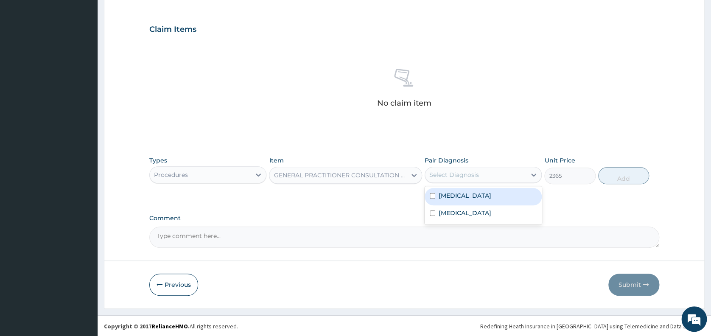
click at [468, 173] on div "Select Diagnosis" at bounding box center [454, 175] width 50 height 8
click at [468, 199] on div "[MEDICAL_DATA]" at bounding box center [483, 196] width 117 height 17
checkbox input "true"
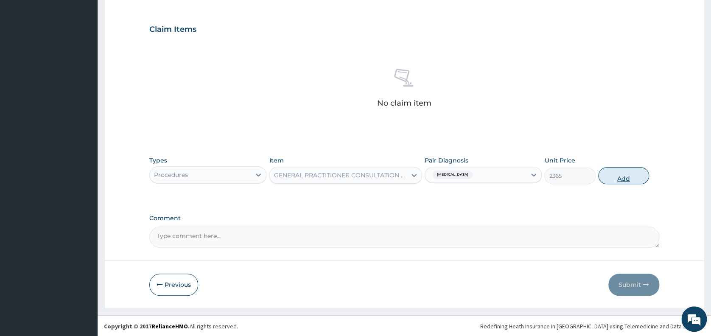
click at [622, 175] on button "Add" at bounding box center [623, 175] width 51 height 17
type input "0"
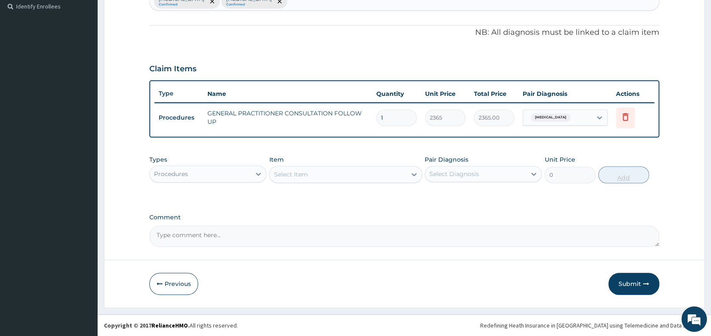
scroll to position [235, 0]
click at [257, 172] on icon at bounding box center [258, 175] width 8 height 8
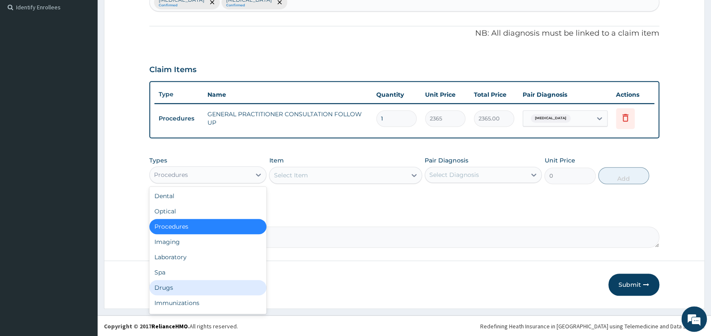
click at [199, 285] on div "Drugs" at bounding box center [207, 287] width 117 height 15
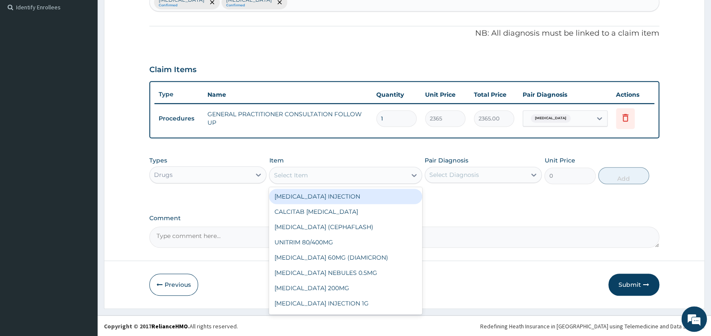
click at [339, 172] on div "Select Item" at bounding box center [337, 175] width 137 height 14
type input "PARA"
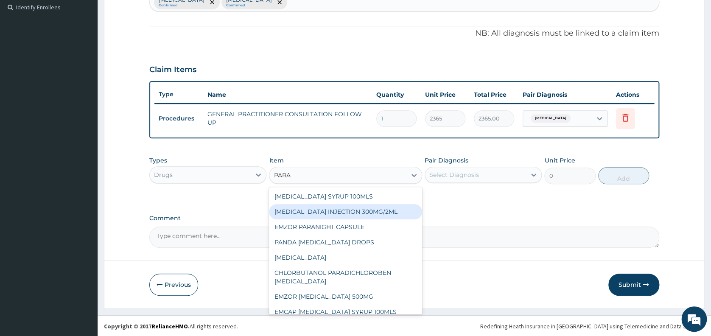
click at [342, 210] on div "[MEDICAL_DATA] INJECTION 300MG/2ML" at bounding box center [345, 211] width 153 height 15
type input "260.1499938964844"
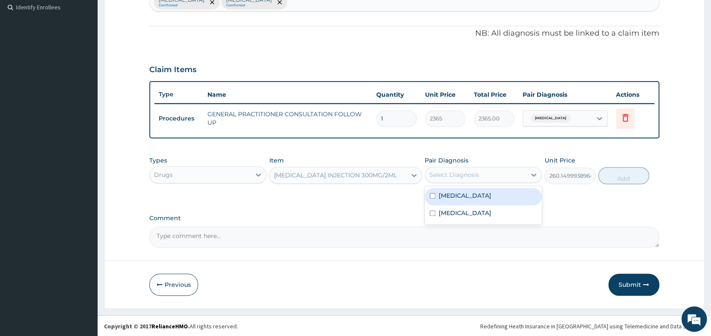
click at [462, 172] on div "Select Diagnosis" at bounding box center [454, 175] width 50 height 8
click at [458, 197] on label "[MEDICAL_DATA]" at bounding box center [465, 195] width 53 height 8
checkbox input "true"
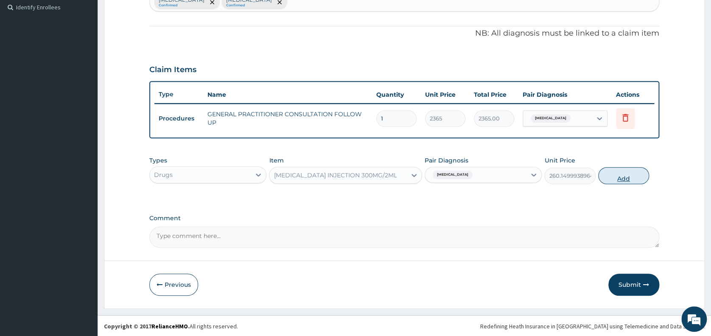
click at [626, 173] on button "Add" at bounding box center [623, 175] width 51 height 17
type input "0"
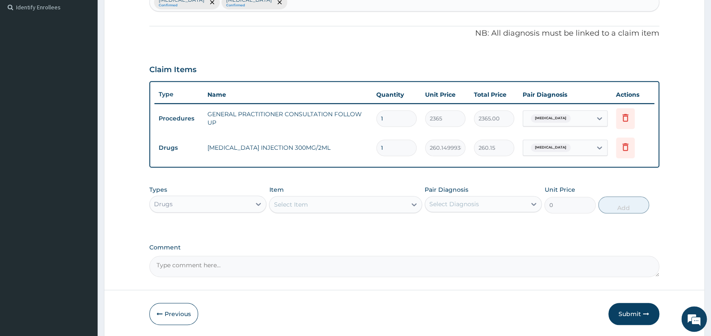
type input "0.00"
type input "2"
type input "520.30"
type input "2"
click at [291, 204] on div "Select Item" at bounding box center [291, 204] width 34 height 8
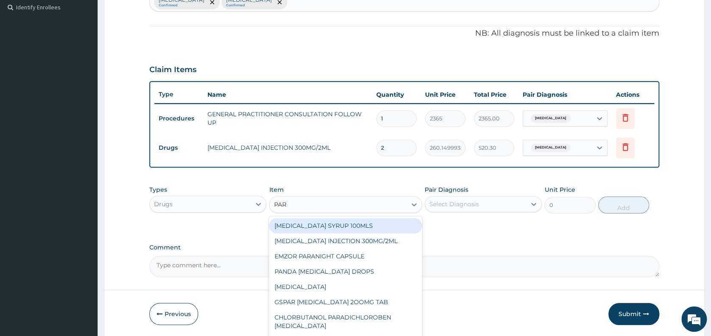
type input "PARA"
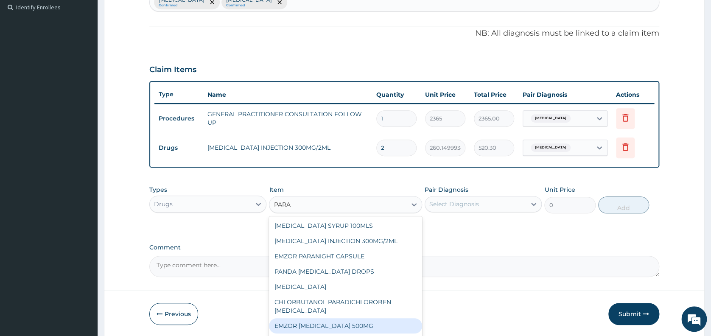
click at [325, 322] on div "EMZOR [MEDICAL_DATA] 500MG" at bounding box center [345, 325] width 153 height 15
type input "23.64999961853027"
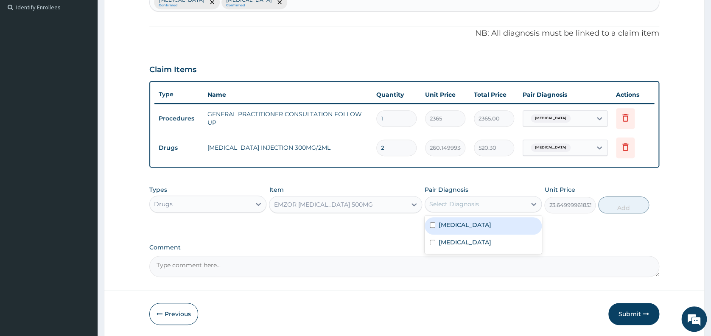
click at [455, 199] on div "Select Diagnosis" at bounding box center [475, 204] width 101 height 14
click at [454, 226] on label "[MEDICAL_DATA]" at bounding box center [465, 225] width 53 height 8
checkbox input "true"
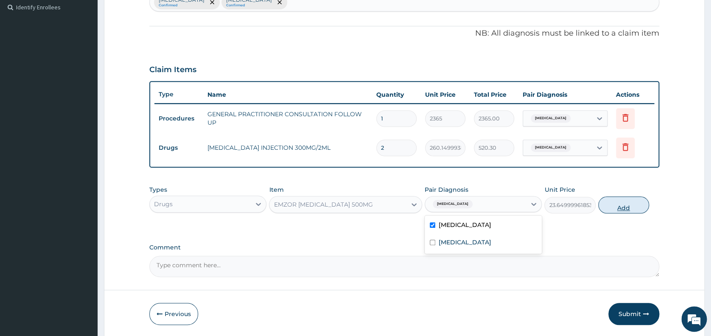
click at [616, 203] on button "Add" at bounding box center [623, 204] width 51 height 17
type input "0"
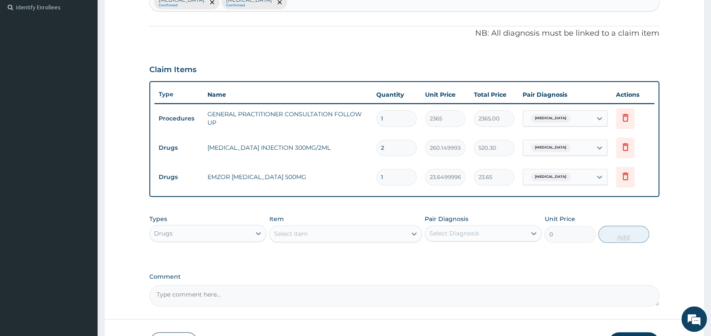
type input "18"
type input "425.70"
type input "18"
click at [378, 233] on div "Select Item" at bounding box center [337, 234] width 137 height 14
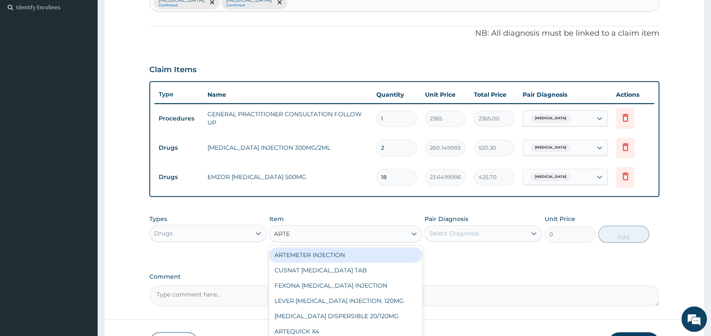
type input "ARTEM"
click at [385, 258] on div "ARTEMETER INJECTION" at bounding box center [345, 254] width 153 height 15
type input "946"
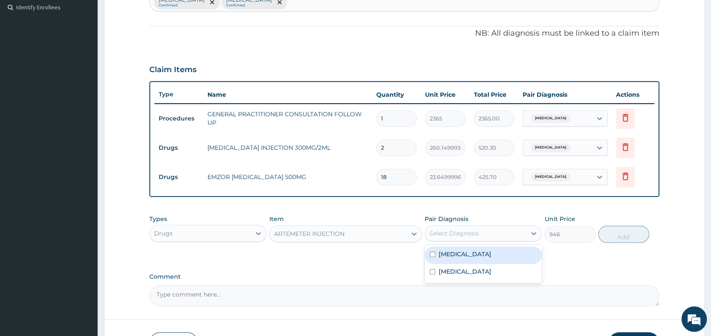
click at [475, 230] on div "Select Diagnosis" at bounding box center [454, 233] width 50 height 8
click at [462, 257] on div "Malaria" at bounding box center [483, 255] width 117 height 17
checkbox input "true"
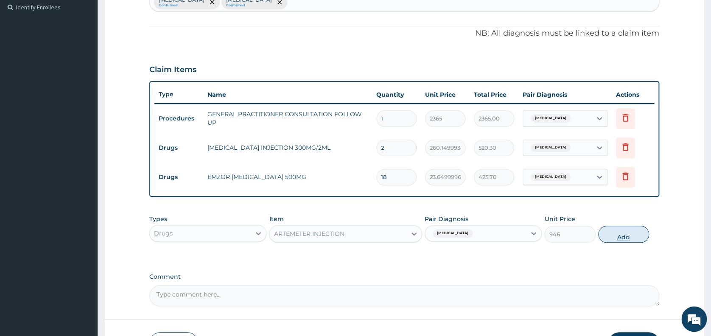
click at [614, 234] on button "Add" at bounding box center [623, 234] width 51 height 17
type input "0"
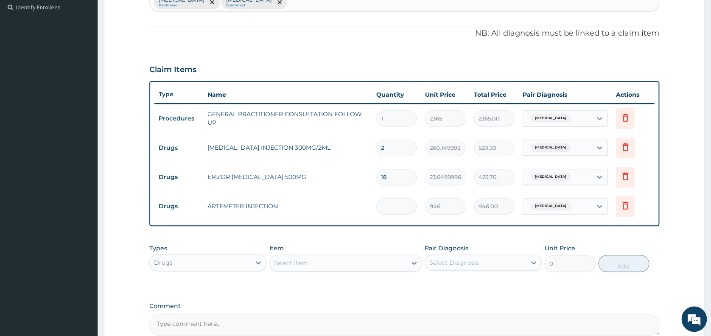
type input "0.00"
type input "6"
type input "5676.00"
type input "6"
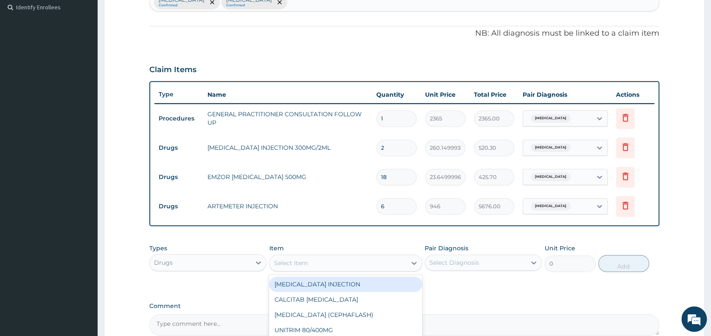
click at [373, 258] on div "Select Item" at bounding box center [337, 263] width 137 height 14
type input "AMOXIL"
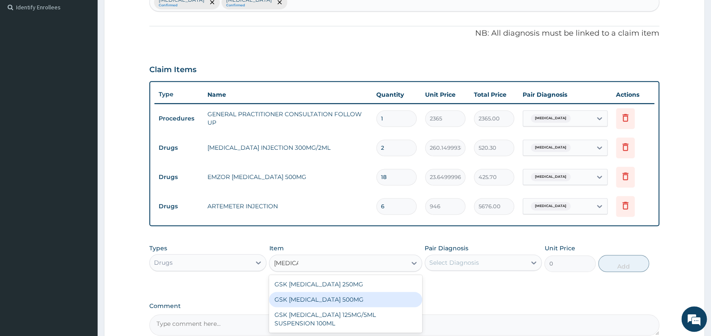
click at [346, 298] on div "GSK AMOXIL 500MG" at bounding box center [345, 299] width 153 height 15
type input "59.125"
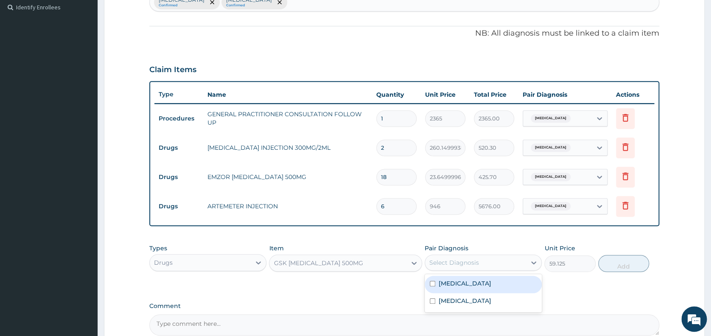
click at [468, 261] on div "Select Diagnosis" at bounding box center [454, 262] width 50 height 8
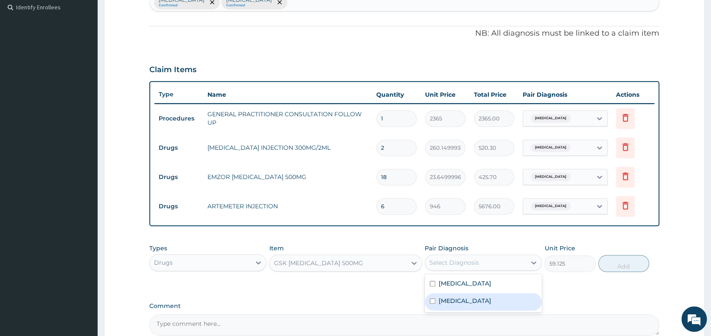
click at [465, 302] on label "Upper respiratory infection" at bounding box center [465, 301] width 53 height 8
checkbox input "true"
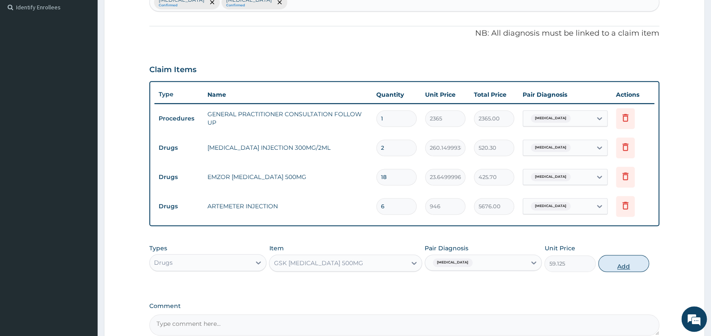
click at [619, 261] on button "Add" at bounding box center [623, 263] width 51 height 17
type input "0"
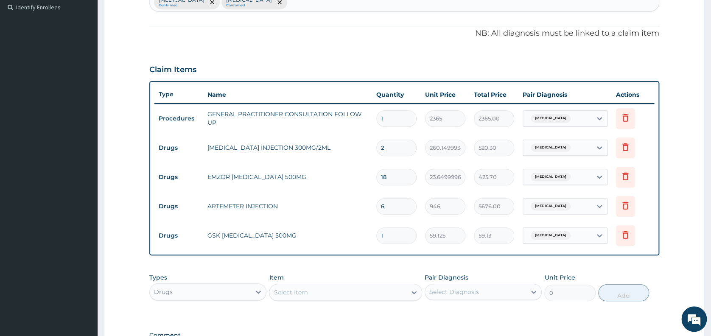
type input "15"
type input "886.88"
type input "15"
click at [384, 293] on div "Select Item" at bounding box center [337, 293] width 137 height 14
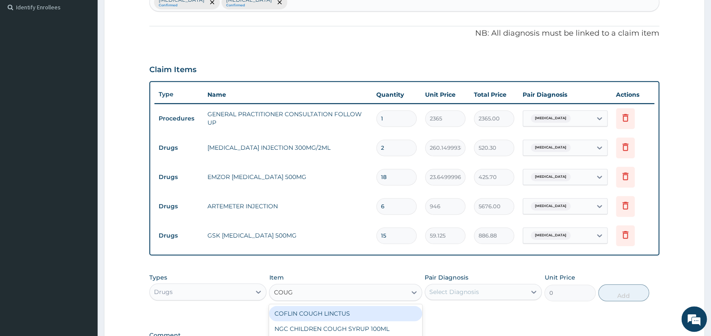
type input "COUGH"
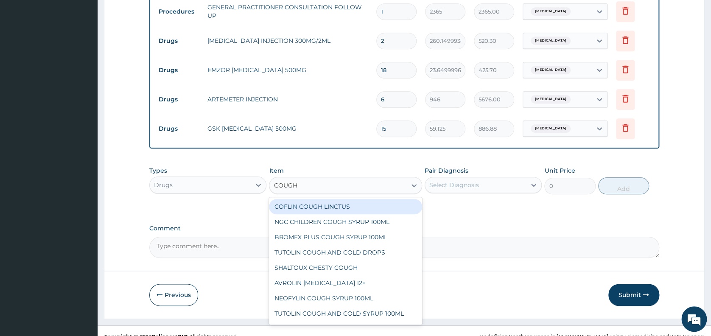
scroll to position [348, 0]
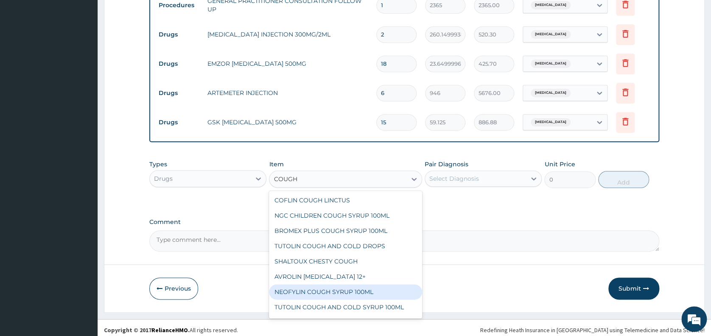
click at [380, 290] on div "NEOFYLIN COUGH SYRUP 100ML" at bounding box center [345, 291] width 153 height 15
type input "1419"
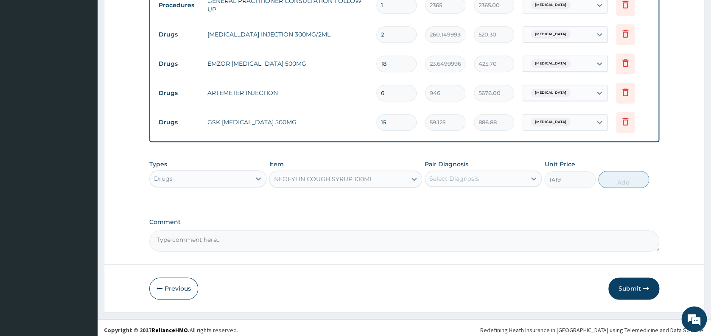
click at [468, 181] on div "Select Diagnosis" at bounding box center [454, 178] width 50 height 8
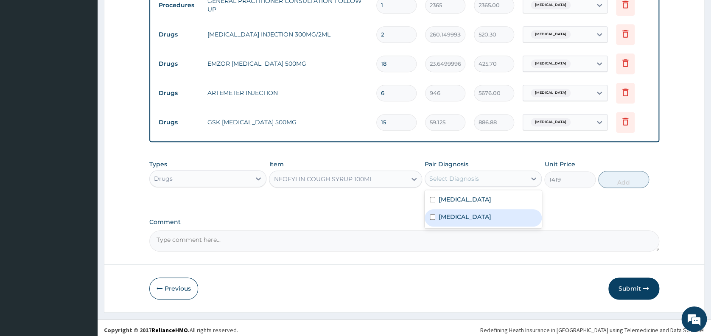
click at [470, 216] on label "Upper respiratory infection" at bounding box center [465, 217] width 53 height 8
checkbox input "true"
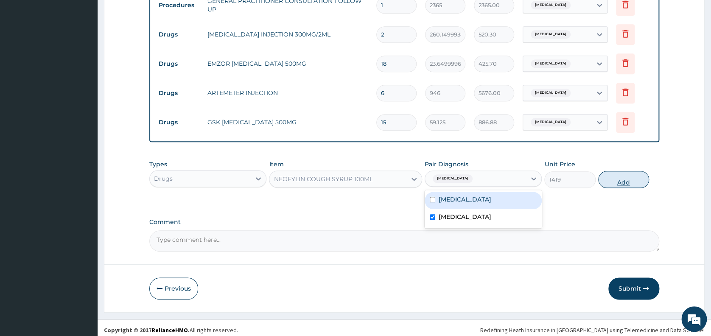
click at [617, 181] on button "Add" at bounding box center [623, 179] width 51 height 17
type input "0"
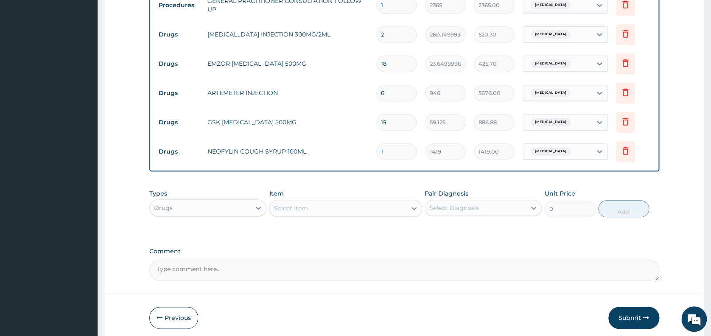
scroll to position [383, 0]
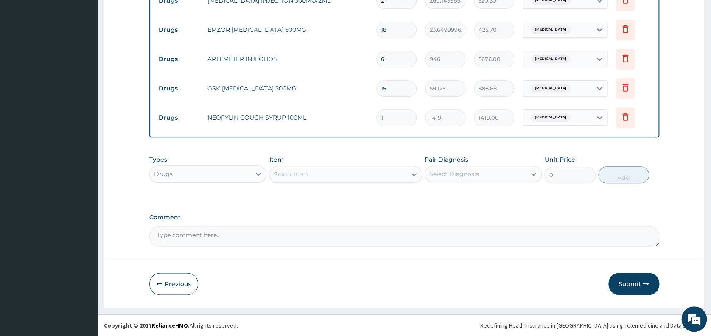
click at [345, 235] on textarea "Comment" at bounding box center [404, 236] width 510 height 21
paste textarea "The above name patient visited our facility today 11/8/25 and was admitted on t…"
type textarea "T"
type textarea "Im pcm 5cc stat, tab pcm ii tds x 3/7, cap amoxil 500mg tds x 5/7, cough syr 10…"
click at [636, 285] on button "Submit" at bounding box center [633, 284] width 51 height 22
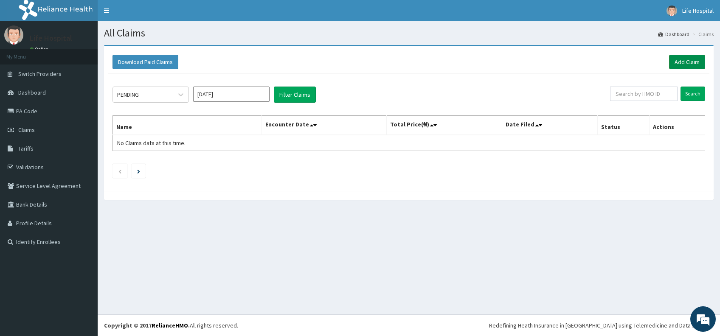
click at [688, 56] on link "Add Claim" at bounding box center [687, 62] width 36 height 14
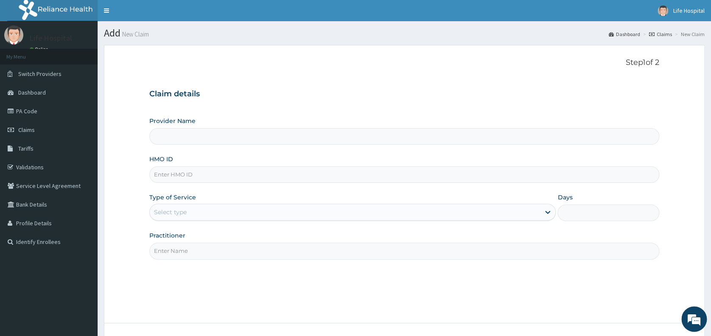
click at [467, 174] on input "HMO ID" at bounding box center [404, 174] width 510 height 17
type input "[GEOGRAPHIC_DATA]"
type input "CYU/10421/B"
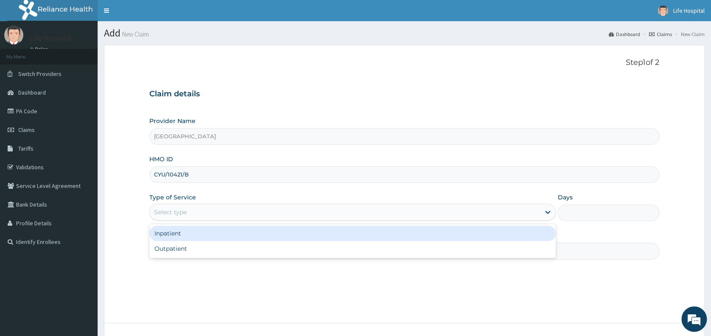
click at [266, 211] on div "Select type" at bounding box center [345, 212] width 390 height 14
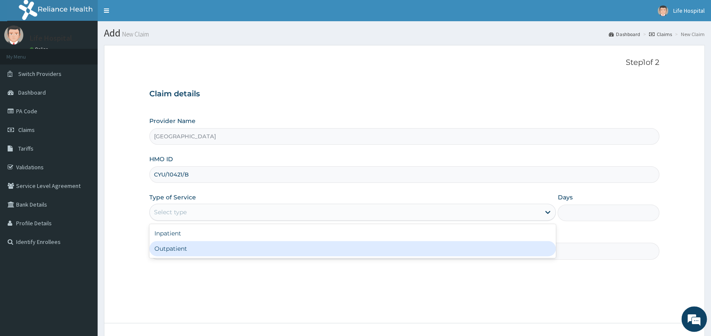
click at [258, 249] on div "Outpatient" at bounding box center [352, 248] width 406 height 15
type input "1"
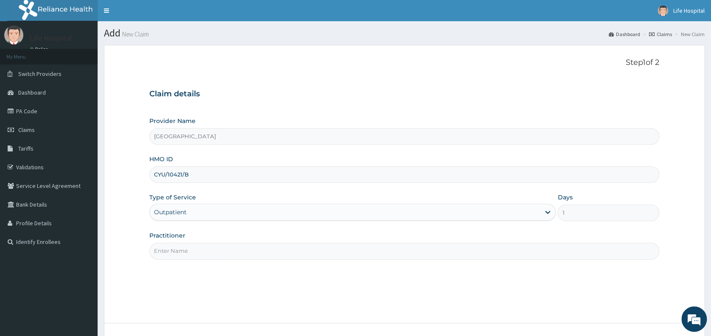
click at [255, 254] on input "Practitioner" at bounding box center [404, 251] width 510 height 17
type input "[PERSON_NAME] A.A"
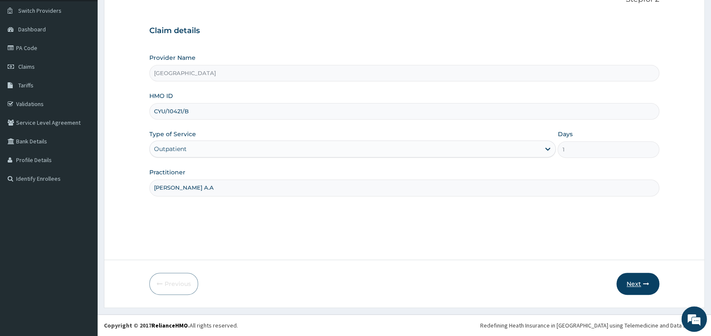
click at [630, 285] on button "Next" at bounding box center [637, 284] width 43 height 22
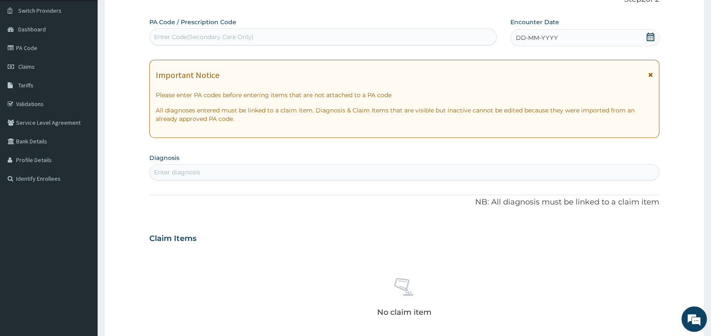
click at [586, 39] on div "DD-MM-YYYY" at bounding box center [584, 37] width 149 height 17
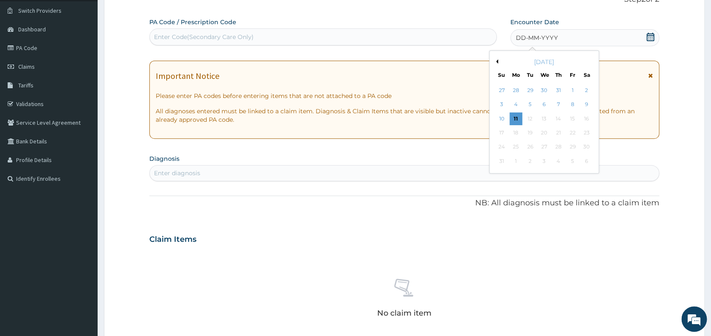
click at [497, 60] on button "Previous Month" at bounding box center [496, 61] width 4 height 4
click at [517, 131] on div "21" at bounding box center [516, 132] width 13 height 13
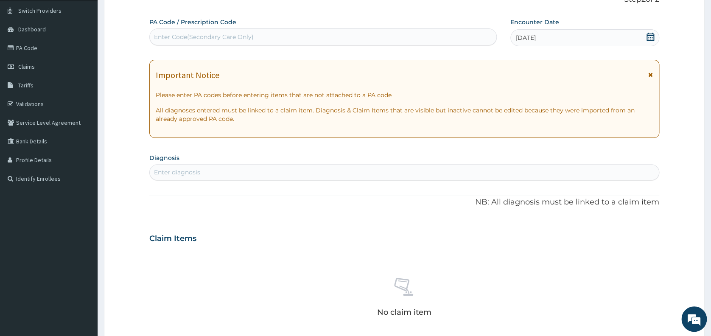
click at [380, 170] on div "Enter diagnosis" at bounding box center [404, 172] width 509 height 14
type input "mala"
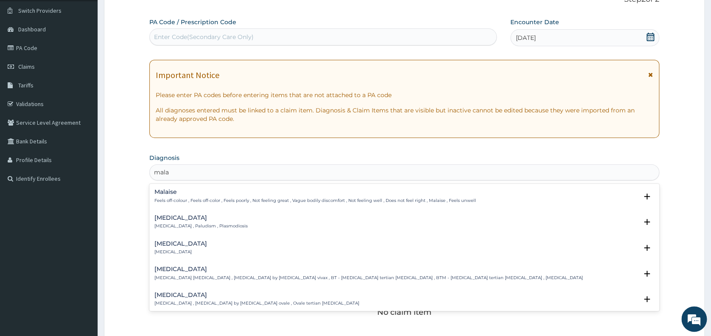
click at [165, 216] on h4 "[MEDICAL_DATA]" at bounding box center [200, 218] width 93 height 6
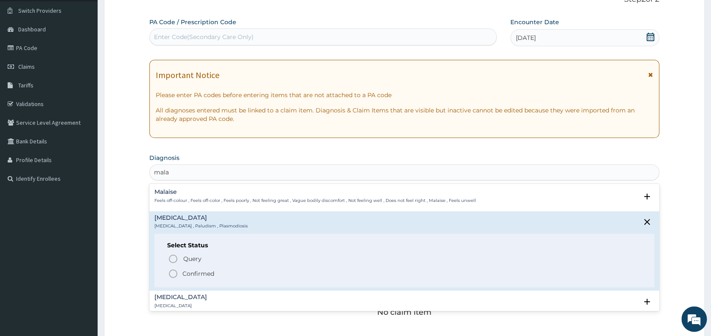
click at [170, 271] on circle "status option filled" at bounding box center [173, 274] width 8 height 8
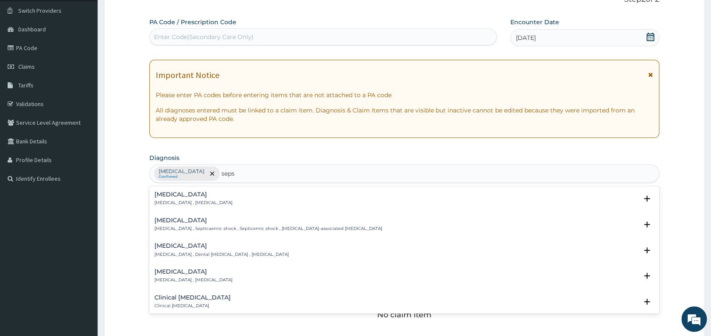
type input "sepsi"
click at [163, 196] on h4 "[MEDICAL_DATA]" at bounding box center [193, 194] width 78 height 6
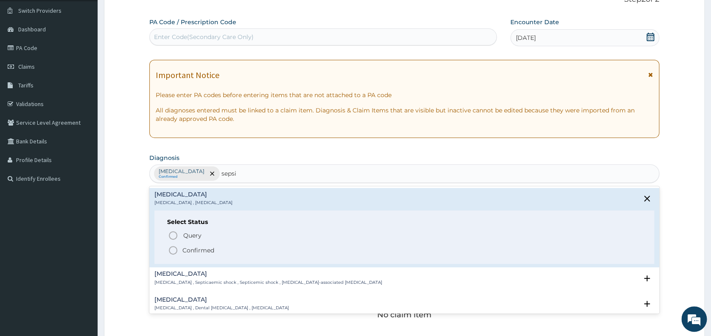
click at [171, 252] on icon "status option filled" at bounding box center [173, 250] width 10 height 10
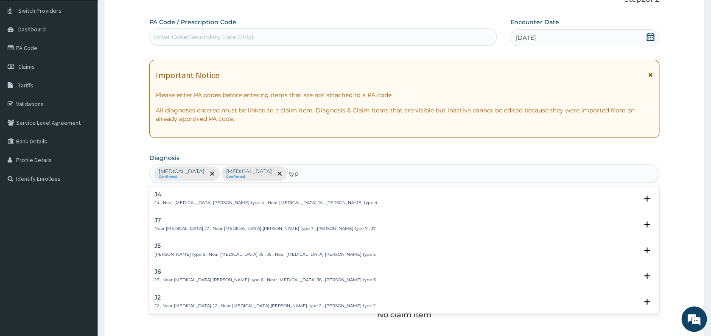
type input "typh"
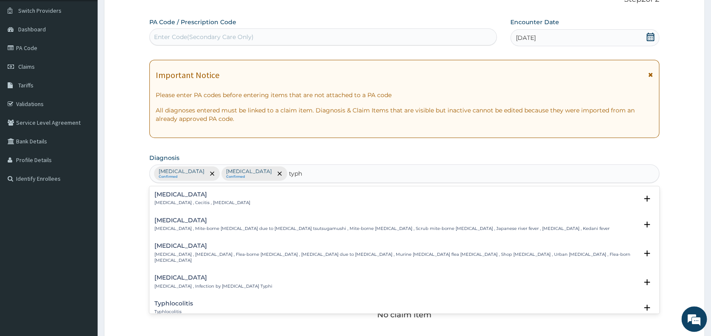
click at [171, 275] on div "[MEDICAL_DATA] [MEDICAL_DATA] , Infection by [MEDICAL_DATA] Typhi" at bounding box center [213, 282] width 118 height 15
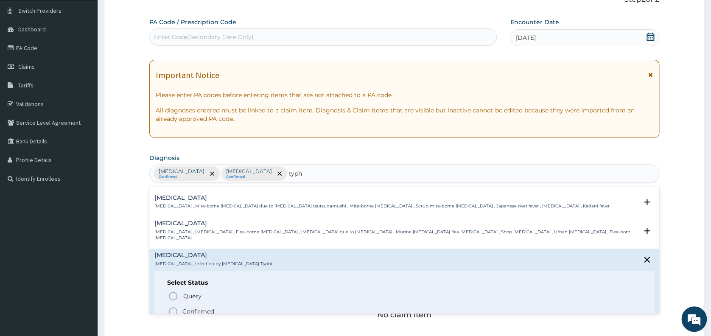
scroll to position [113, 0]
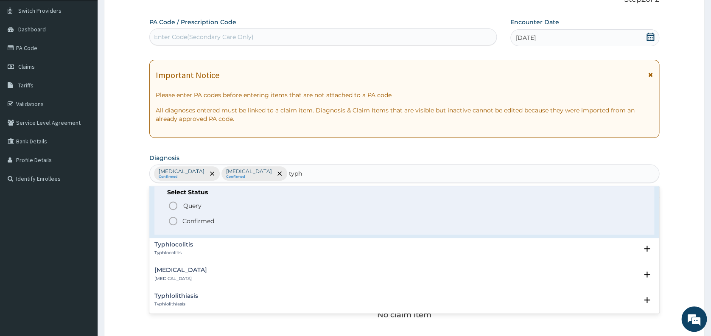
click at [171, 216] on icon "status option filled" at bounding box center [173, 221] width 10 height 10
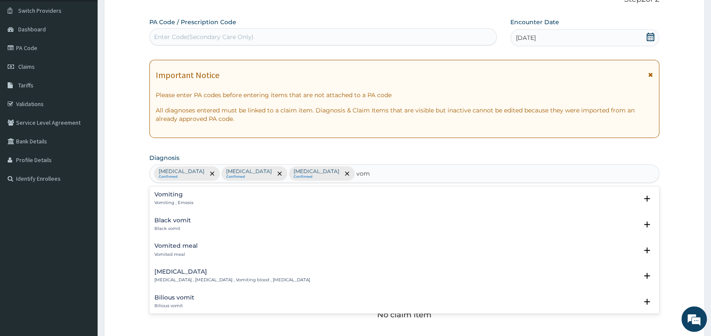
type input "vomi"
click at [171, 193] on h4 "Vomiting" at bounding box center [173, 194] width 39 height 6
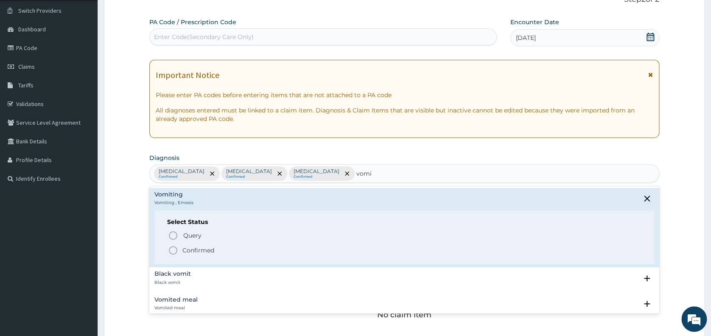
click at [171, 249] on icon "status option filled" at bounding box center [173, 250] width 10 height 10
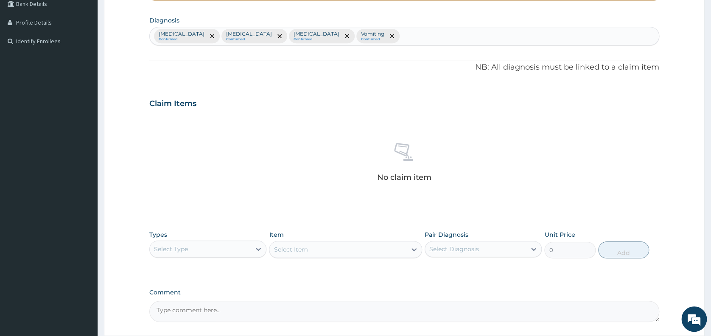
scroll to position [275, 0]
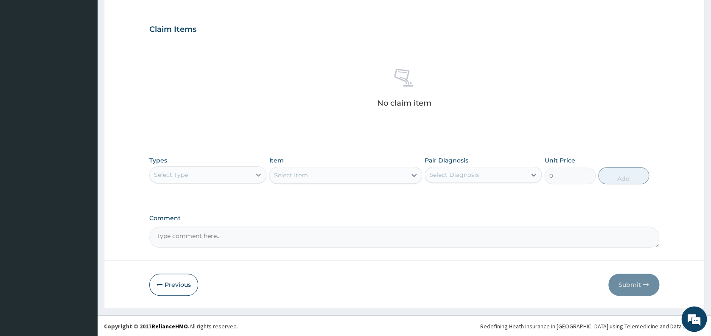
click at [260, 171] on icon at bounding box center [258, 175] width 8 height 8
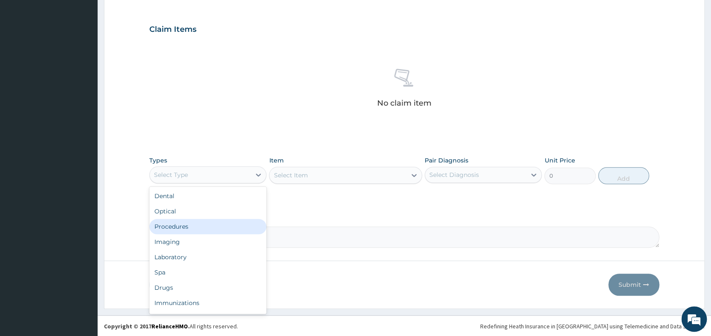
click at [230, 222] on div "Procedures" at bounding box center [207, 226] width 117 height 15
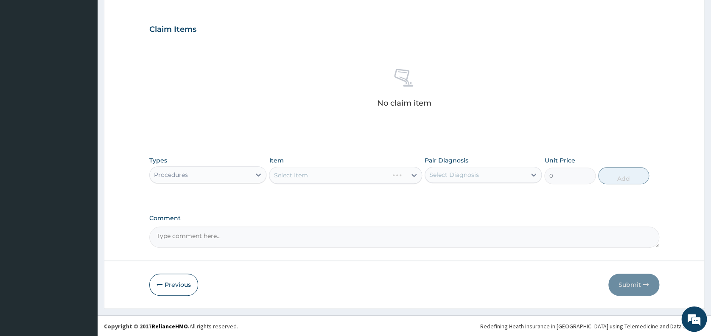
click at [295, 174] on div "Select Item" at bounding box center [345, 175] width 153 height 17
click at [296, 174] on div "Select Item" at bounding box center [291, 175] width 34 height 8
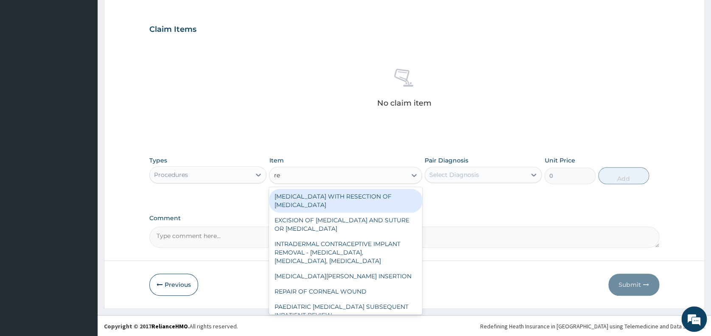
type input "reg"
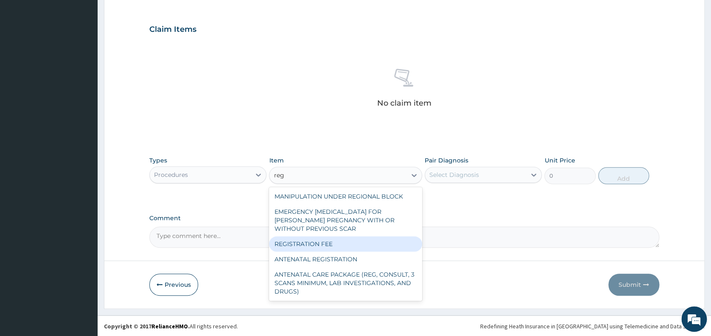
click at [291, 241] on div "REGISTRATION FEE" at bounding box center [345, 243] width 153 height 15
type input "2150"
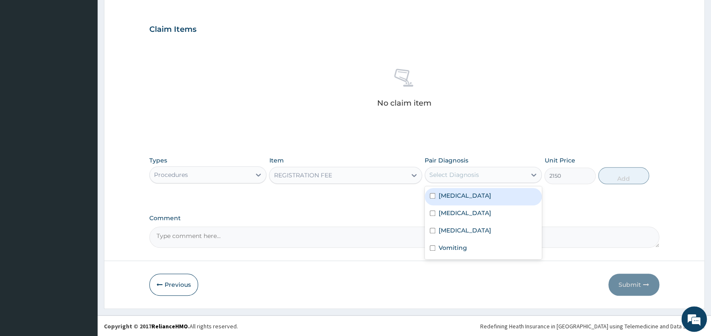
click at [463, 175] on div "Select Diagnosis" at bounding box center [454, 175] width 50 height 8
click at [462, 193] on div "[MEDICAL_DATA]" at bounding box center [483, 196] width 117 height 17
checkbox input "true"
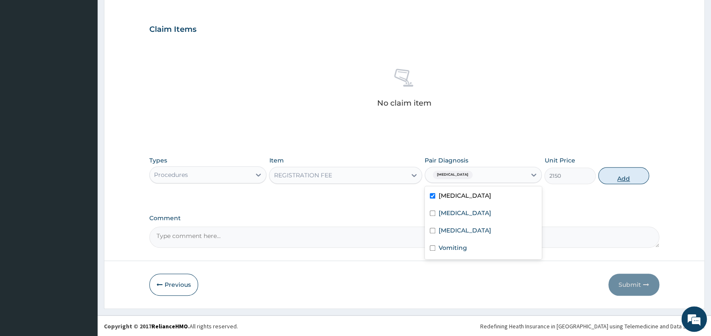
click at [619, 175] on button "Add" at bounding box center [623, 175] width 51 height 17
type input "0"
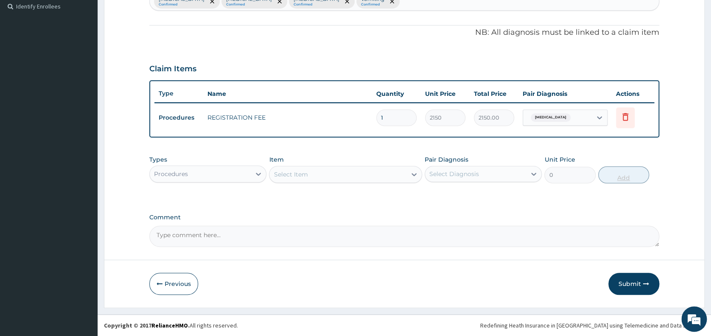
scroll to position [235, 0]
click at [317, 174] on div "Select Item" at bounding box center [337, 175] width 137 height 14
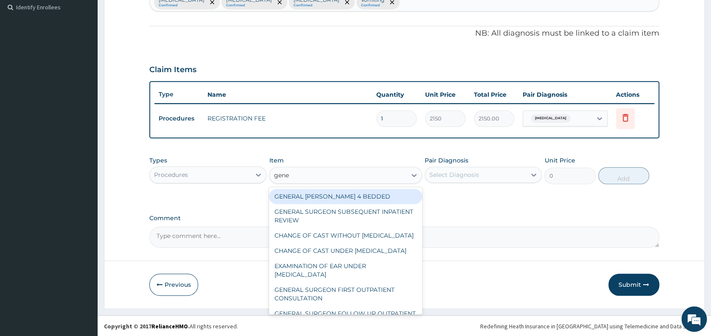
type input "gener"
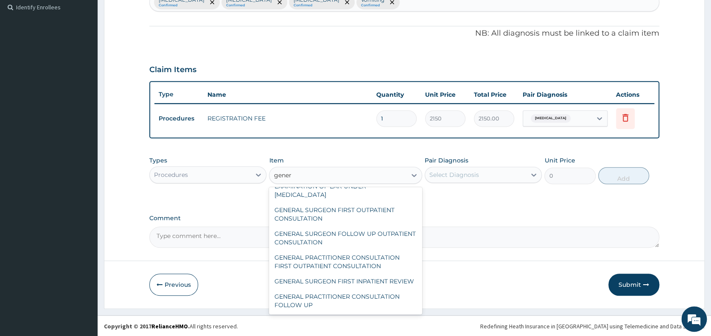
scroll to position [90, 0]
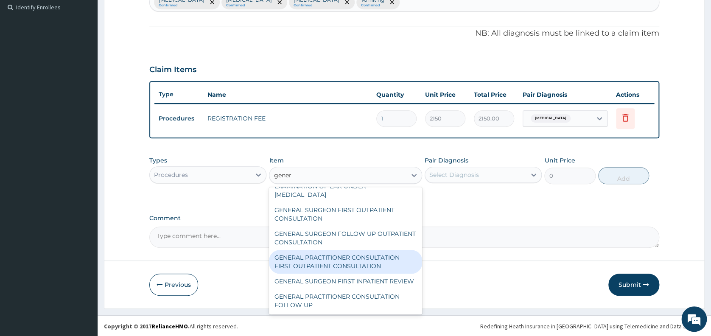
click at [358, 269] on div "GENERAL PRACTITIONER CONSULTATION FIRST OUTPATIENT CONSULTATION" at bounding box center [345, 262] width 153 height 24
type input "3547.5"
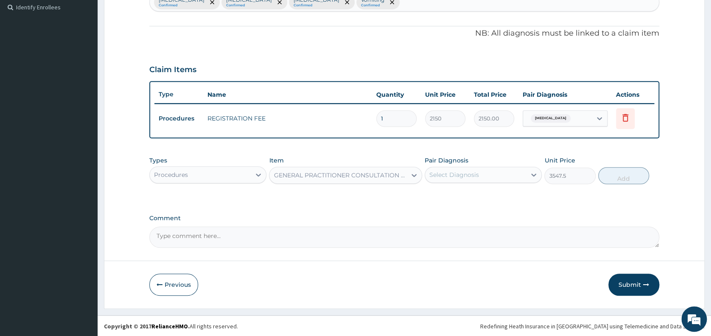
click at [482, 173] on div "Select Diagnosis" at bounding box center [475, 175] width 101 height 14
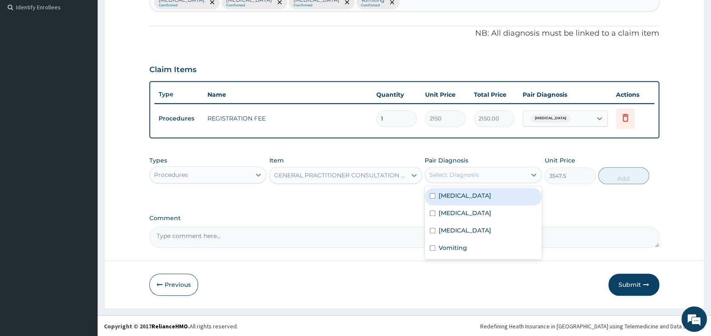
click at [474, 194] on div "Malaria" at bounding box center [483, 196] width 117 height 17
checkbox input "true"
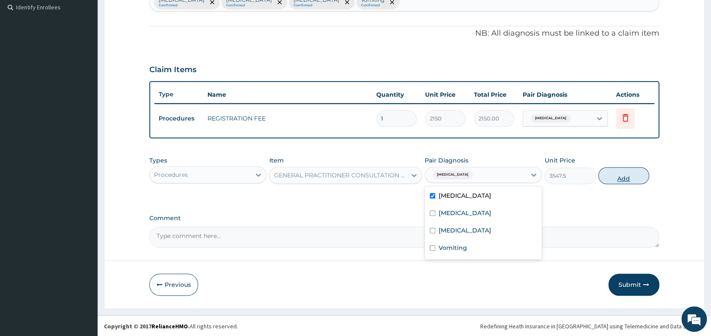
click at [611, 178] on button "Add" at bounding box center [623, 175] width 51 height 17
type input "0"
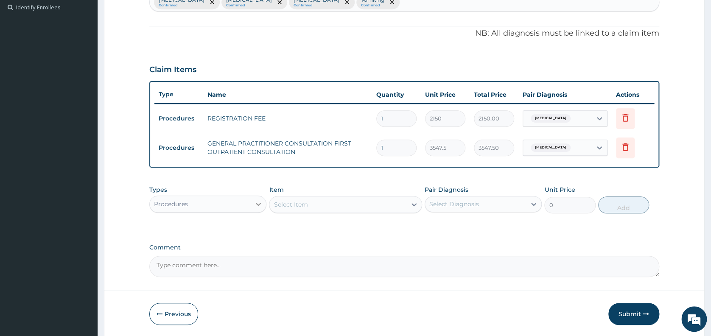
click at [254, 202] on div at bounding box center [258, 203] width 15 height 15
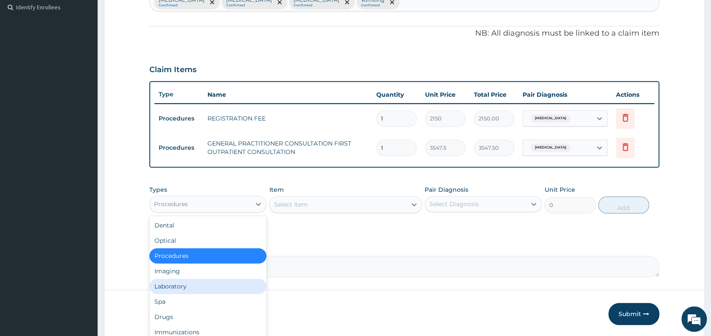
click at [230, 290] on div "Laboratory" at bounding box center [207, 286] width 117 height 15
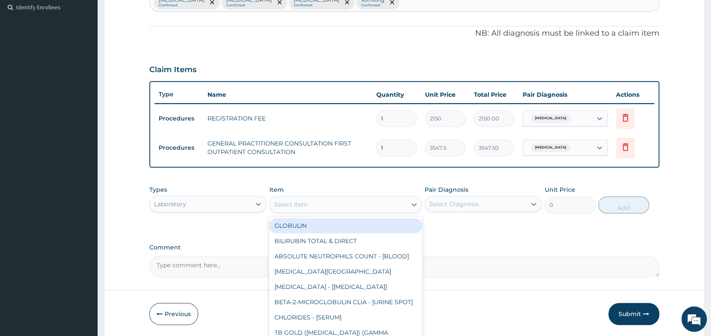
click at [310, 207] on div "Select Item" at bounding box center [337, 205] width 137 height 14
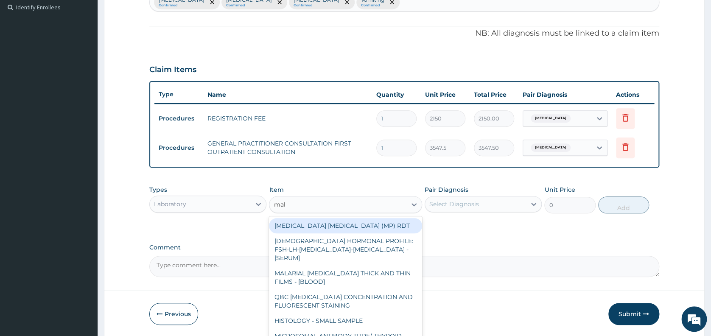
type input "mala"
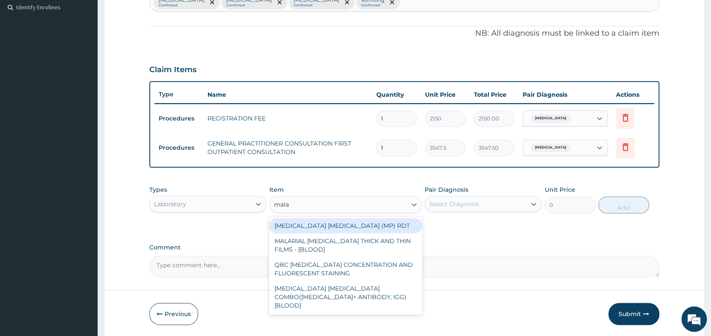
click at [313, 227] on div "MALARIA PARASITE (MP) RDT" at bounding box center [345, 225] width 153 height 15
type input "1612.5"
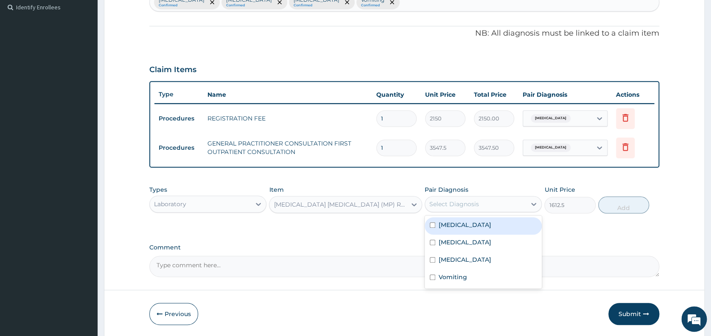
click at [446, 199] on div "Select Diagnosis" at bounding box center [475, 204] width 101 height 14
click at [453, 220] on div "Malaria" at bounding box center [483, 225] width 117 height 17
checkbox input "true"
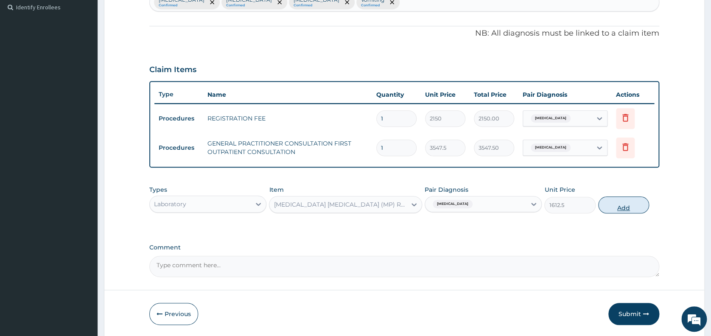
click at [625, 207] on button "Add" at bounding box center [623, 204] width 51 height 17
type input "0"
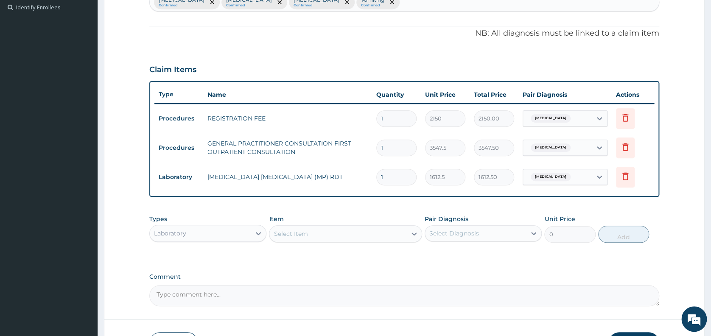
click at [373, 233] on div "Select Item" at bounding box center [337, 234] width 137 height 14
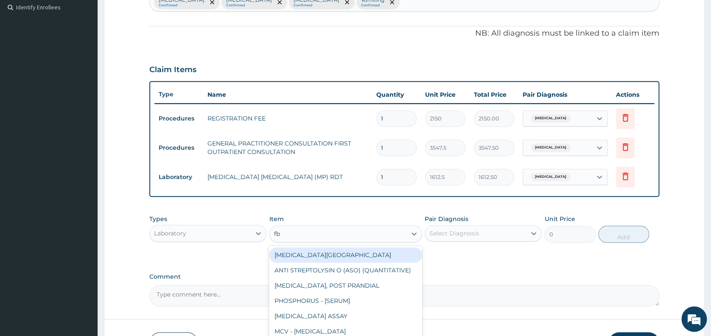
type input "fbc"
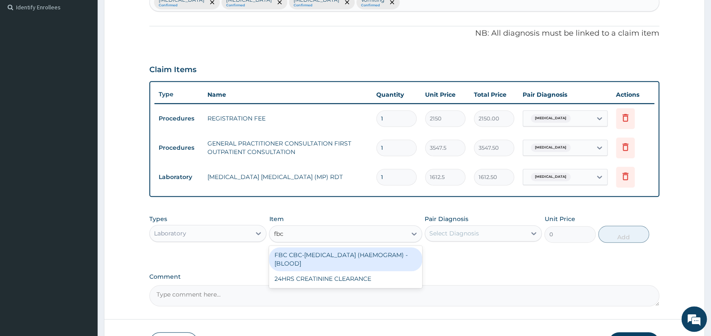
click at [370, 261] on div "FBC CBC-COMPLETE BLOOD COUNT (HAEMOGRAM) - [BLOOD]" at bounding box center [345, 259] width 153 height 24
type input "4300"
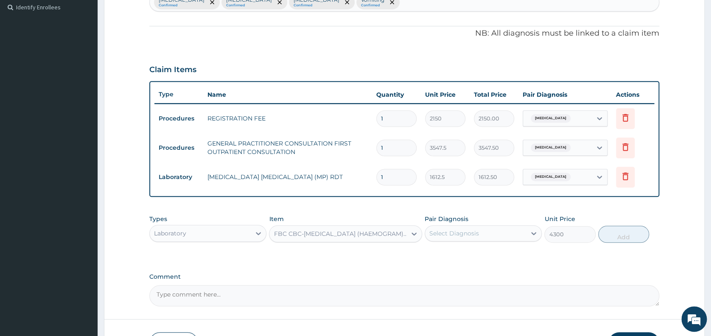
click at [511, 235] on div "Select Diagnosis" at bounding box center [475, 234] width 101 height 14
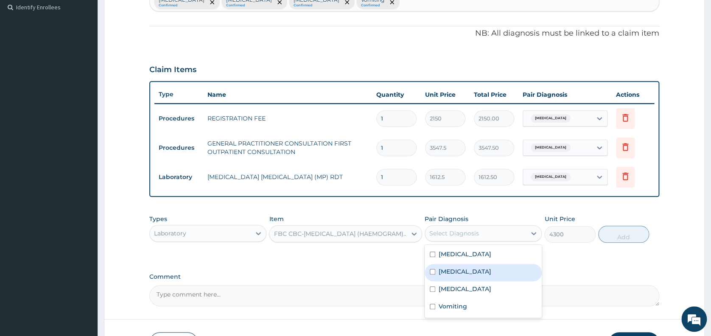
click at [496, 266] on div "Sepsis" at bounding box center [483, 272] width 117 height 17
checkbox input "true"
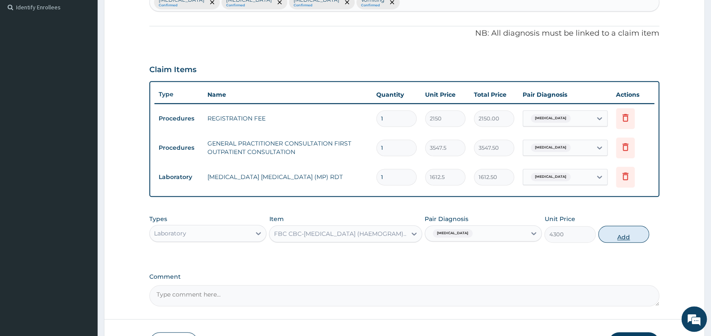
click at [631, 229] on button "Add" at bounding box center [623, 234] width 51 height 17
type input "0"
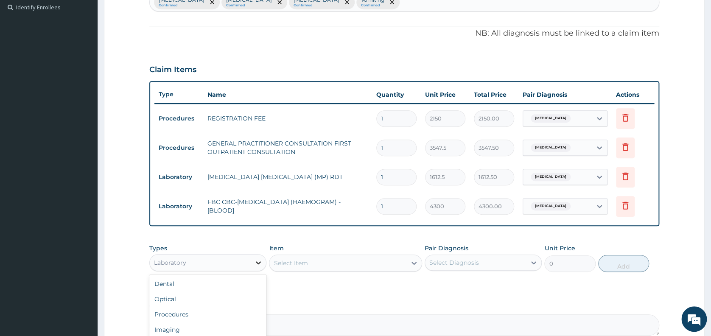
click at [256, 263] on icon at bounding box center [258, 262] width 8 height 8
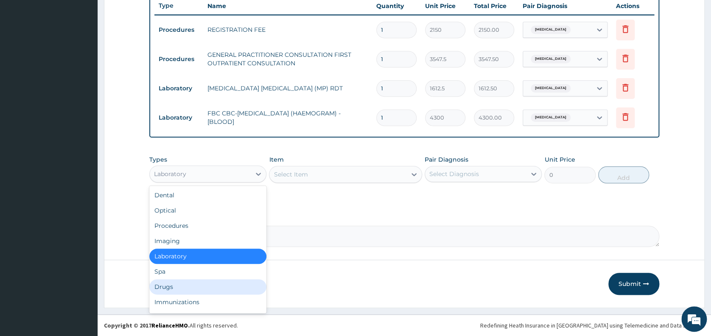
click at [193, 286] on div "Drugs" at bounding box center [207, 286] width 117 height 15
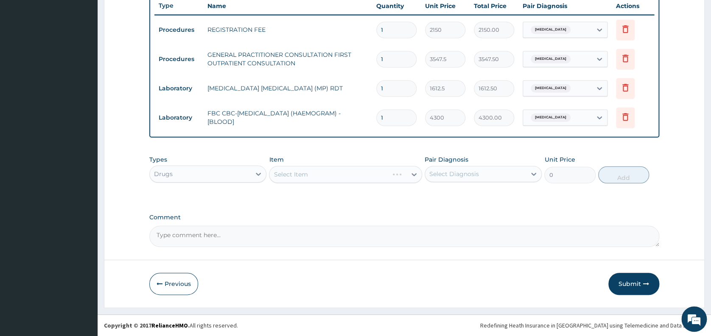
click at [302, 169] on div "Select Item" at bounding box center [345, 174] width 153 height 17
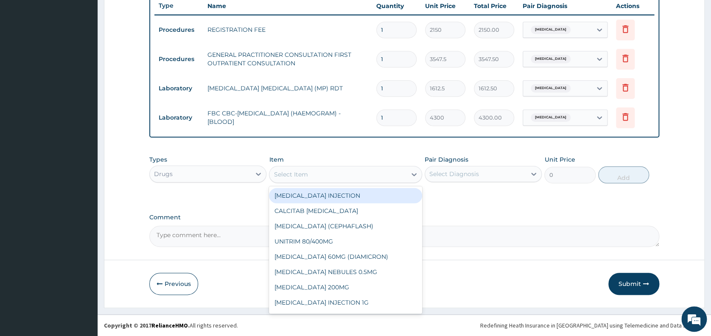
click at [297, 174] on div "Select Item" at bounding box center [291, 174] width 34 height 8
type input "arte"
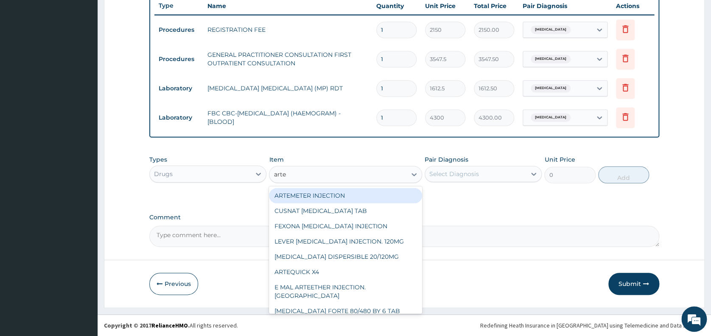
click at [301, 193] on div "ARTEMETER INJECTION" at bounding box center [345, 195] width 153 height 15
type input "946"
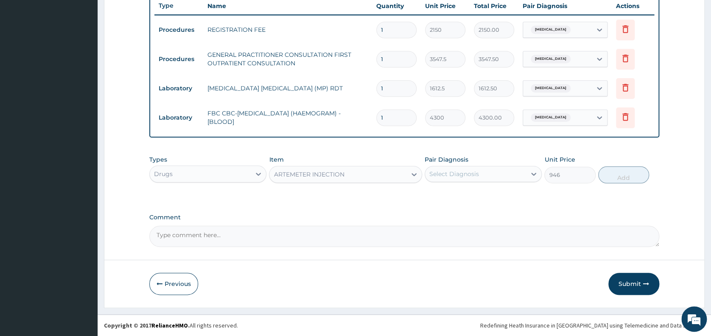
click at [462, 174] on div "Select Diagnosis" at bounding box center [454, 174] width 50 height 8
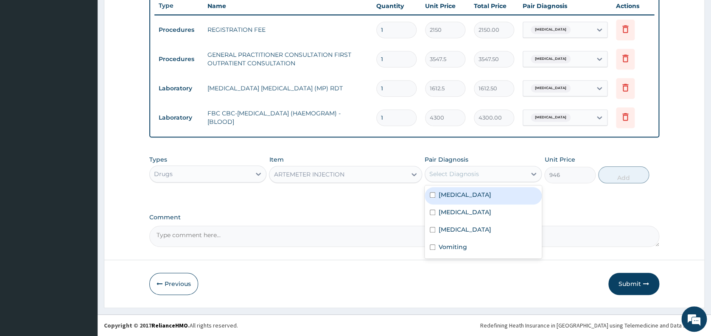
click at [460, 199] on div "Malaria" at bounding box center [483, 195] width 117 height 17
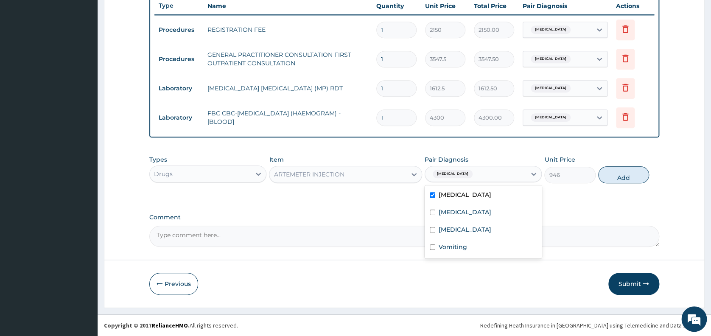
checkbox input "true"
click at [627, 177] on button "Add" at bounding box center [623, 174] width 51 height 17
type input "0"
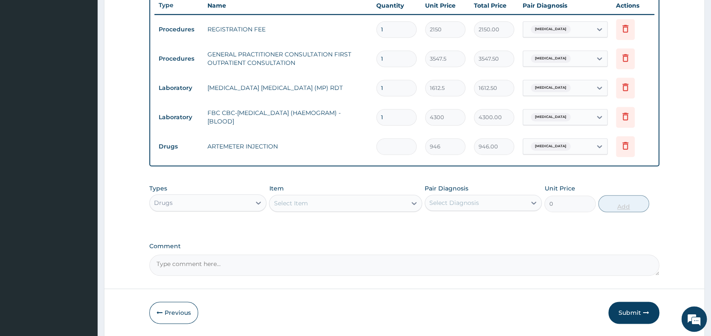
type input "0.00"
type input "6"
type input "5676.00"
type input "6"
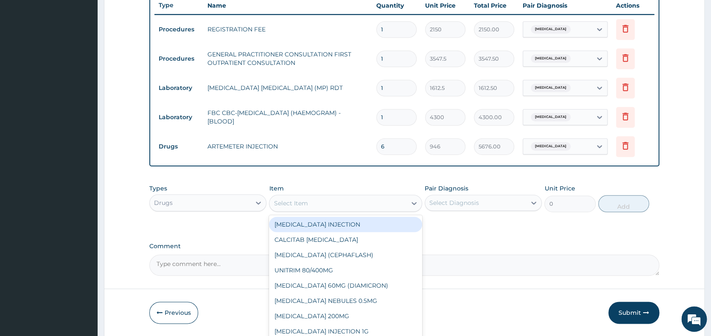
click at [344, 206] on div "Select Item" at bounding box center [337, 203] width 137 height 14
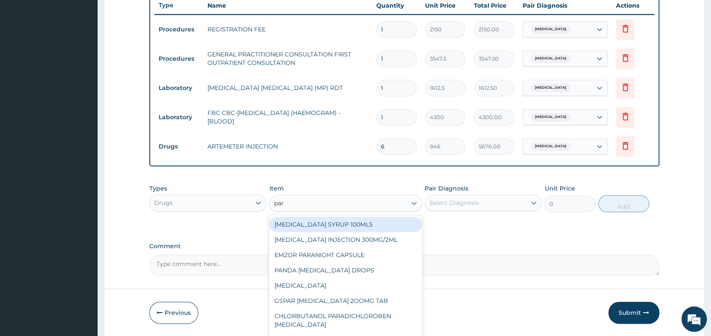
type input "para"
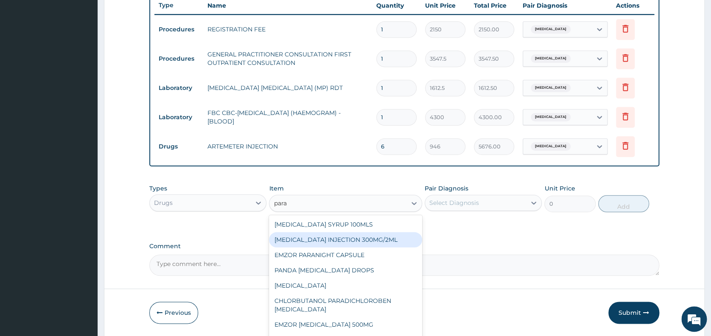
click at [342, 238] on div "PARACETAMOL INJECTION 300MG/2ML" at bounding box center [345, 239] width 153 height 15
type input "260.1499938964844"
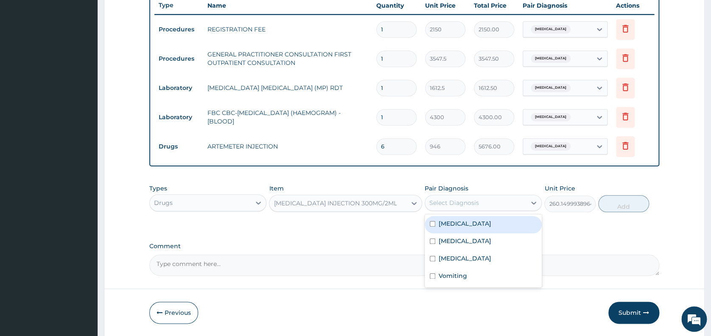
click at [446, 202] on div "Select Diagnosis" at bounding box center [454, 203] width 50 height 8
click at [448, 225] on label "Malaria" at bounding box center [465, 223] width 53 height 8
checkbox input "true"
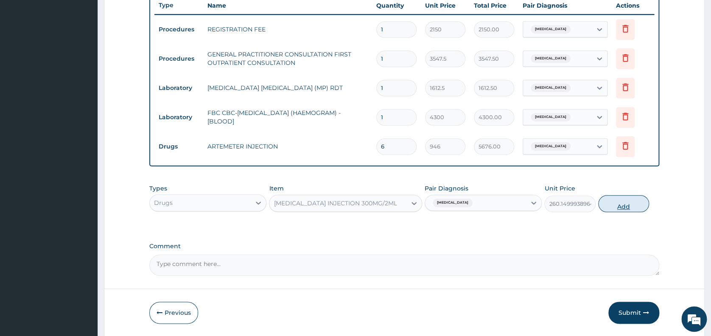
click at [610, 205] on button "Add" at bounding box center [623, 203] width 51 height 17
type input "0"
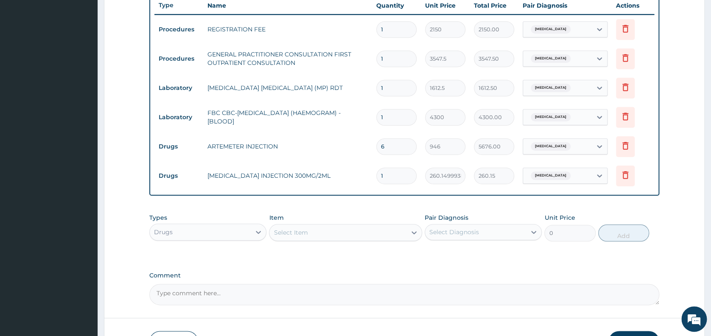
type input "0.00"
type input "2"
type input "520.30"
type input "2"
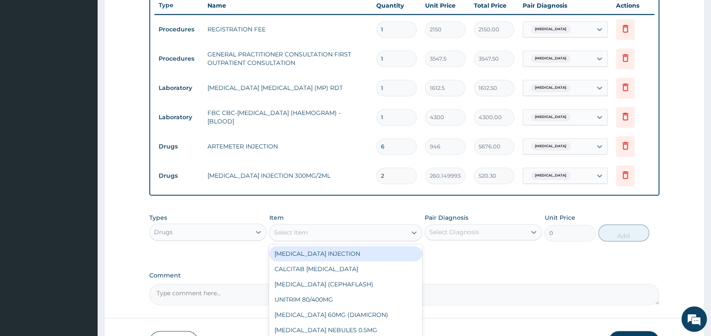
click at [380, 238] on div "Select Item" at bounding box center [337, 233] width 137 height 14
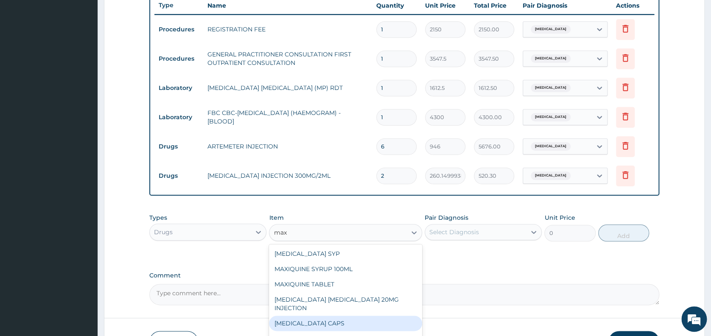
type input "maxo"
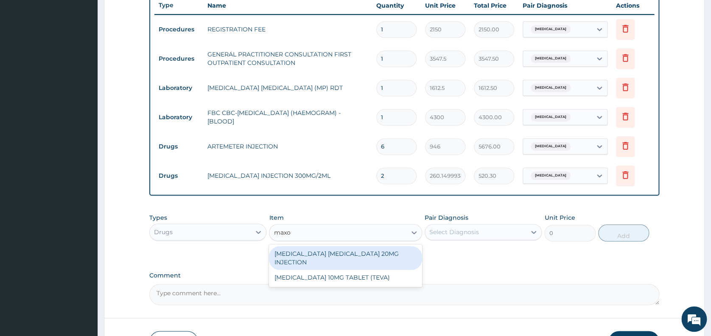
click at [375, 258] on div "MAXOLON METOCLOPRAMIDE 20MG INJECTION" at bounding box center [345, 258] width 153 height 24
type input "82.7750015258789"
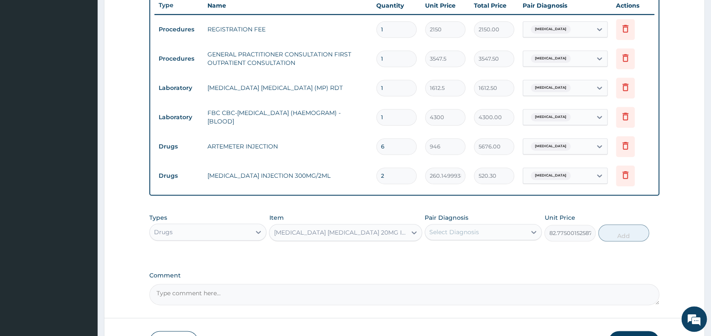
click at [472, 233] on div "Select Diagnosis" at bounding box center [454, 232] width 50 height 8
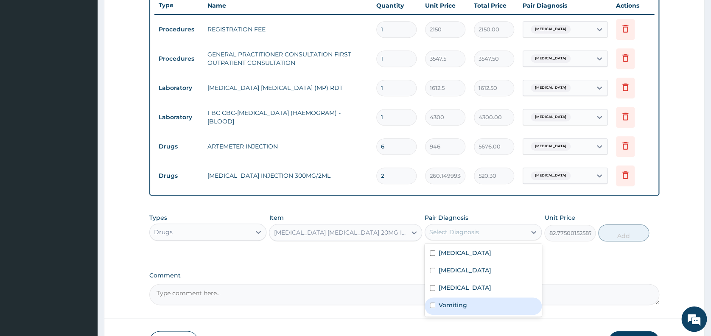
click at [461, 306] on label "Vomiting" at bounding box center [453, 305] width 28 height 8
checkbox input "true"
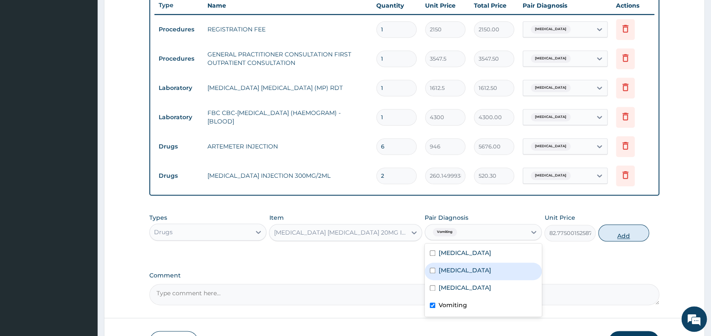
click at [623, 234] on button "Add" at bounding box center [623, 232] width 51 height 17
type input "0"
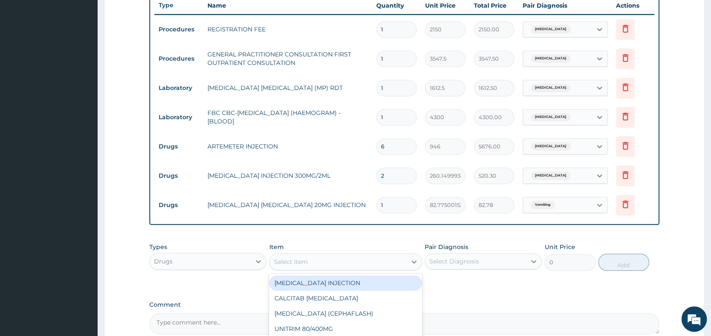
click at [319, 263] on div "Select Item" at bounding box center [337, 262] width 137 height 14
type input "parac"
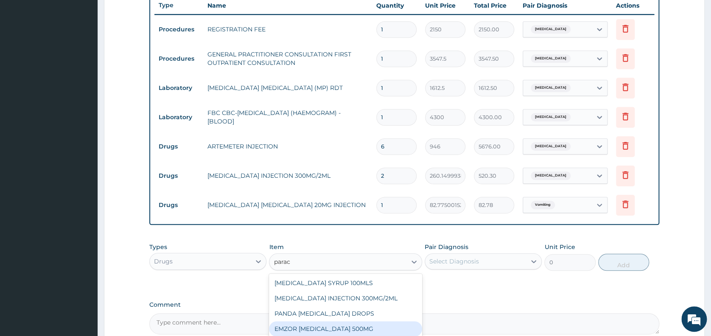
click at [330, 325] on div "EMZOR PARACETAMOL 500MG" at bounding box center [345, 328] width 153 height 15
type input "23.64999961853027"
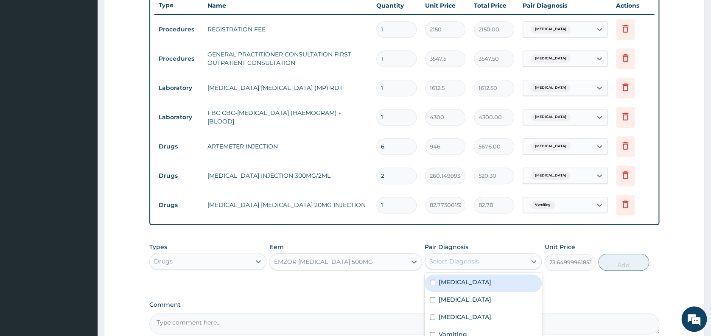
click at [491, 266] on div "Select Diagnosis" at bounding box center [475, 262] width 101 height 14
click at [476, 282] on div "Malaria" at bounding box center [483, 283] width 117 height 17
checkbox input "true"
click at [616, 267] on button "Add" at bounding box center [623, 262] width 51 height 17
type input "0"
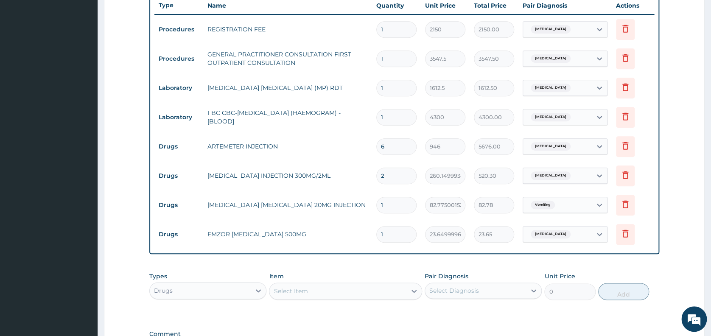
type input "18"
type input "425.70"
type input "18"
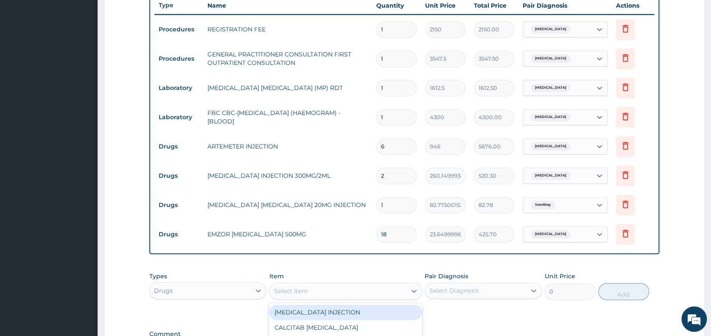
click at [322, 287] on div "Select Item" at bounding box center [337, 291] width 137 height 14
type input "cipro"
click at [332, 315] on div "CHARLYKING CIPROFLOXACIN 500MG" at bounding box center [345, 312] width 153 height 15
type input "177.375"
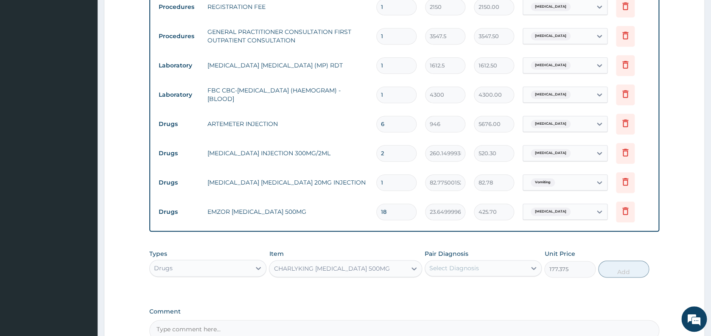
scroll to position [369, 0]
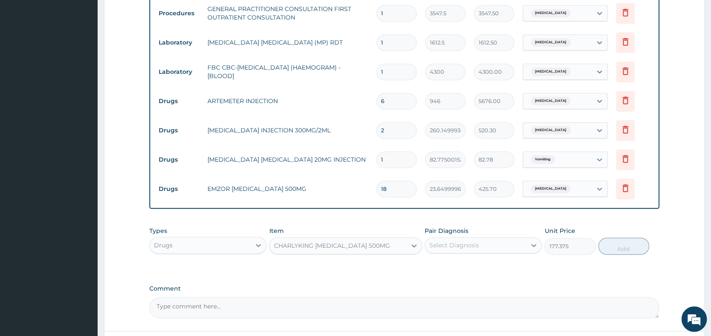
click at [387, 247] on div "CHARLYKING CIPROFLOXACIN 500MG" at bounding box center [332, 245] width 116 height 8
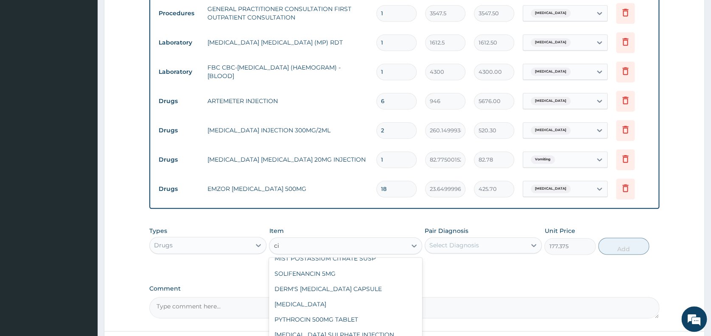
scroll to position [0, 0]
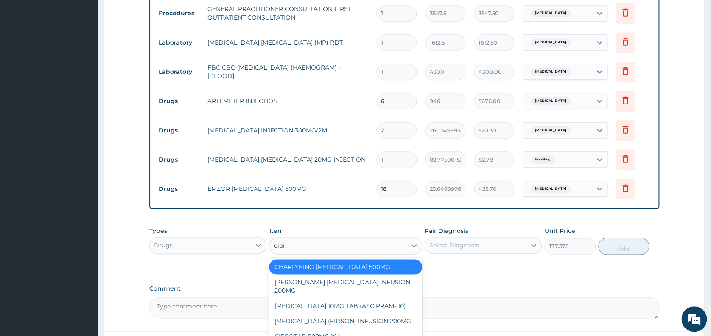
type input "cipro"
click at [364, 321] on div "CIPROTAB 500MG X14" at bounding box center [345, 321] width 153 height 15
type input "319.2749938964844"
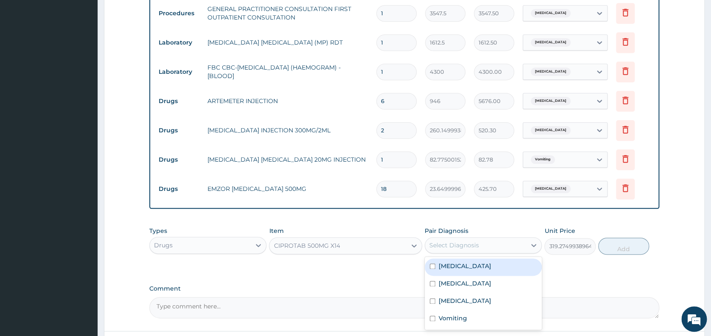
click at [457, 244] on div "Select Diagnosis" at bounding box center [454, 245] width 50 height 8
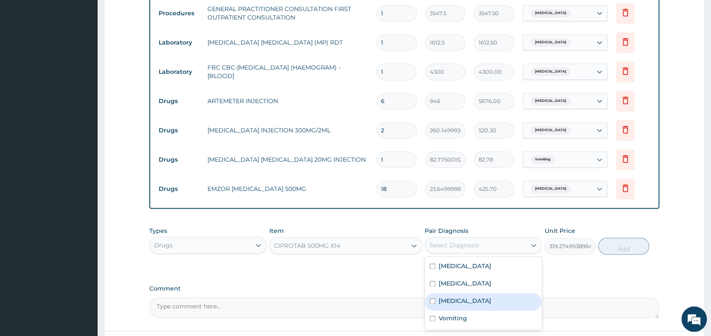
click at [445, 302] on label "Typhoid fever" at bounding box center [465, 301] width 53 height 8
checkbox input "true"
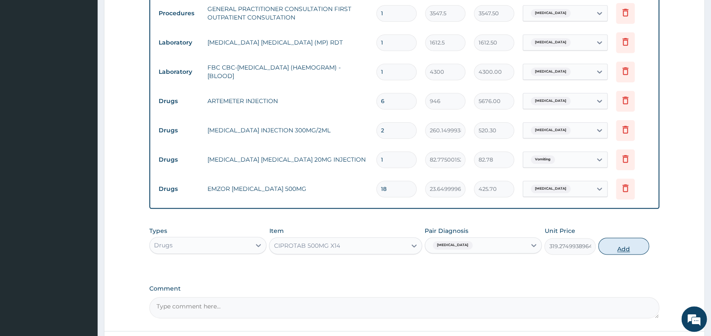
click at [623, 252] on button "Add" at bounding box center [623, 246] width 51 height 17
type input "0"
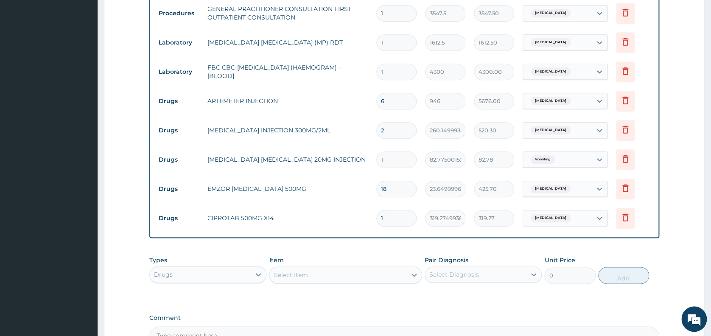
type input "10"
type input "3192.75"
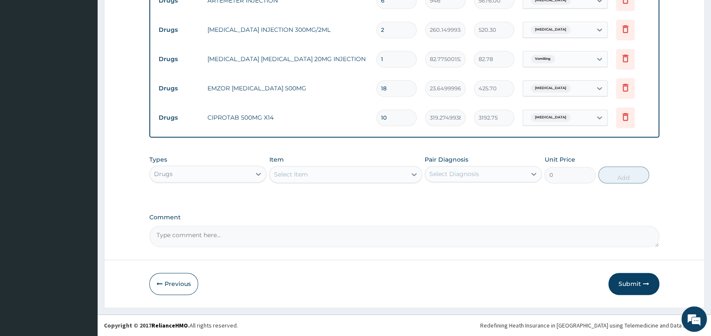
type input "10"
click at [269, 236] on textarea "Comment" at bounding box center [404, 236] width 510 height 21
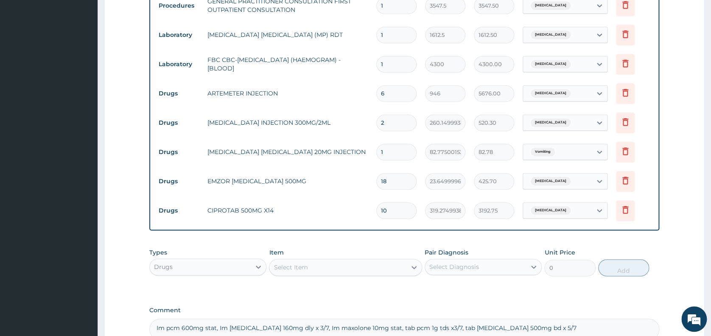
scroll to position [378, 0]
type textarea "Im pcm 600mg stat, Im artemether 160mg dly x 3/7, Im maxolone 10mg stat, tab pc…"
click at [699, 206] on form "Step 2 of 2 PA Code / Prescription Code Enter Code(Secondary Care Only) Encount…" at bounding box center [404, 33] width 601 height 732
drag, startPoint x: 710, startPoint y: 183, endPoint x: 721, endPoint y: 140, distance: 44.4
click at [711, 140] on html "R EL Toggle navigation Life Hospital Life Hospital - lifegatespecialisthospital…" at bounding box center [355, 25] width 711 height 806
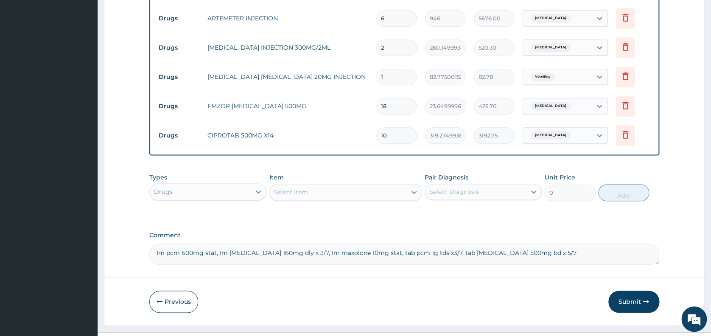
scroll to position [472, 0]
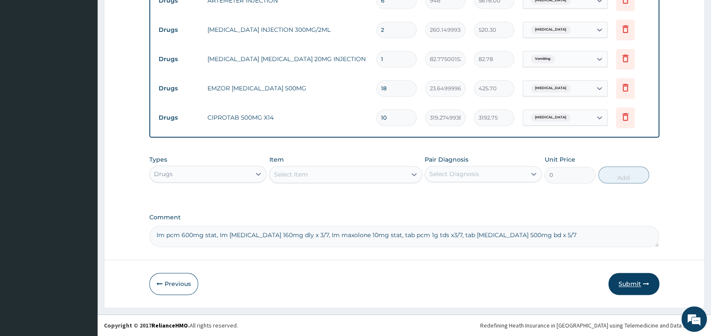
click at [629, 282] on button "Submit" at bounding box center [633, 284] width 51 height 22
